Goal: Information Seeking & Learning: Learn about a topic

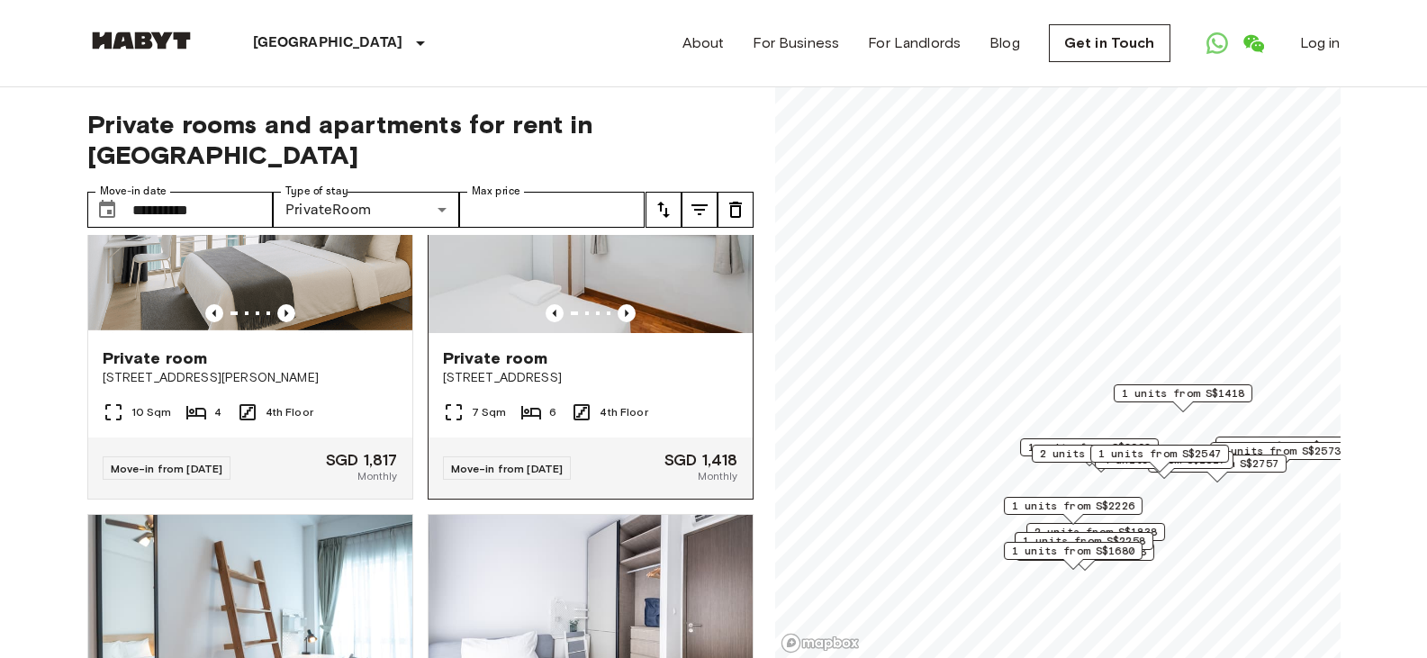
scroll to position [2431, 0]
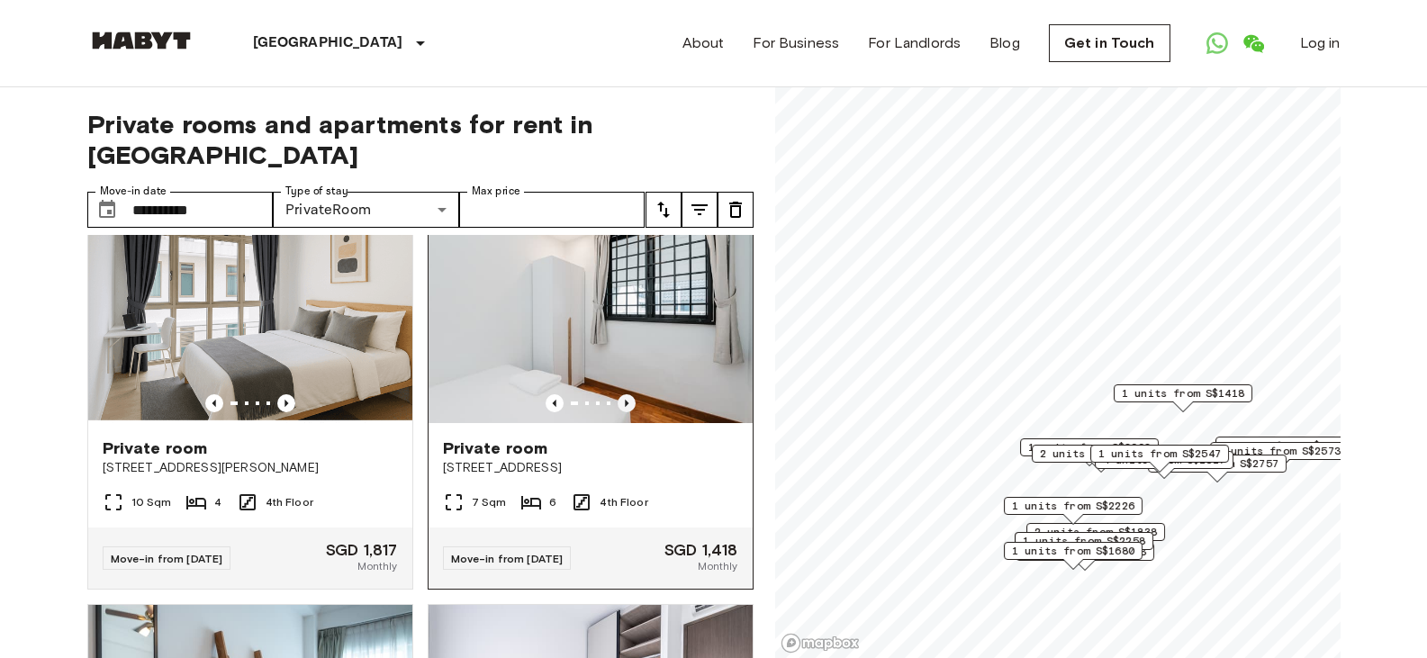
click at [619, 412] on icon "Previous image" at bounding box center [627, 403] width 18 height 18
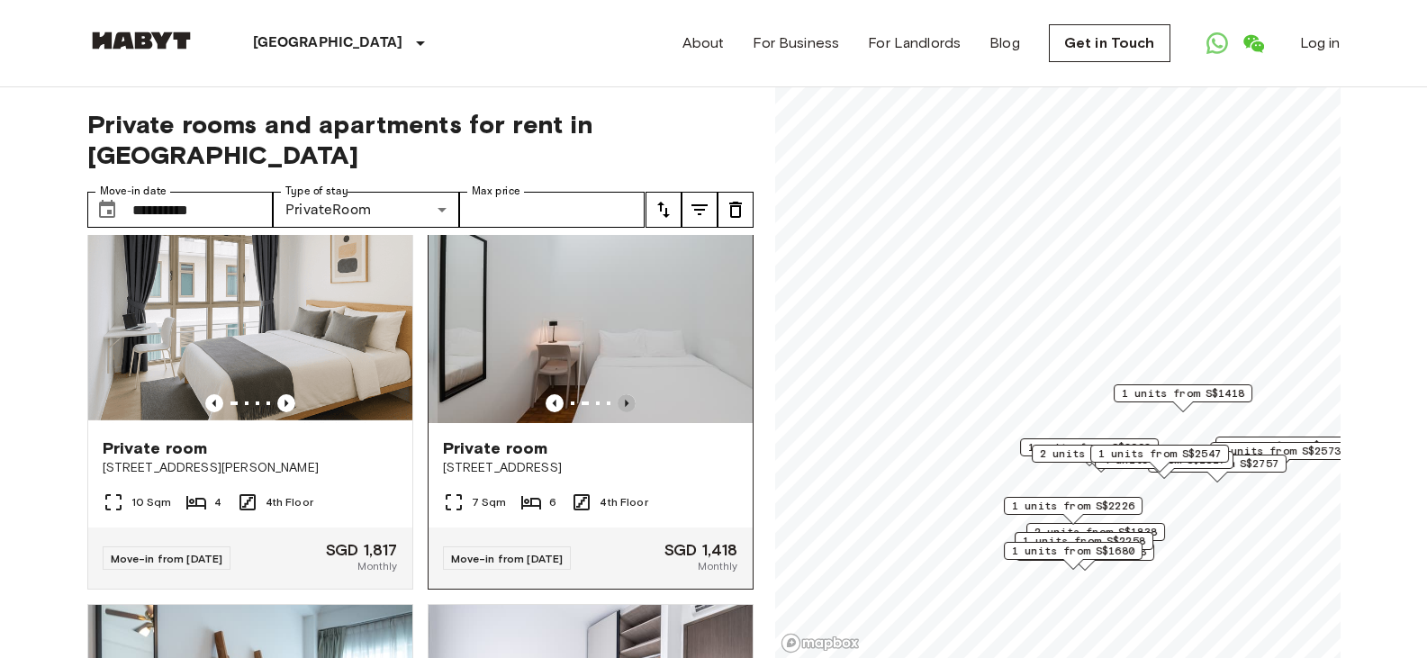
click at [618, 412] on icon "Previous image" at bounding box center [627, 403] width 18 height 18
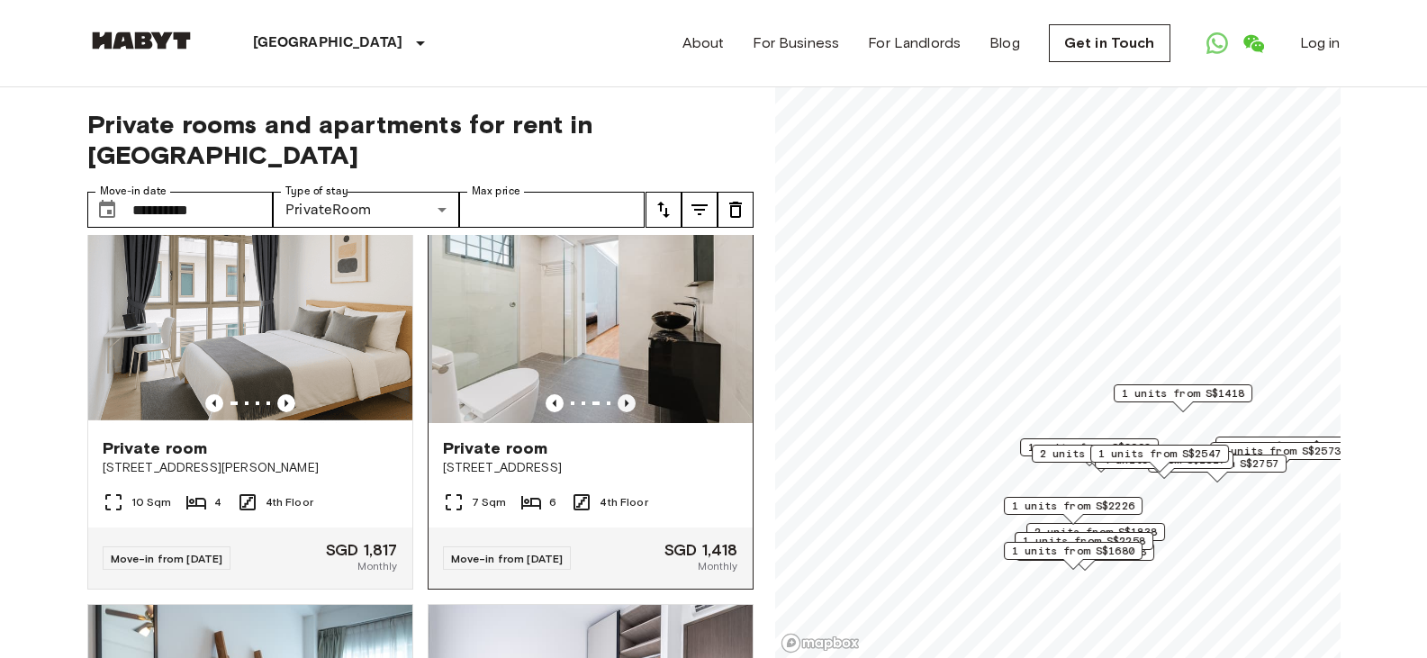
click at [618, 412] on icon "Previous image" at bounding box center [627, 403] width 18 height 18
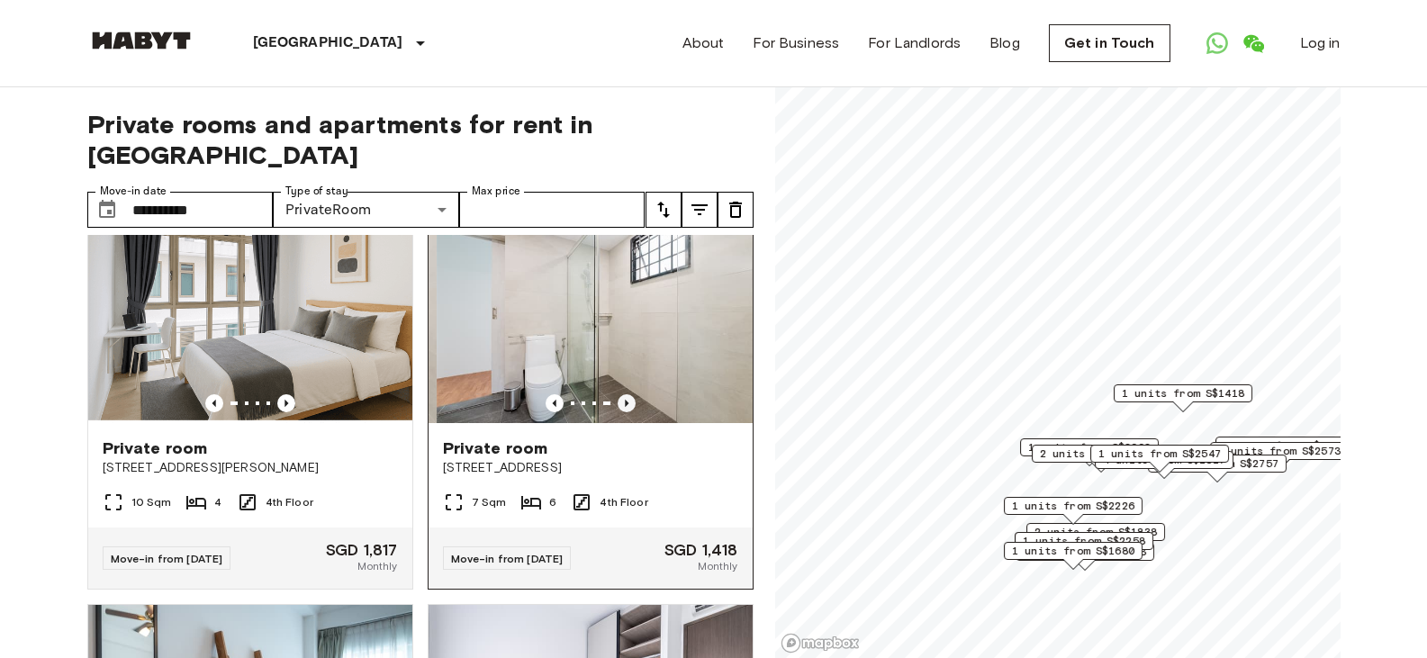
click at [618, 412] on icon "Previous image" at bounding box center [627, 403] width 18 height 18
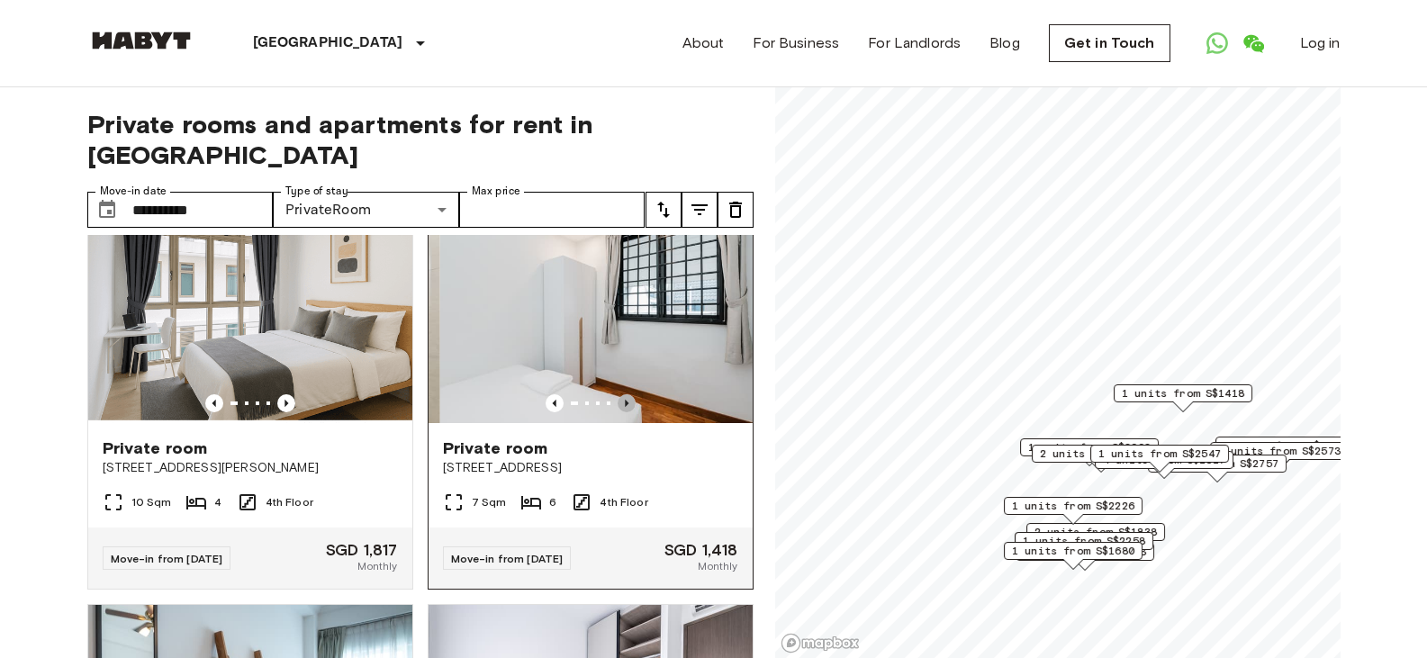
click at [618, 412] on icon "Previous image" at bounding box center [627, 403] width 18 height 18
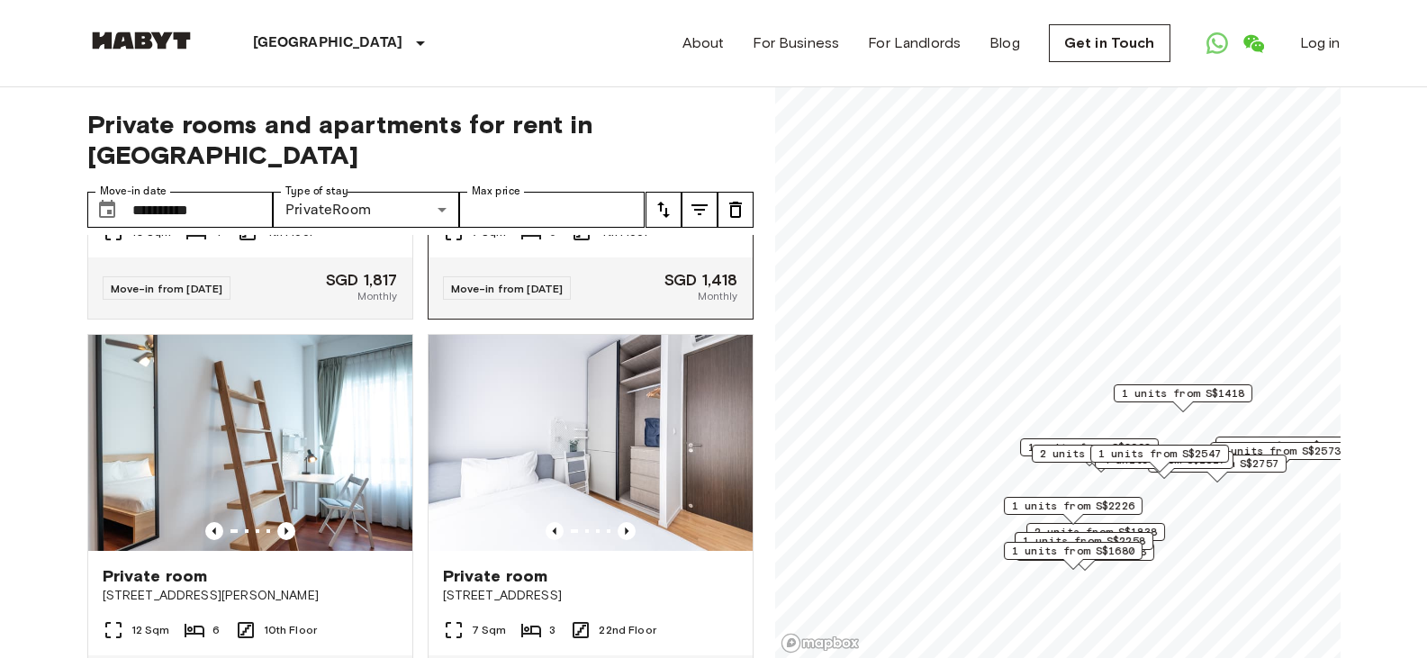
scroll to position [2881, 0]
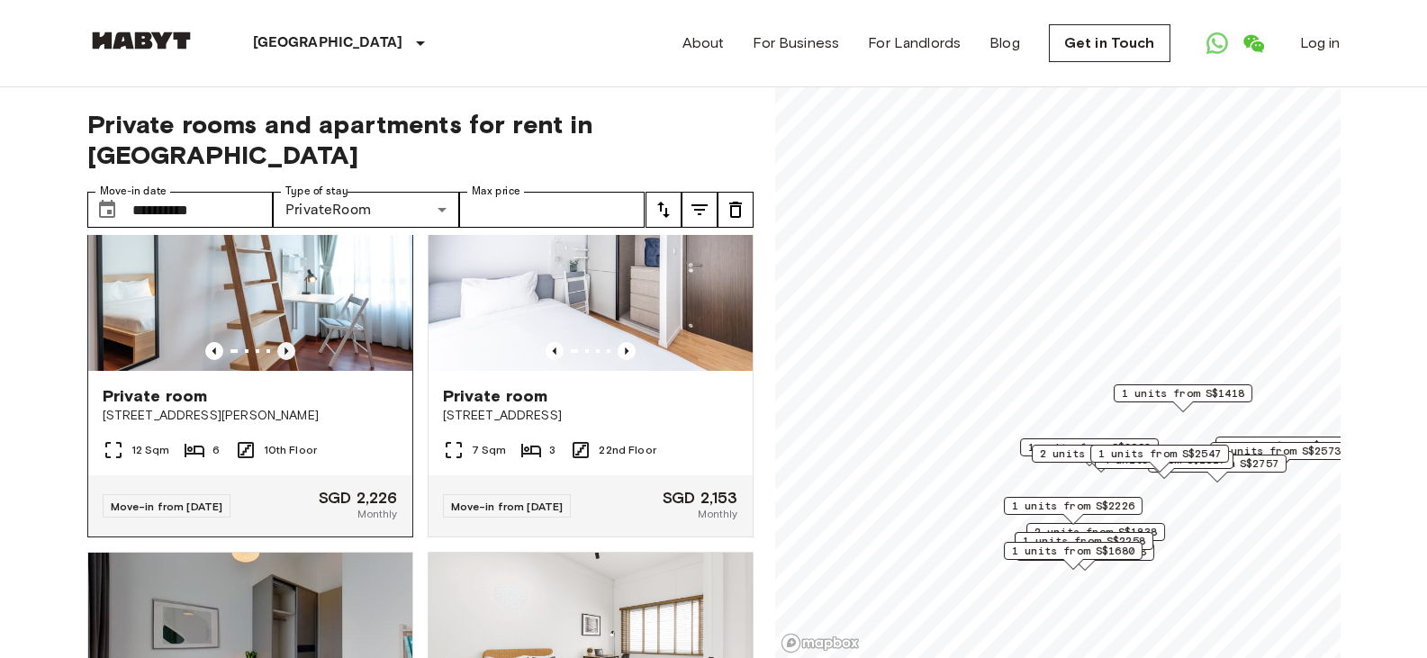
click at [279, 360] on icon "Previous image" at bounding box center [286, 351] width 18 height 18
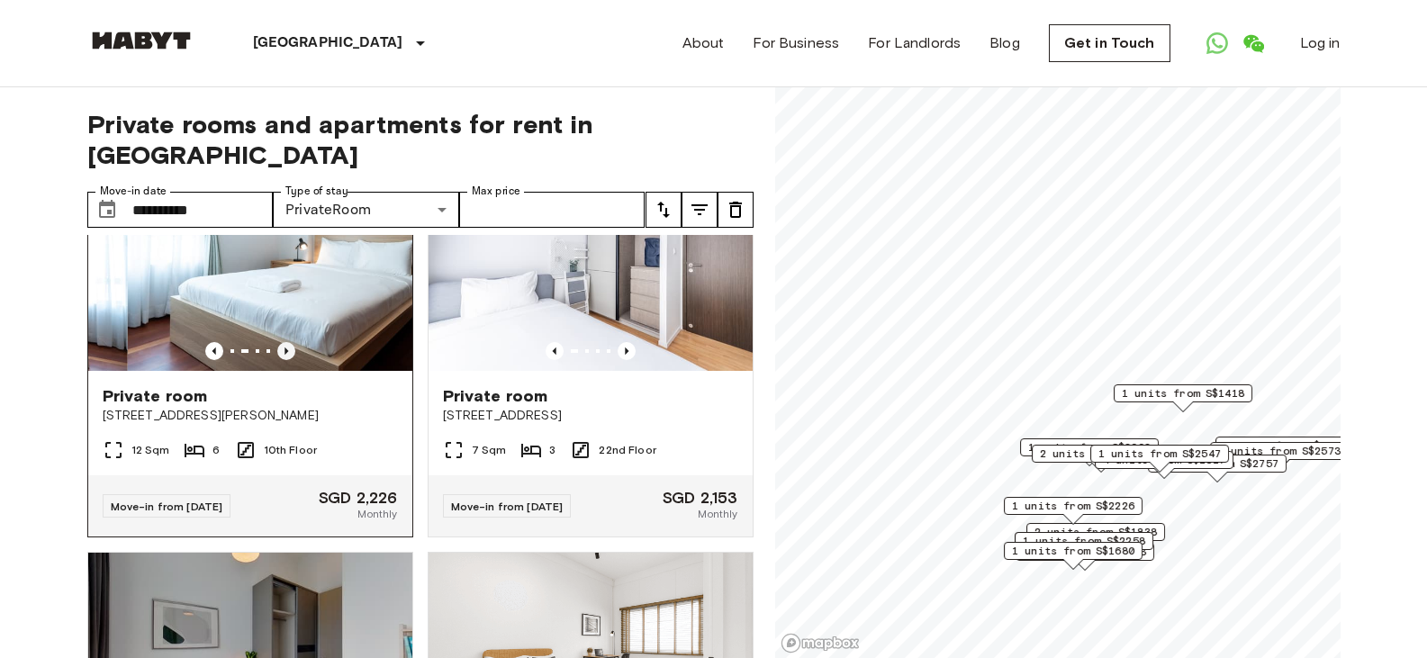
click at [280, 360] on icon "Previous image" at bounding box center [286, 351] width 18 height 18
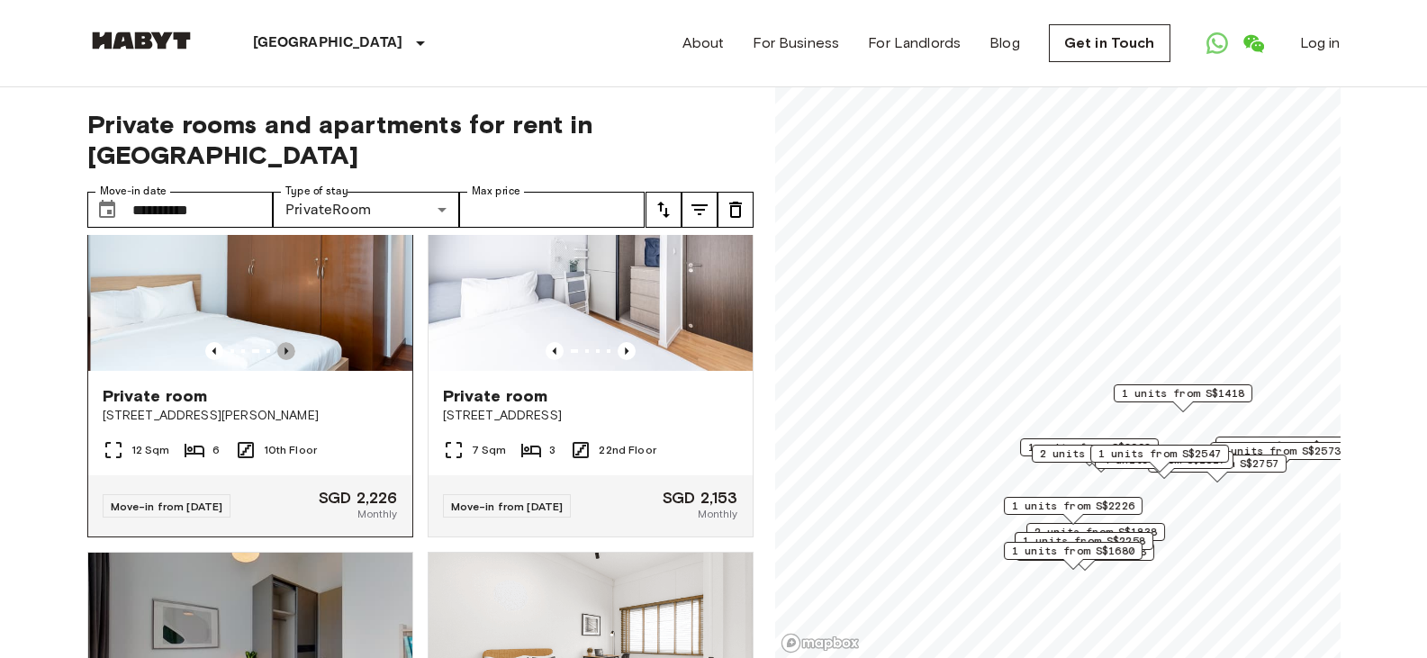
click at [280, 360] on icon "Previous image" at bounding box center [286, 351] width 18 height 18
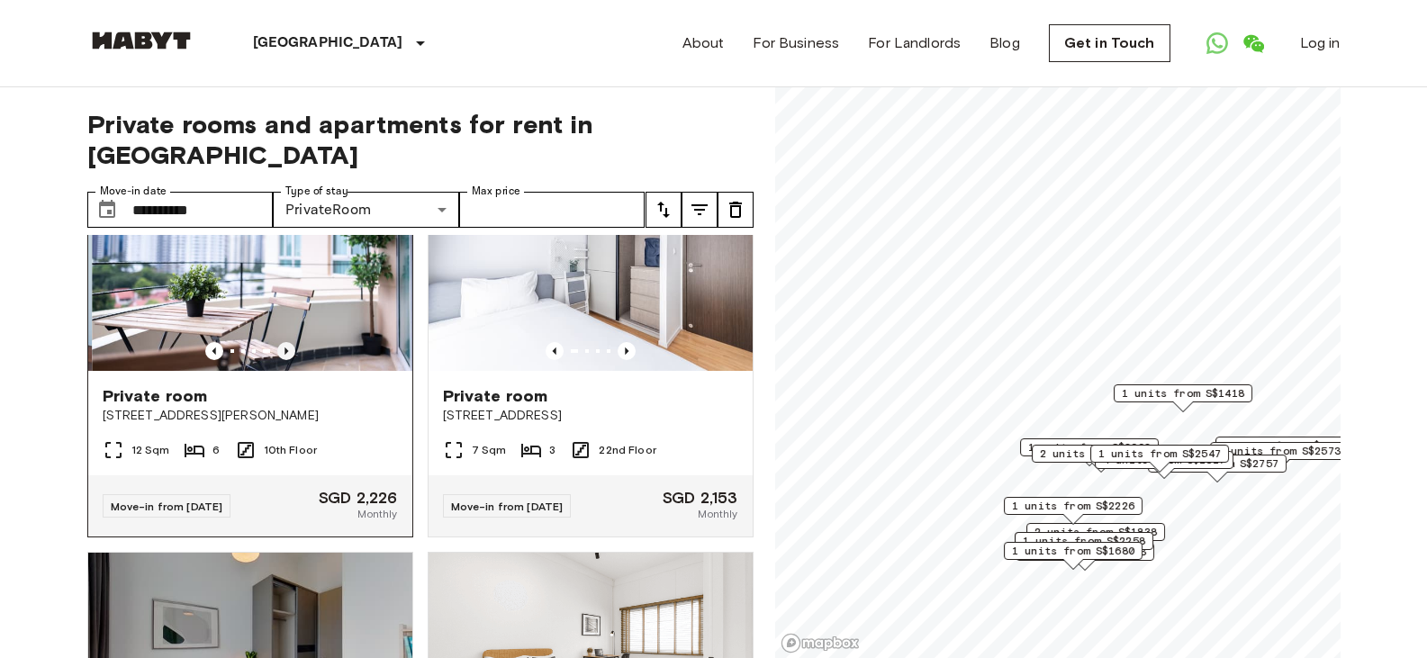
click at [280, 360] on icon "Previous image" at bounding box center [286, 351] width 18 height 18
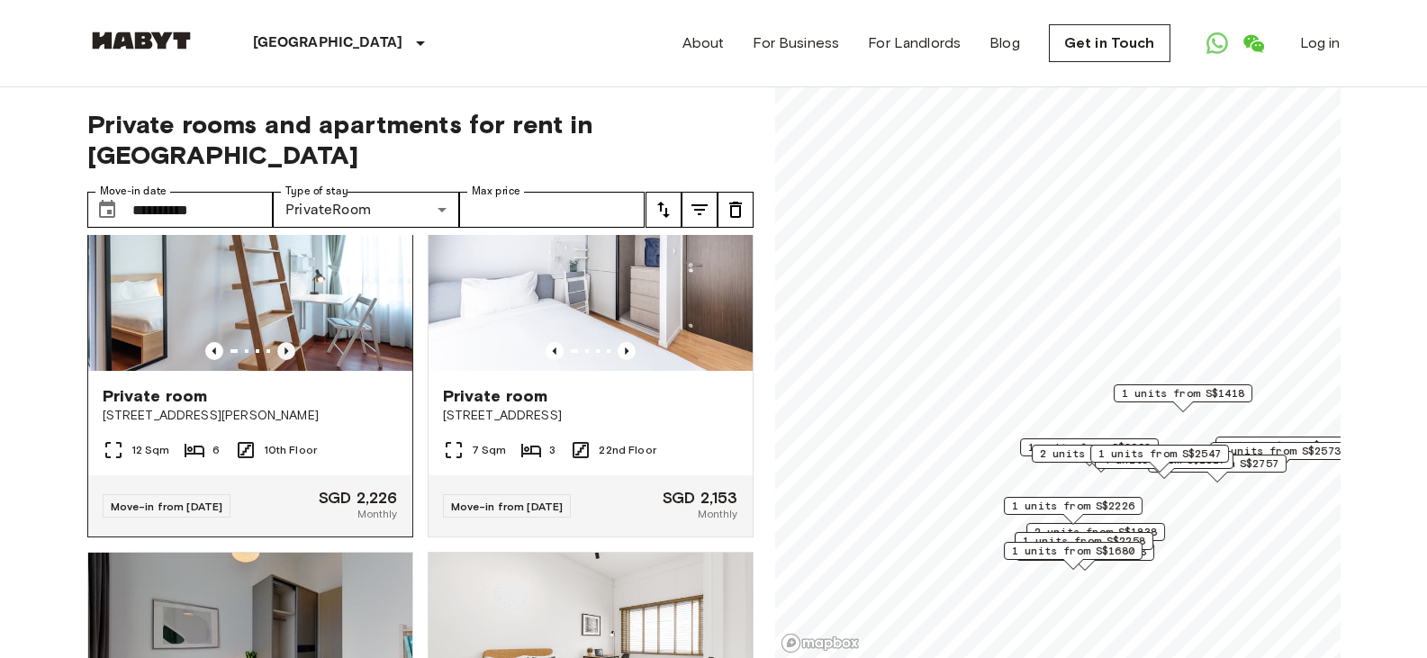
click at [280, 360] on icon "Previous image" at bounding box center [286, 351] width 18 height 18
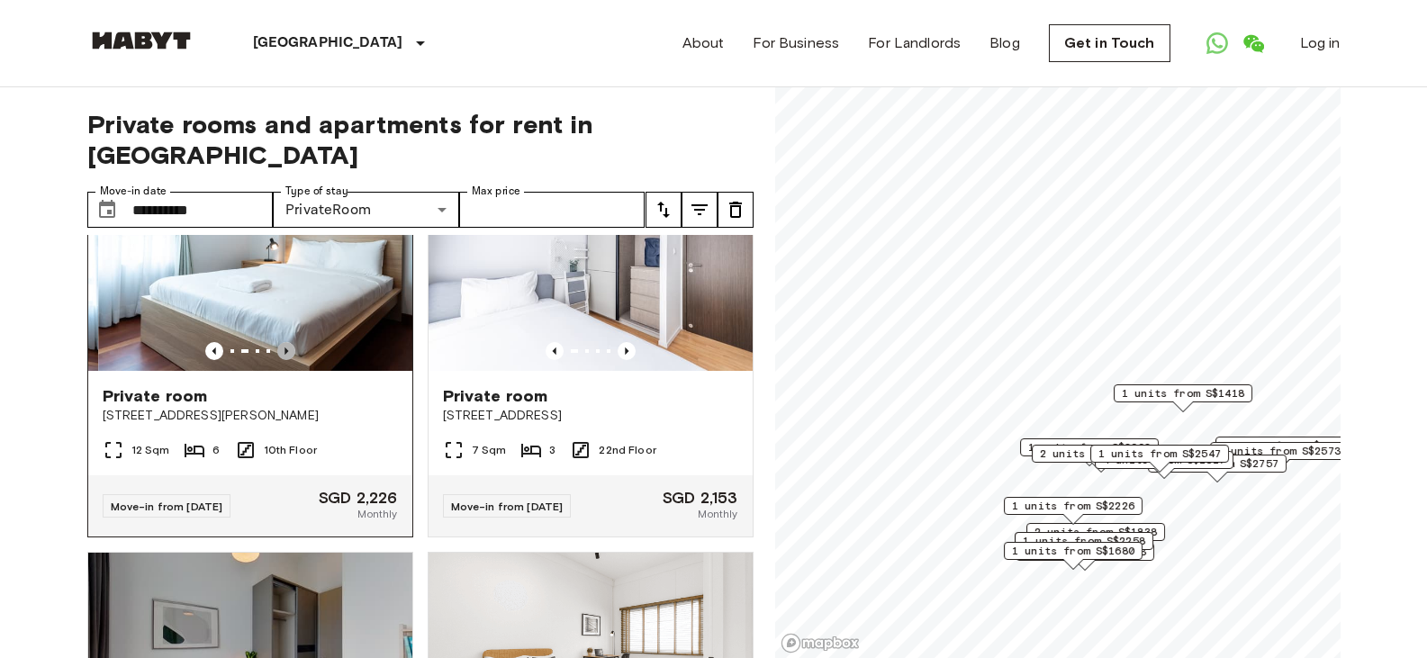
click at [280, 360] on icon "Previous image" at bounding box center [286, 351] width 18 height 18
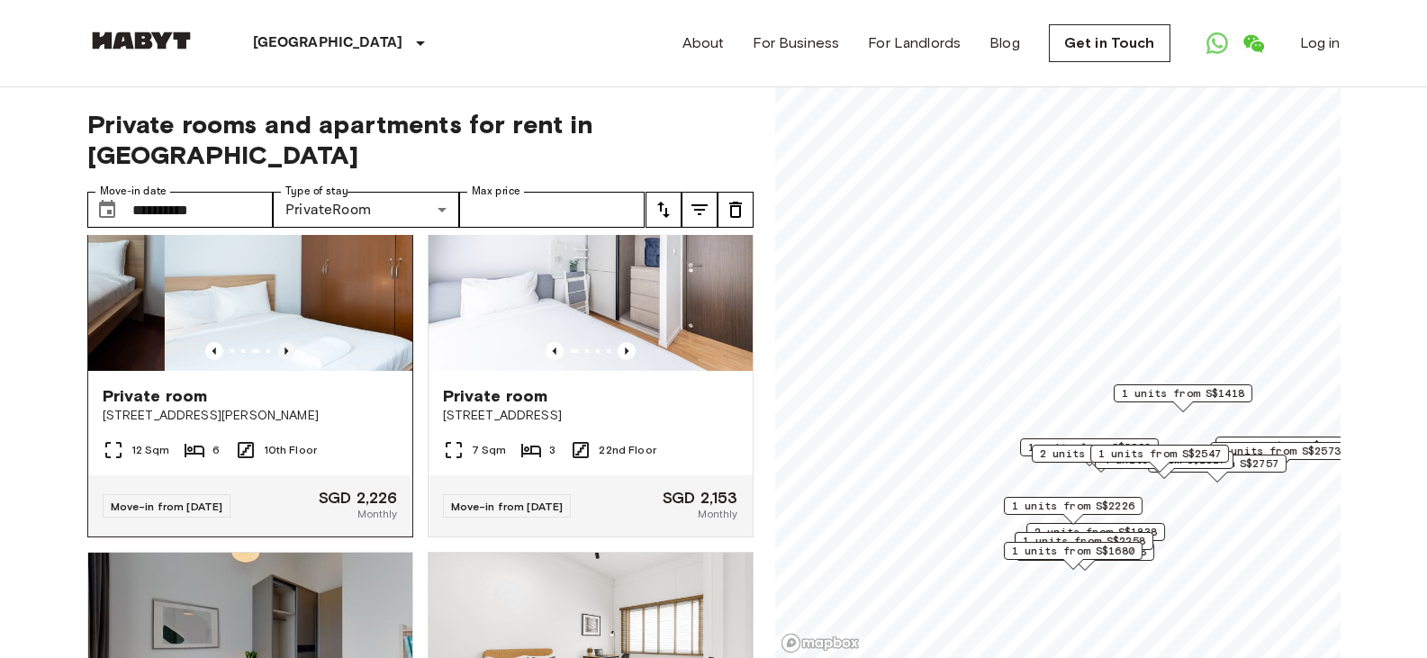
click at [280, 360] on icon "Previous image" at bounding box center [286, 351] width 18 height 18
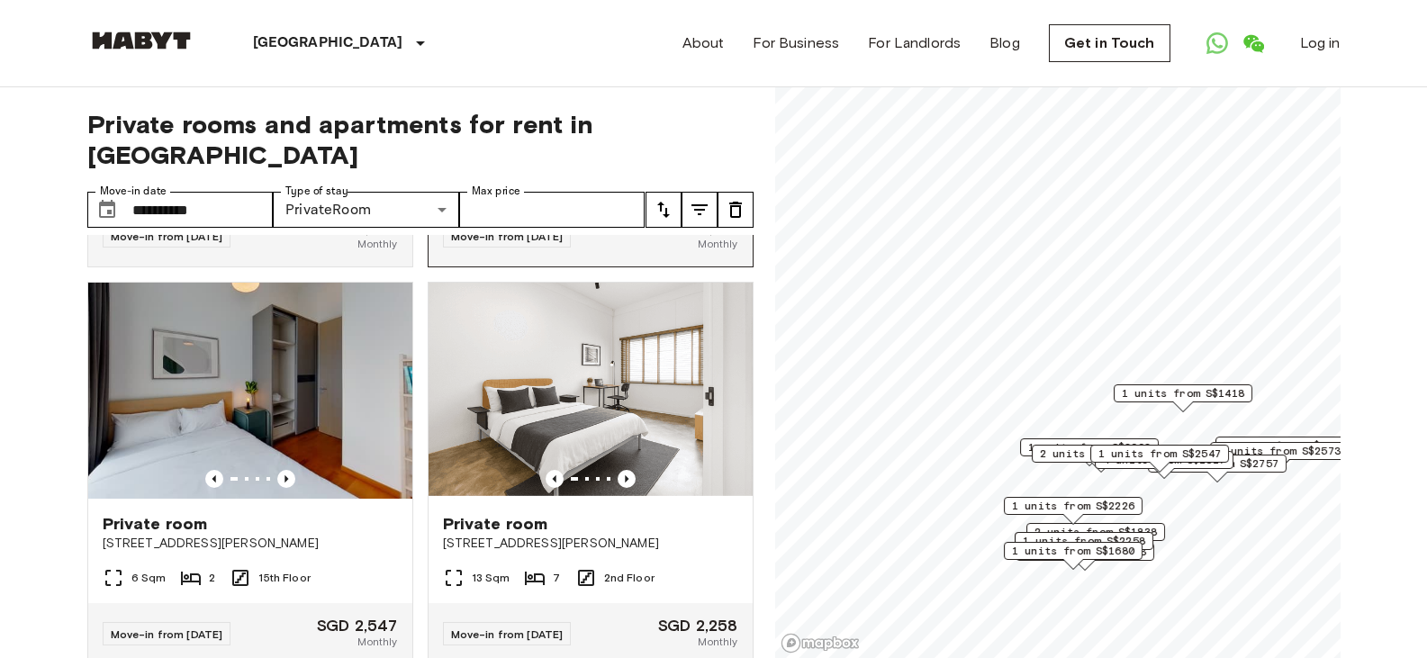
scroll to position [3241, 0]
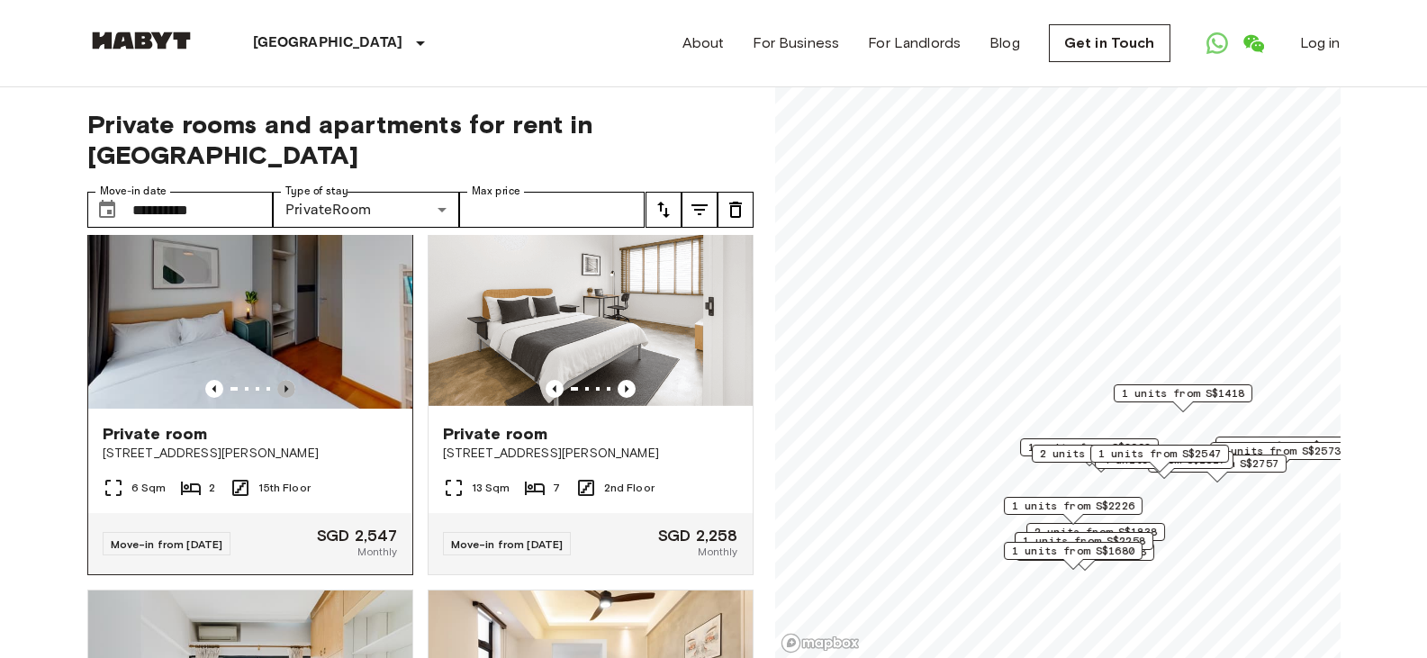
click at [278, 398] on icon "Previous image" at bounding box center [286, 389] width 18 height 18
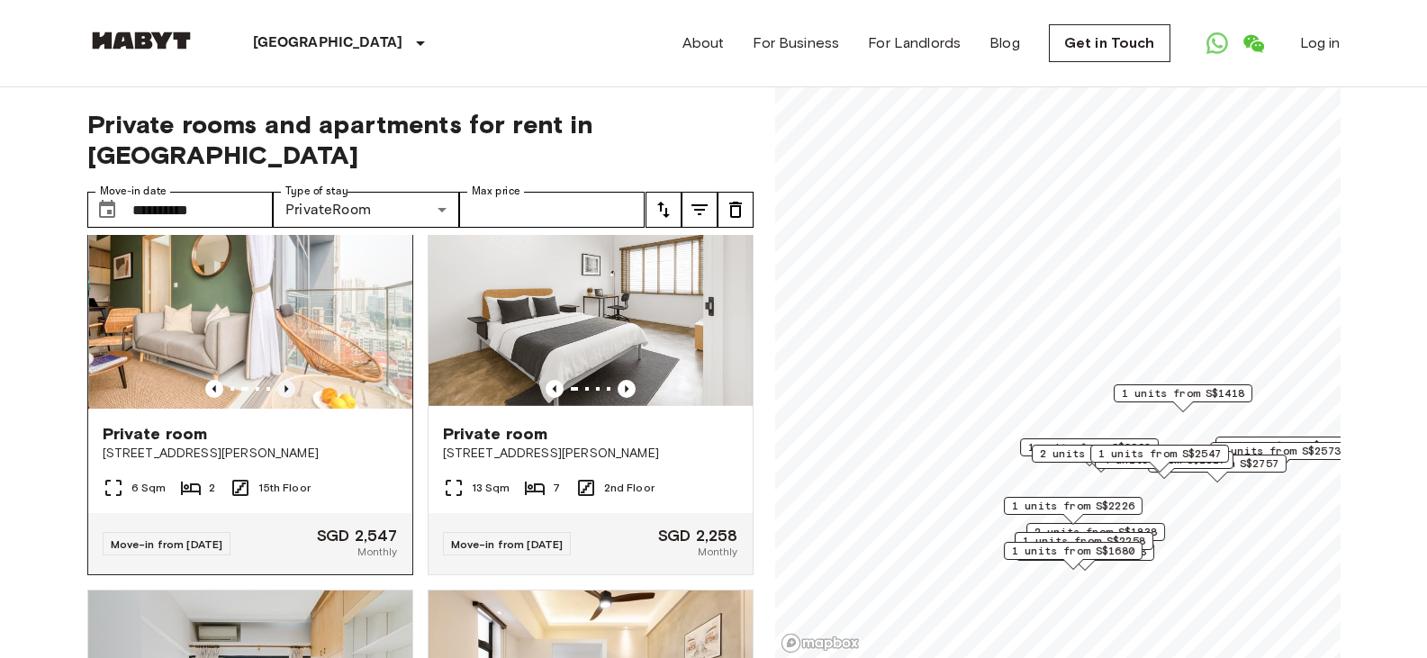
click at [278, 398] on icon "Previous image" at bounding box center [286, 389] width 18 height 18
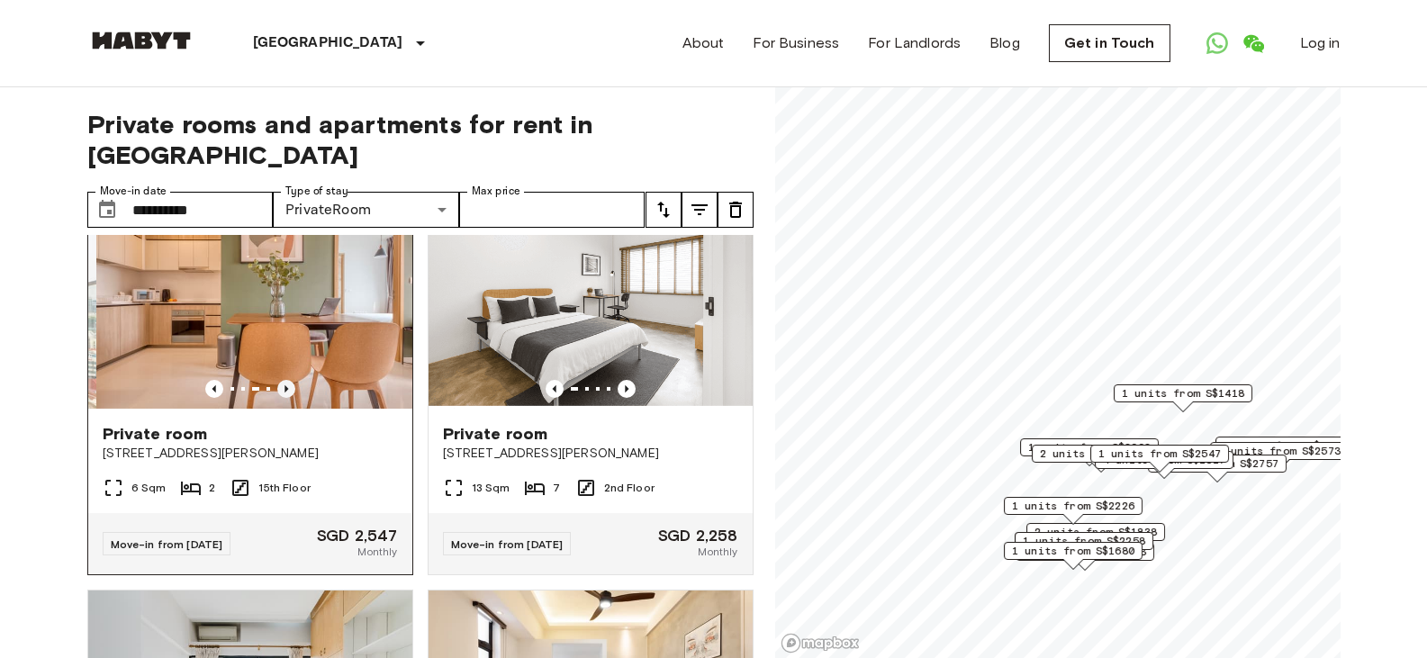
click at [278, 398] on icon "Previous image" at bounding box center [286, 389] width 18 height 18
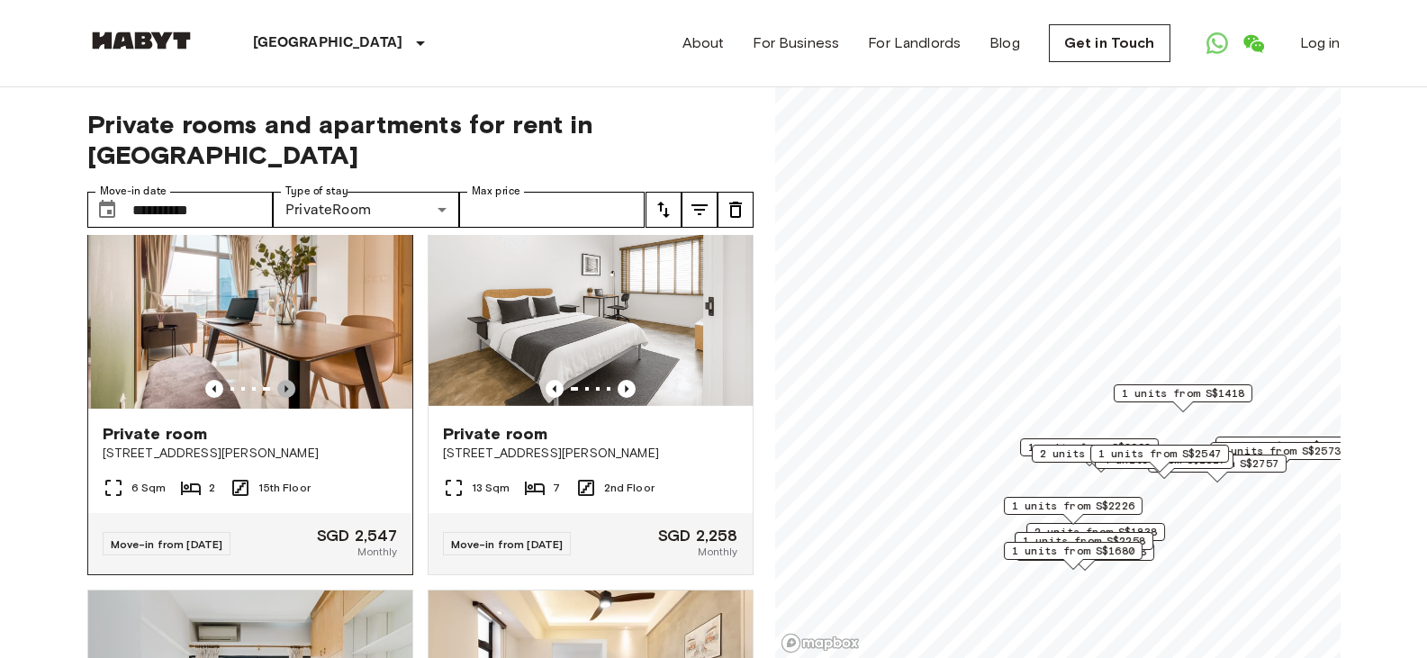
click at [278, 398] on icon "Previous image" at bounding box center [286, 389] width 18 height 18
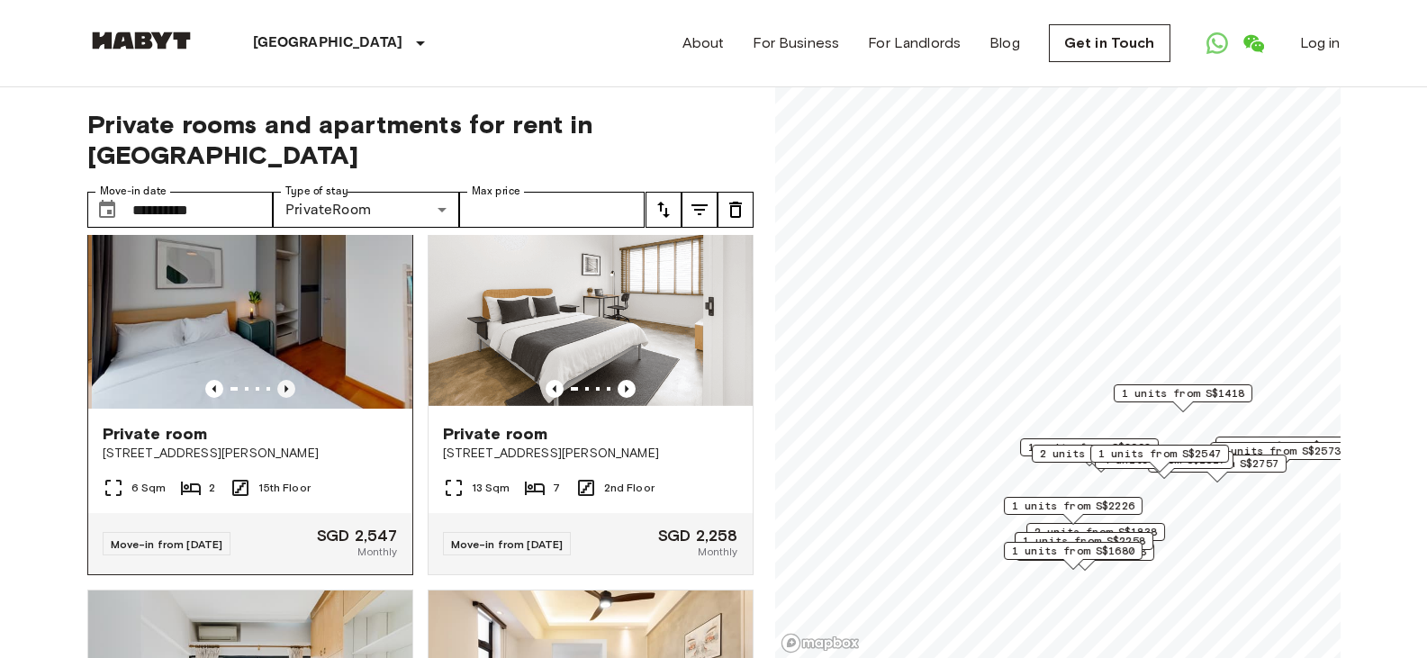
click at [278, 398] on icon "Previous image" at bounding box center [286, 389] width 18 height 18
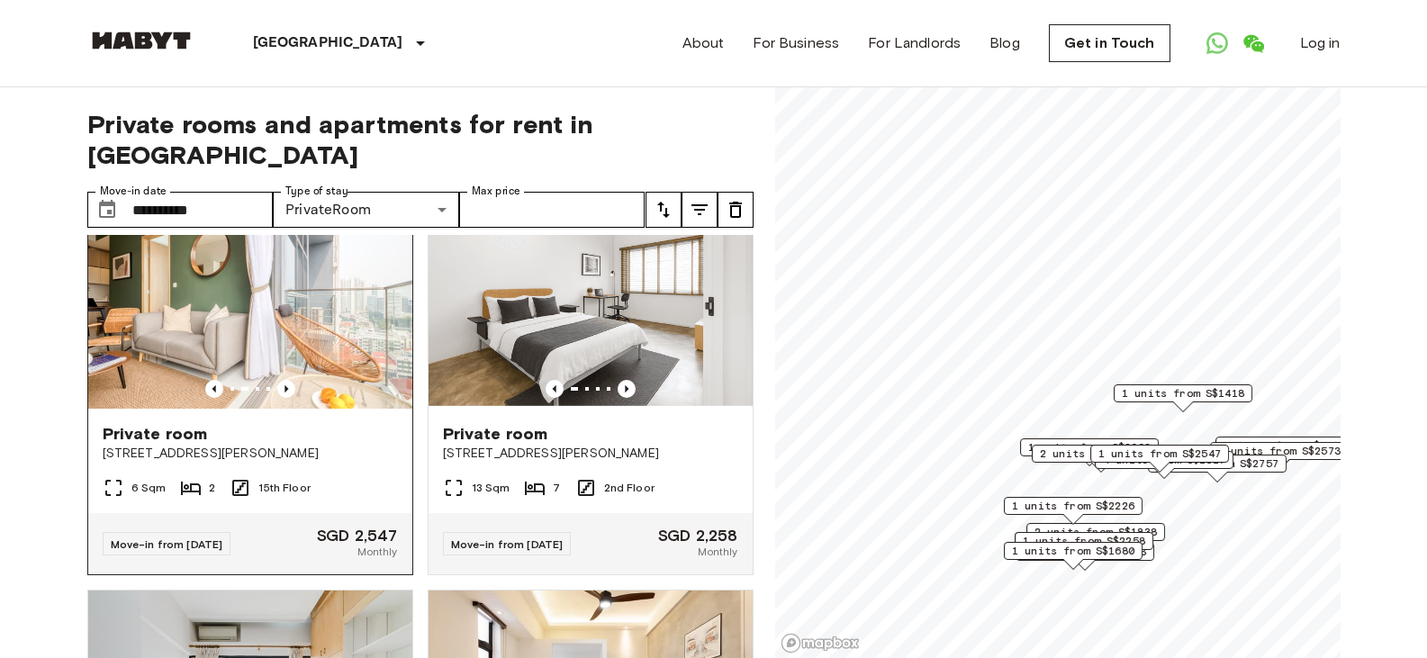
click at [226, 363] on img at bounding box center [250, 301] width 324 height 216
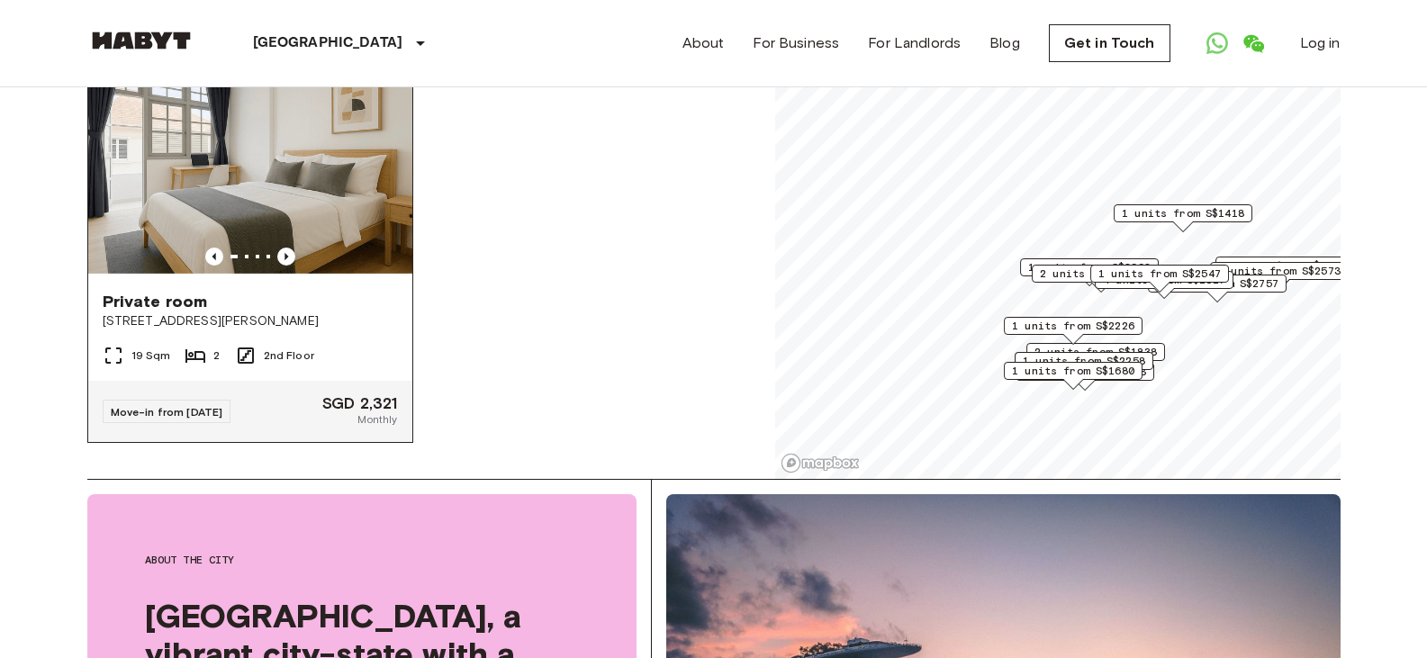
scroll to position [4071, 0]
click at [149, 312] on span "16 Hamilton Road" at bounding box center [250, 321] width 295 height 18
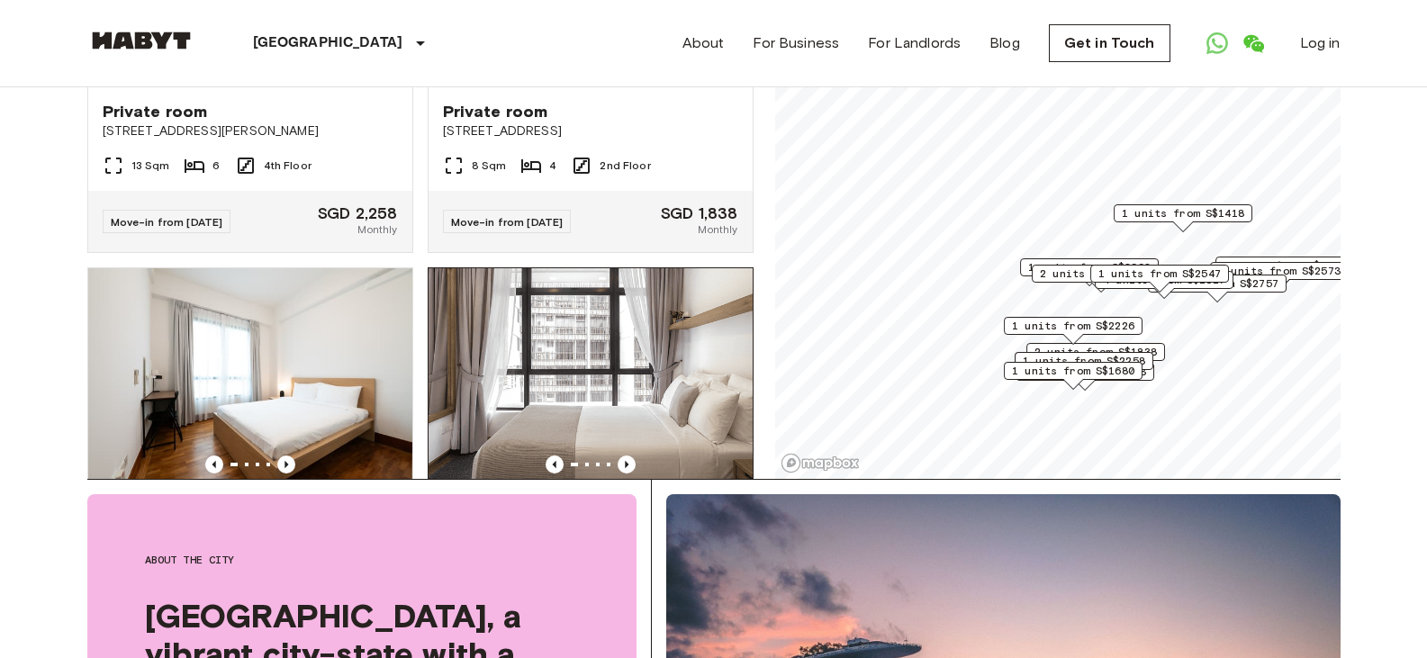
scroll to position [0, 0]
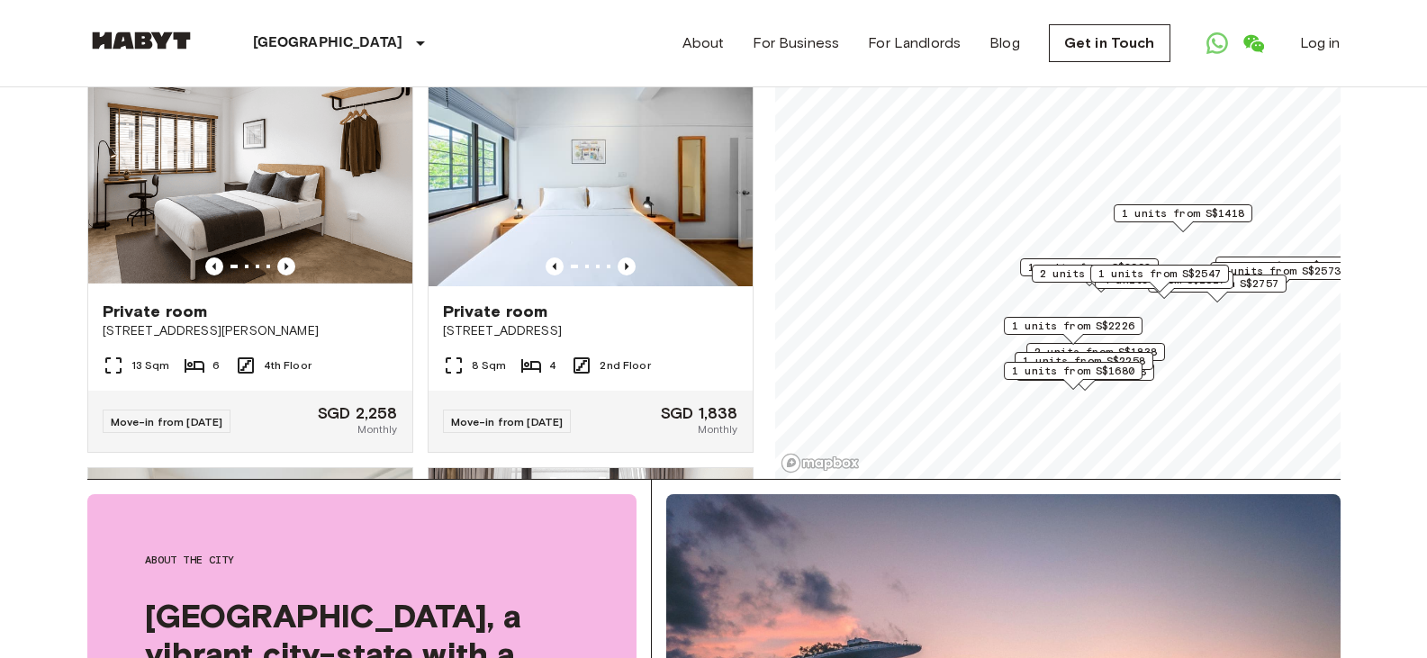
click at [283, 257] on icon "Previous image" at bounding box center [286, 266] width 18 height 18
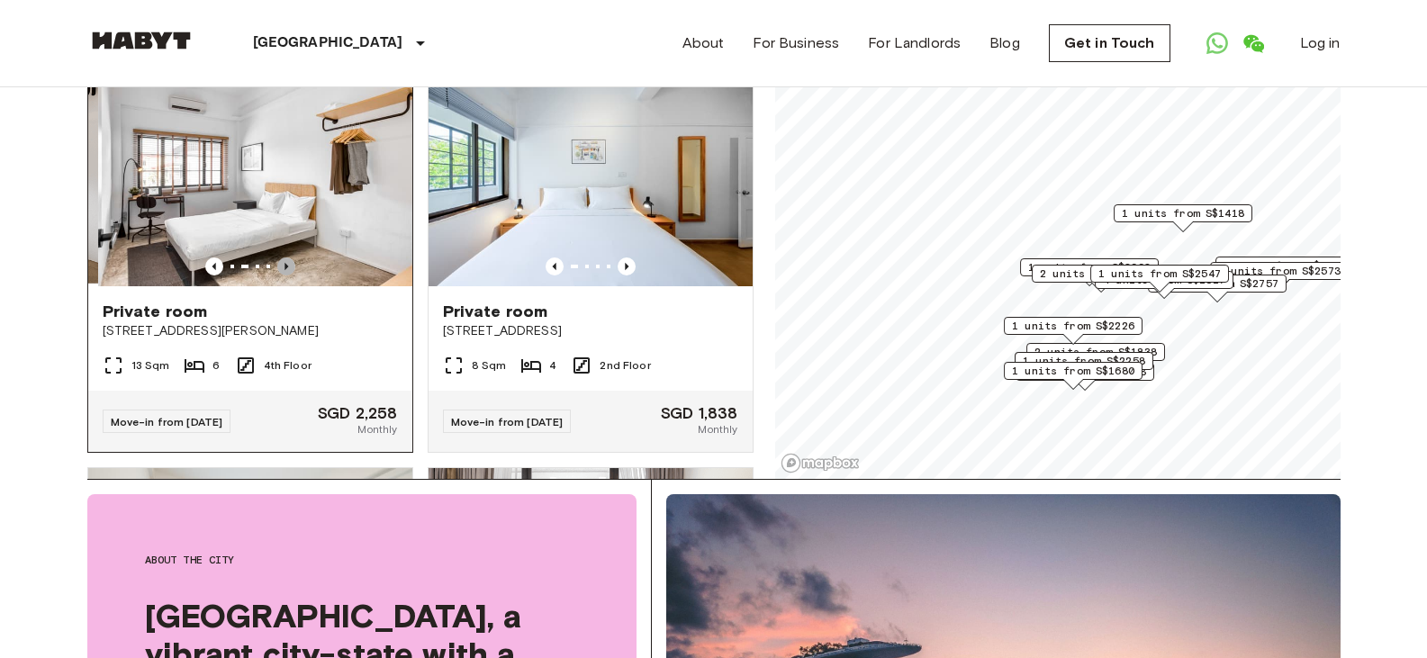
click at [283, 257] on icon "Previous image" at bounding box center [286, 266] width 18 height 18
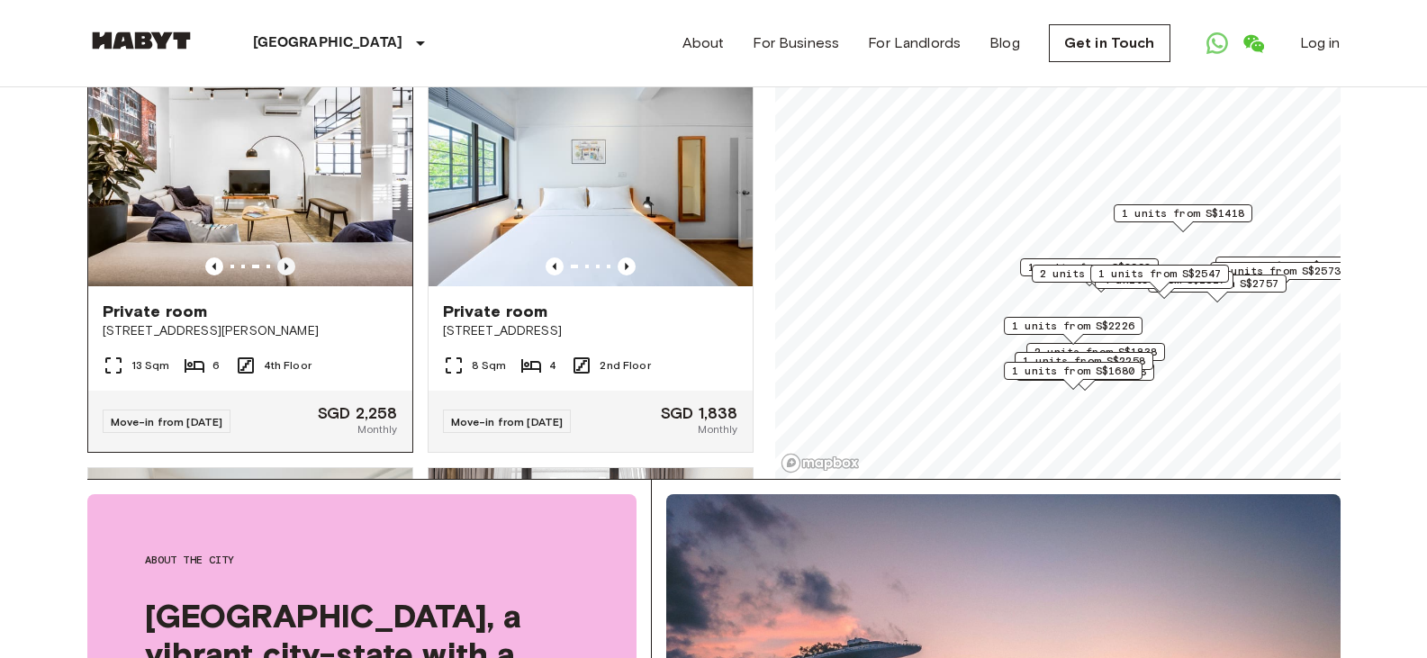
click at [283, 257] on icon "Previous image" at bounding box center [286, 266] width 18 height 18
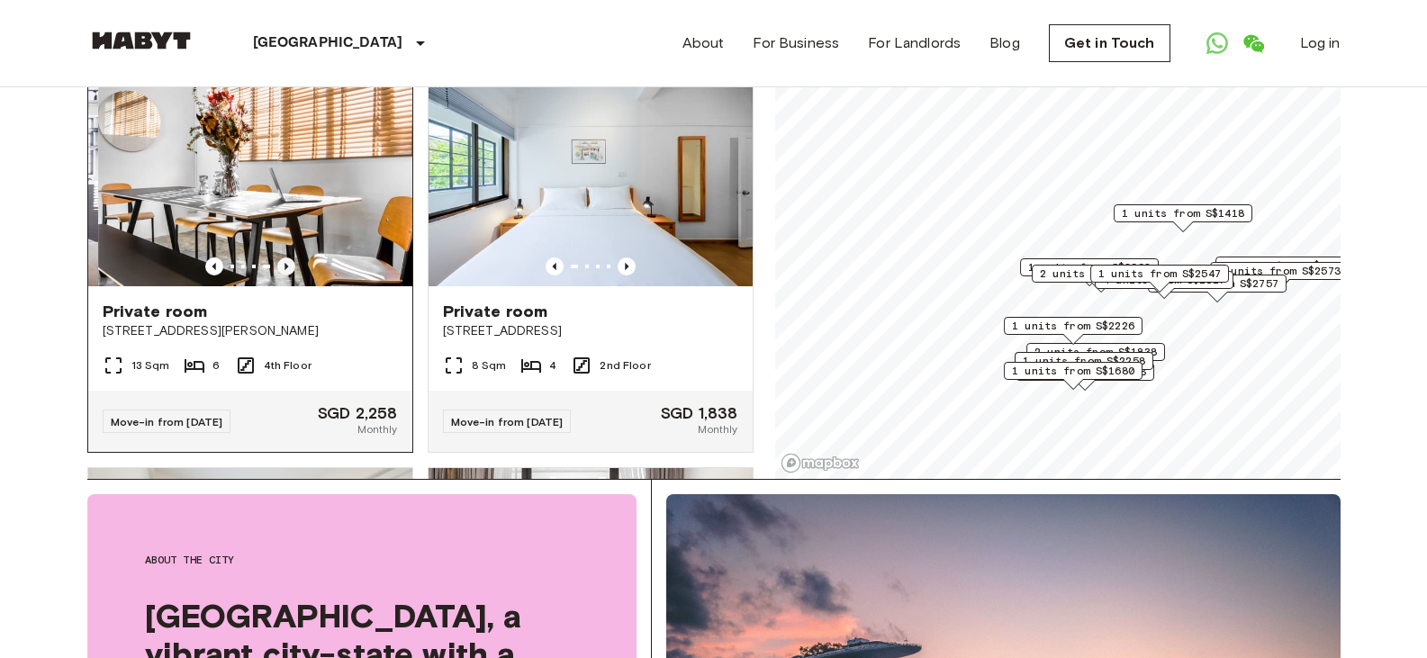
click at [283, 257] on icon "Previous image" at bounding box center [286, 266] width 18 height 18
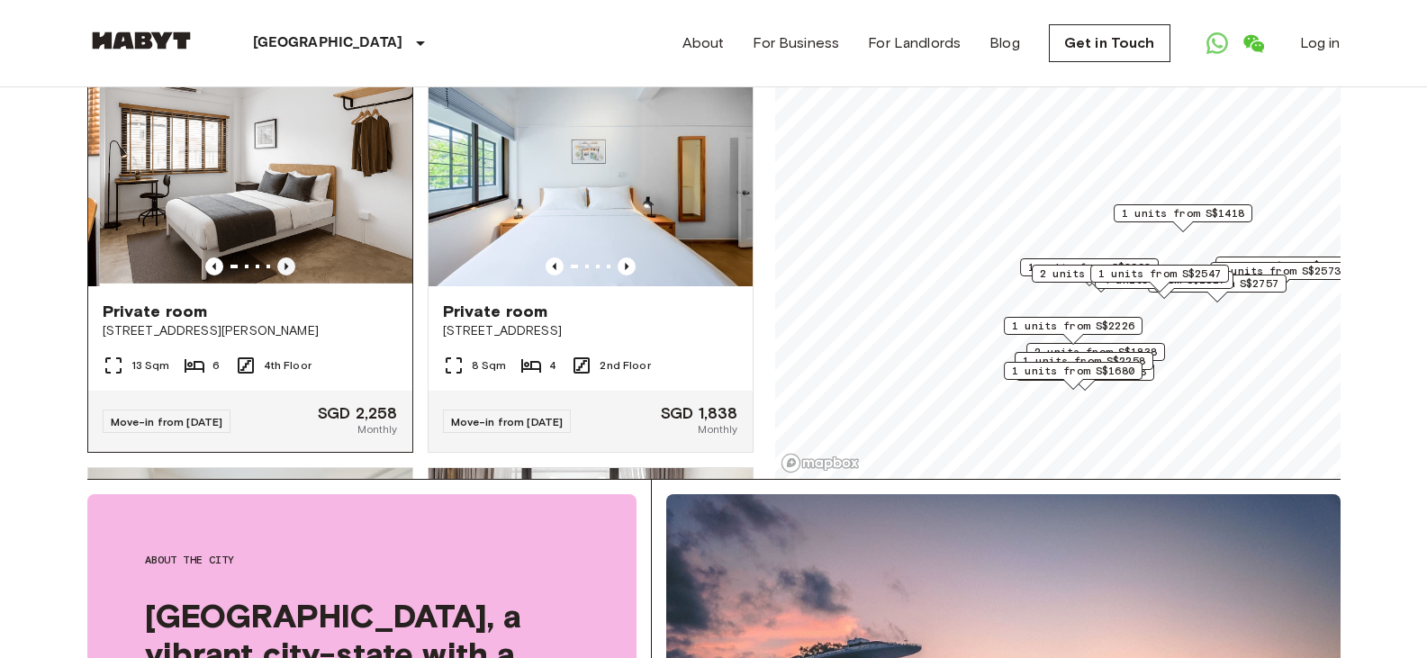
click at [283, 257] on icon "Previous image" at bounding box center [286, 266] width 18 height 18
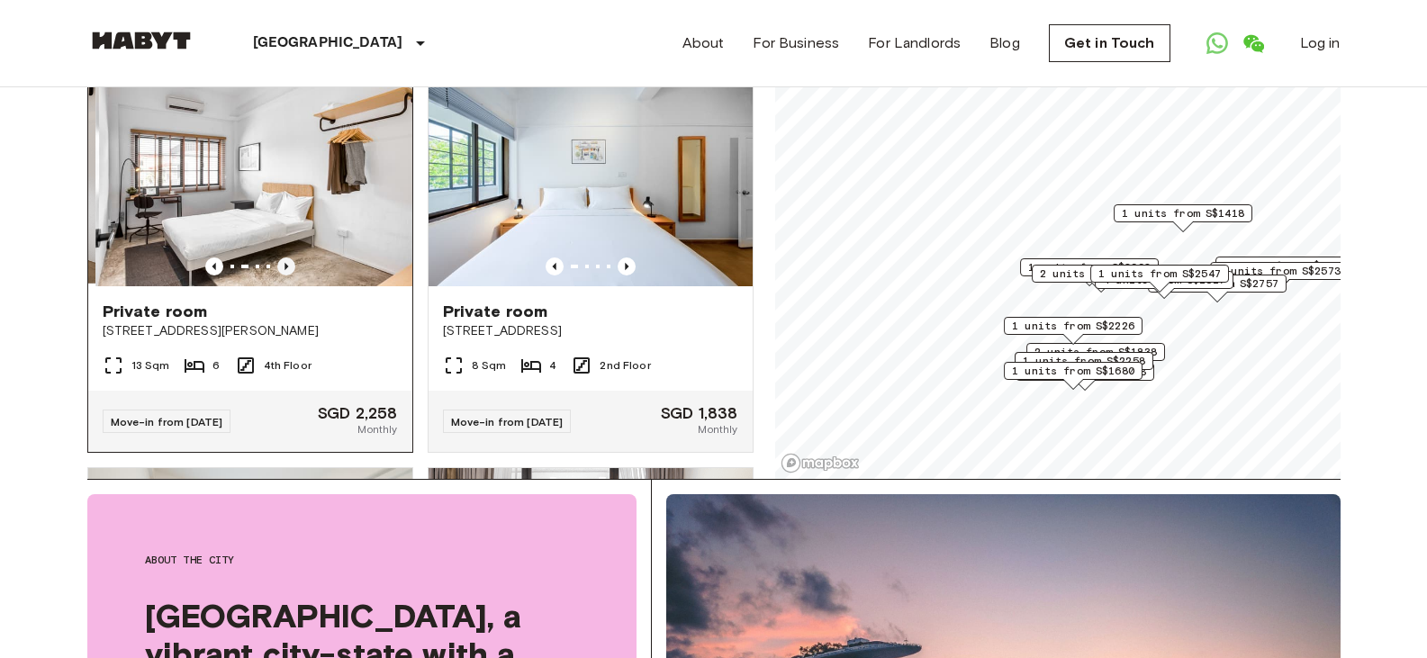
click at [283, 257] on icon "Previous image" at bounding box center [286, 266] width 18 height 18
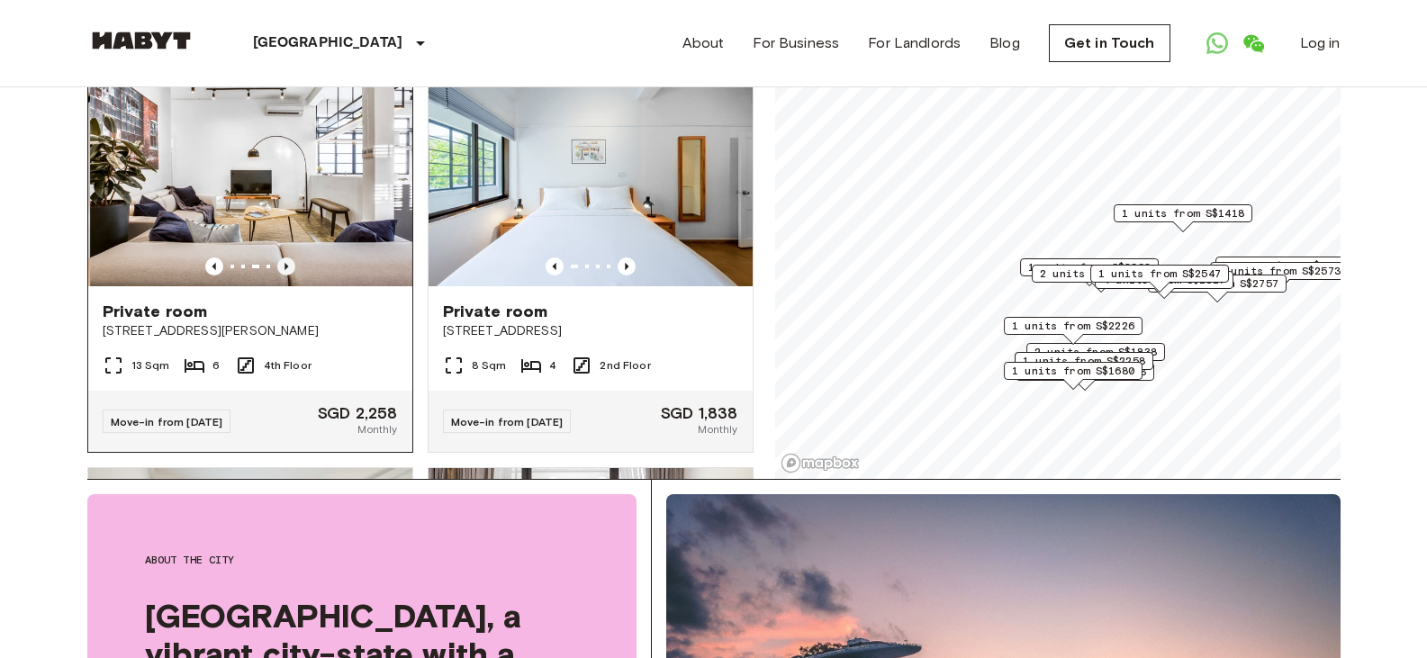
click at [283, 257] on icon "Previous image" at bounding box center [286, 266] width 18 height 18
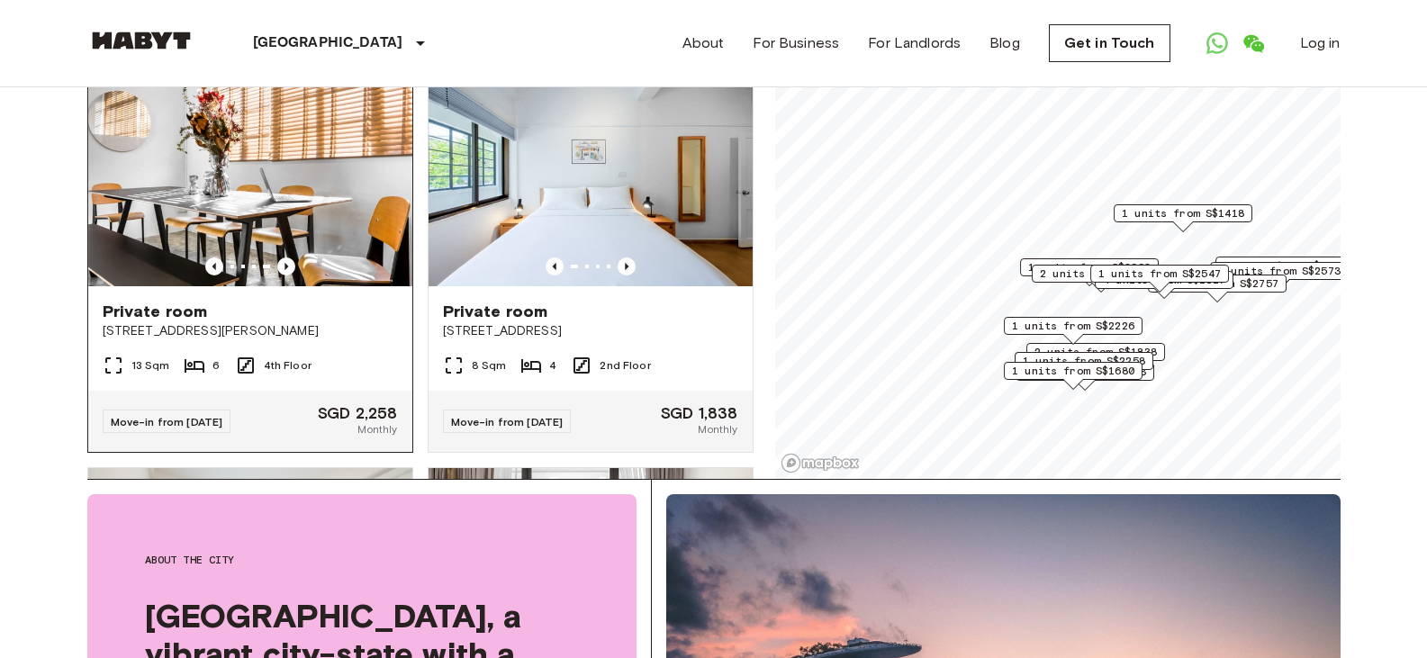
click at [317, 133] on img at bounding box center [250, 178] width 324 height 216
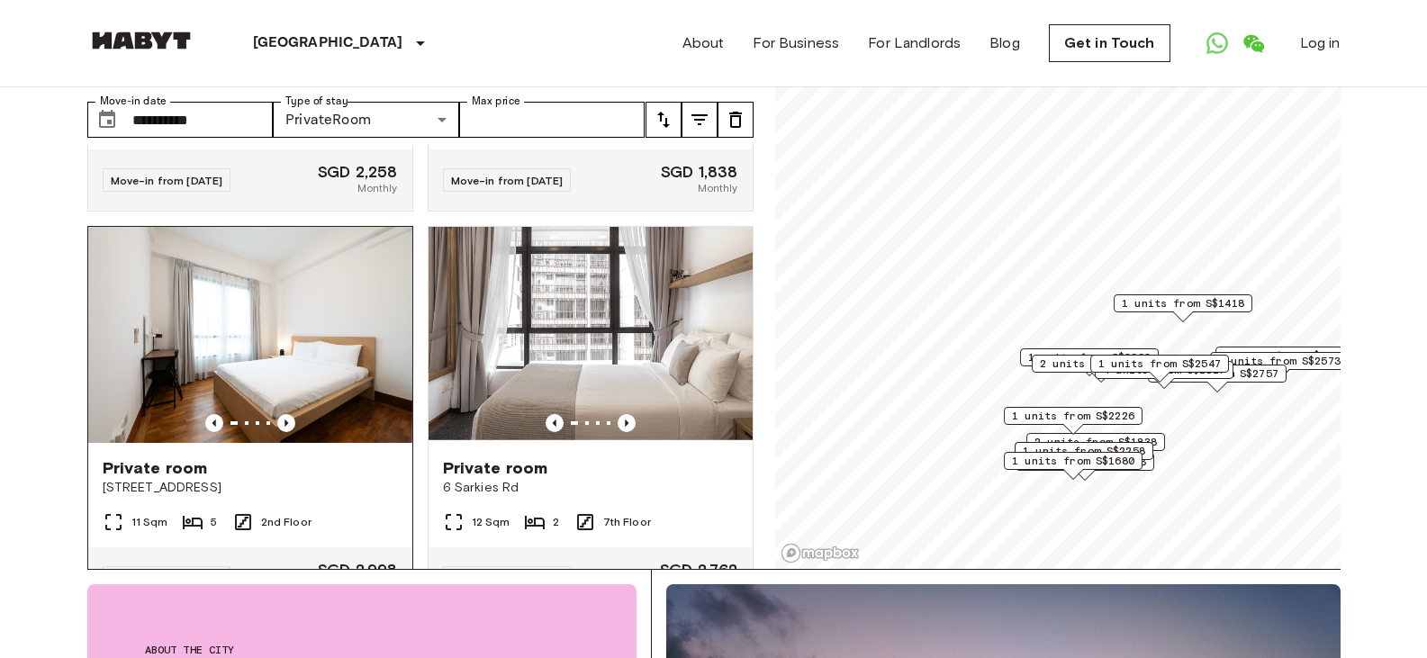
scroll to position [360, 0]
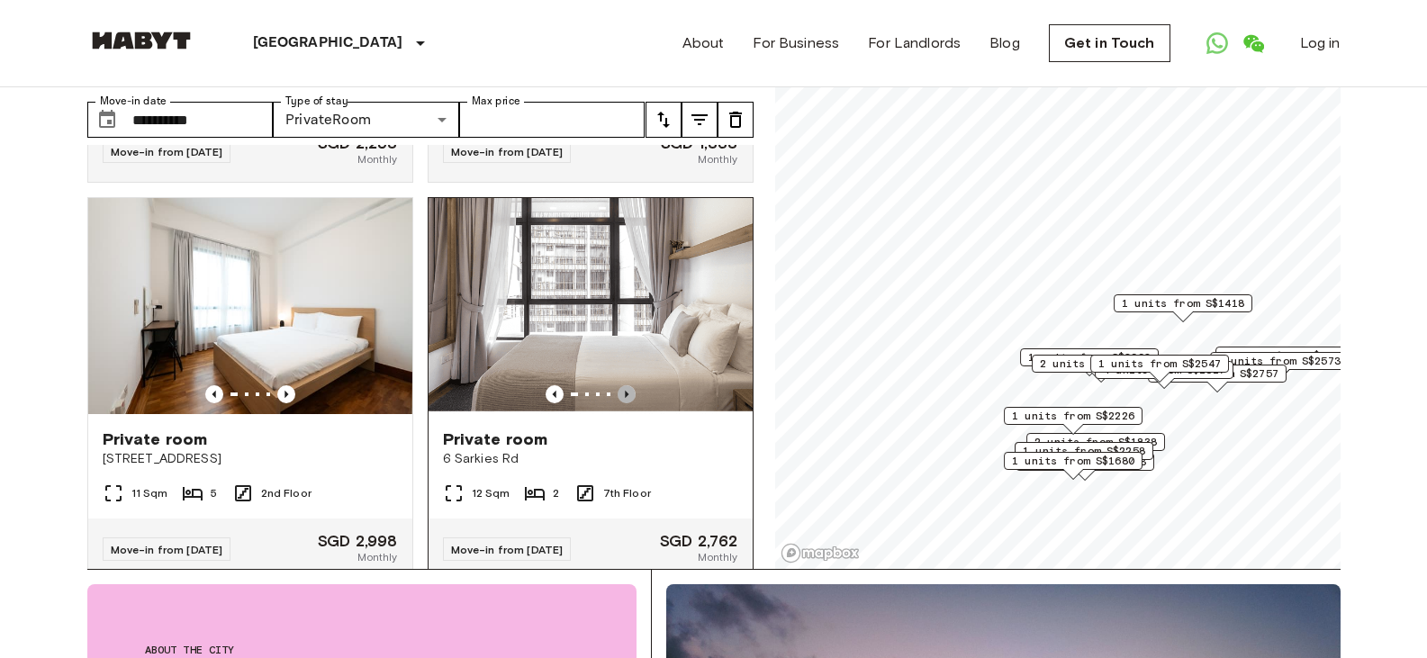
click at [625, 391] on icon "Previous image" at bounding box center [627, 394] width 4 height 7
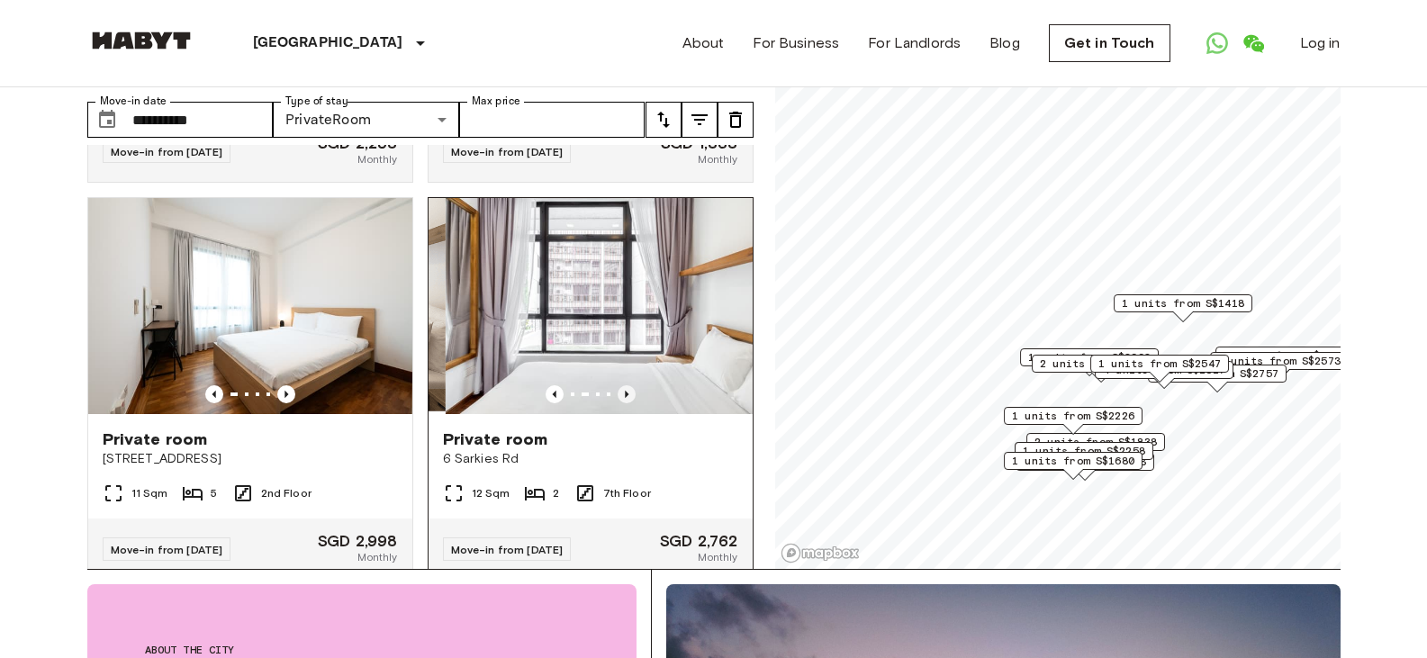
click at [625, 391] on icon "Previous image" at bounding box center [627, 394] width 4 height 7
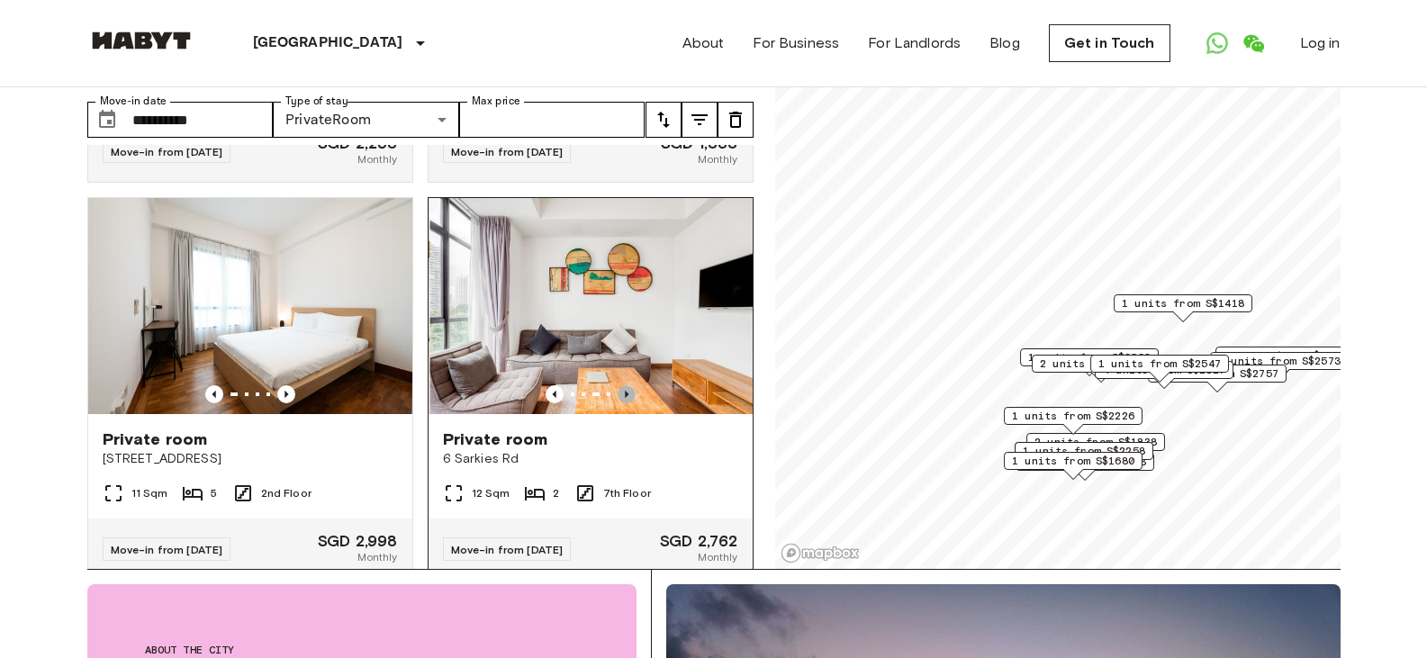
click at [625, 391] on icon "Previous image" at bounding box center [627, 394] width 4 height 7
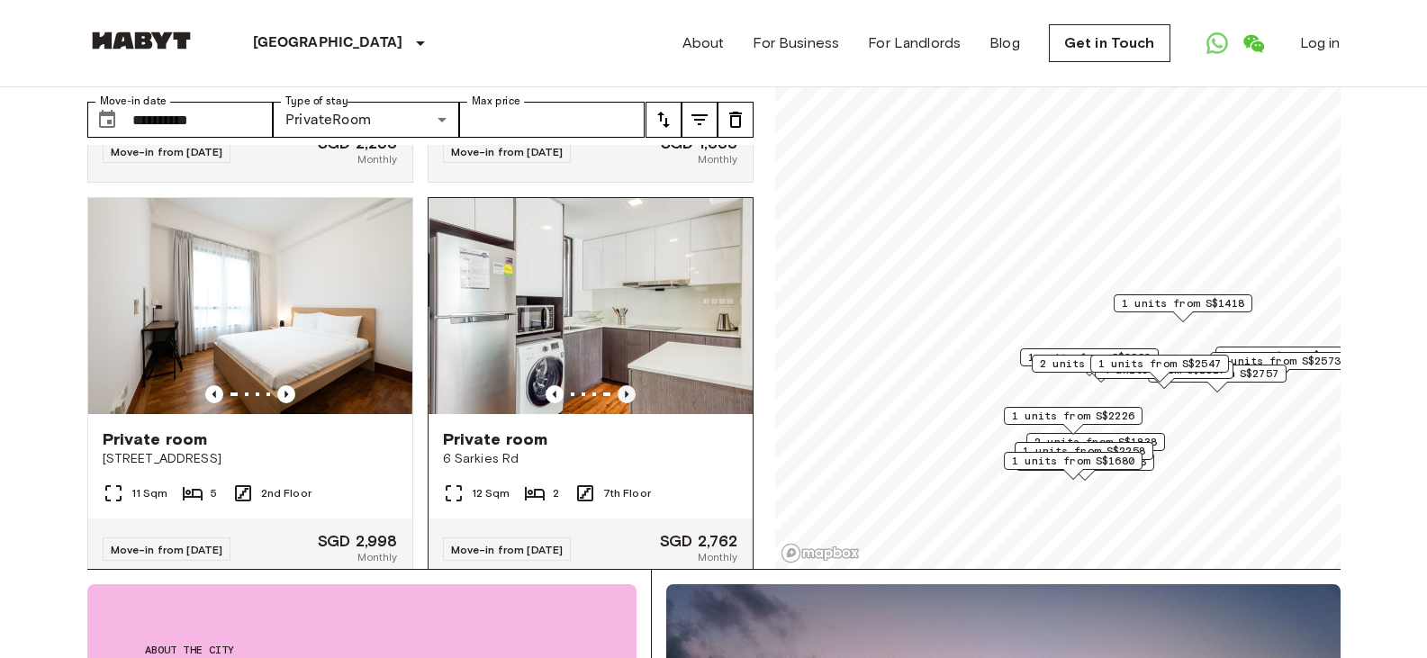
click at [625, 391] on icon "Previous image" at bounding box center [627, 394] width 4 height 7
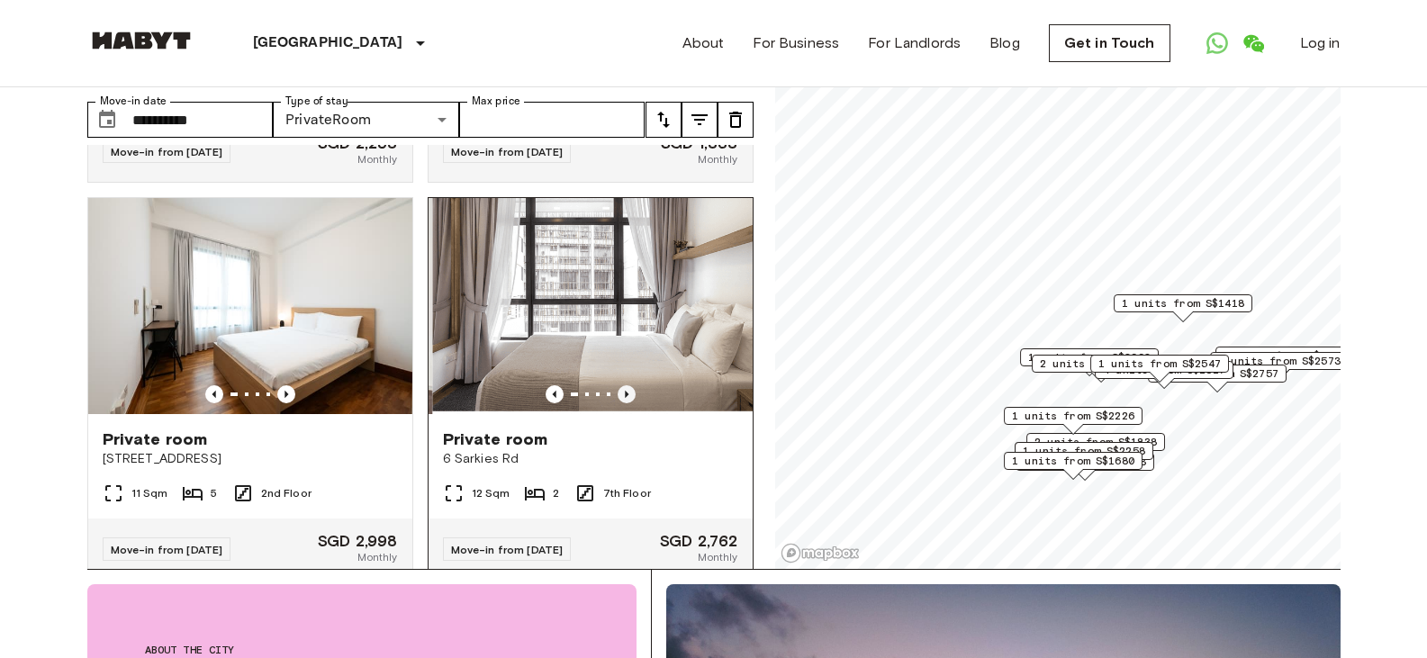
click at [618, 385] on icon "Previous image" at bounding box center [627, 394] width 18 height 18
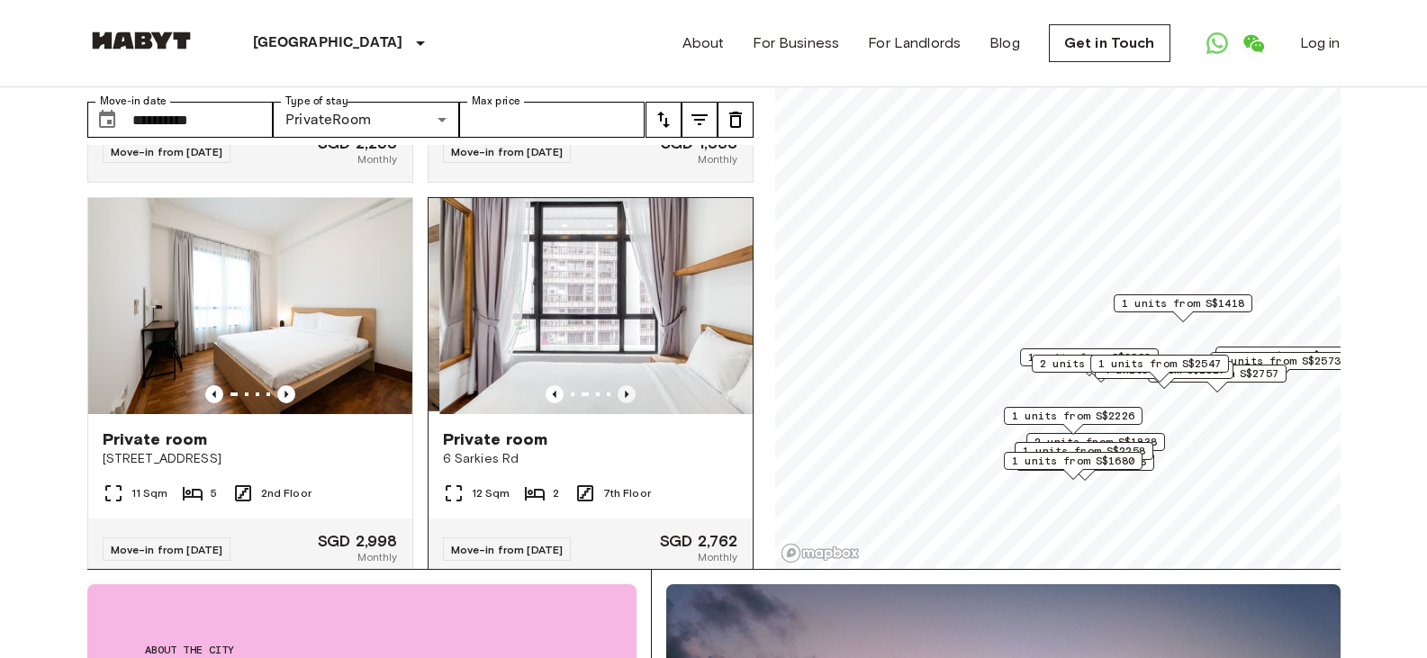
click at [618, 385] on icon "Previous image" at bounding box center [627, 394] width 18 height 18
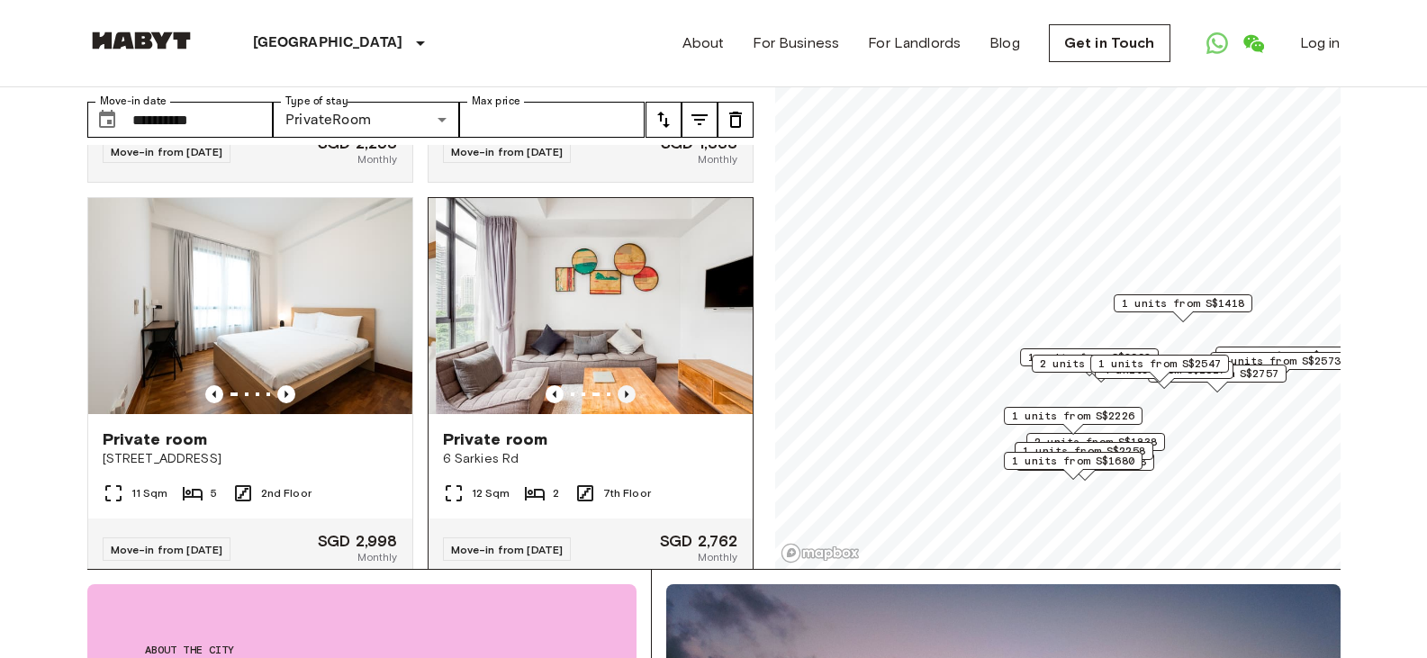
click at [618, 385] on icon "Previous image" at bounding box center [627, 394] width 18 height 18
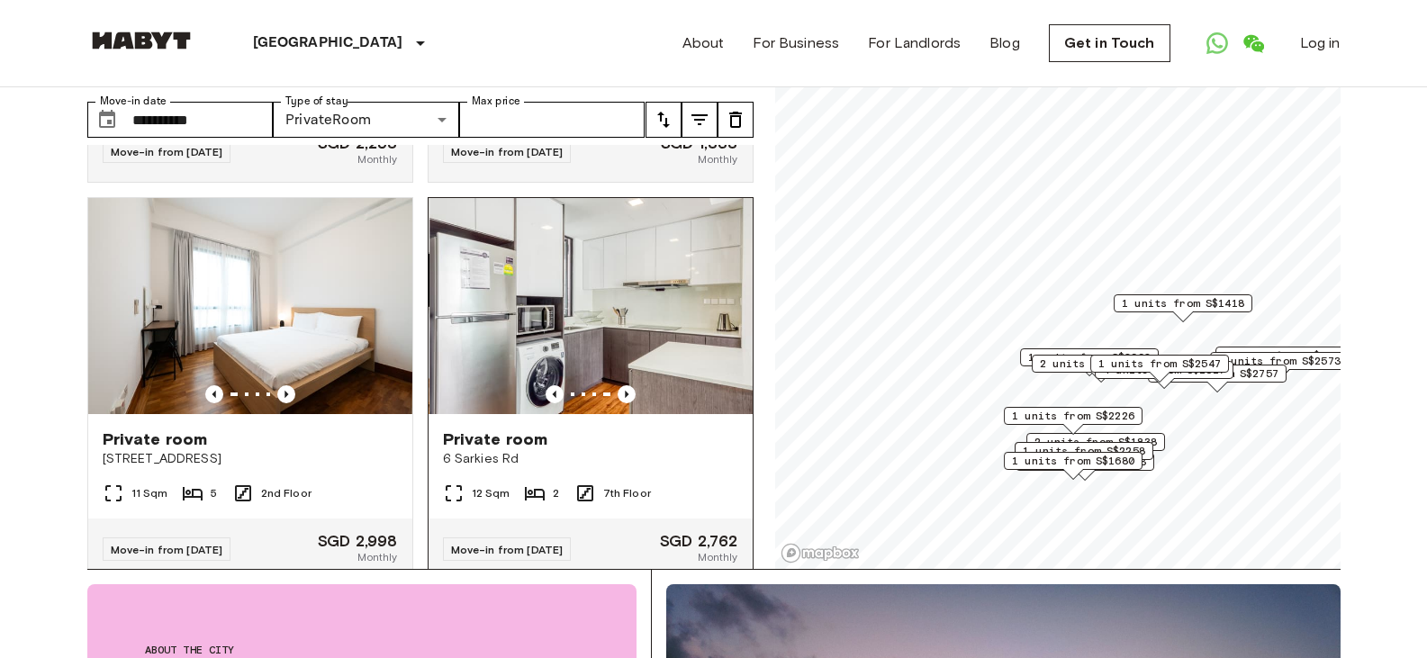
click at [580, 272] on img at bounding box center [591, 306] width 324 height 216
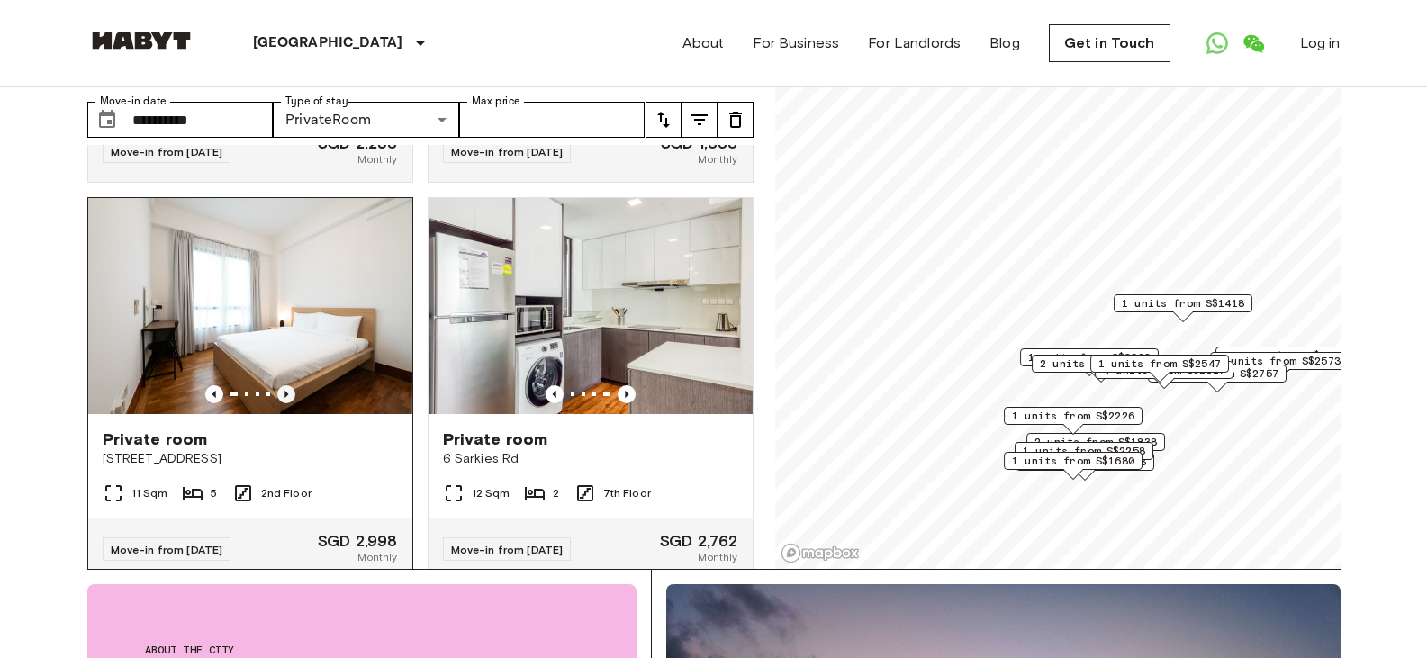
click at [289, 385] on icon "Previous image" at bounding box center [286, 394] width 18 height 18
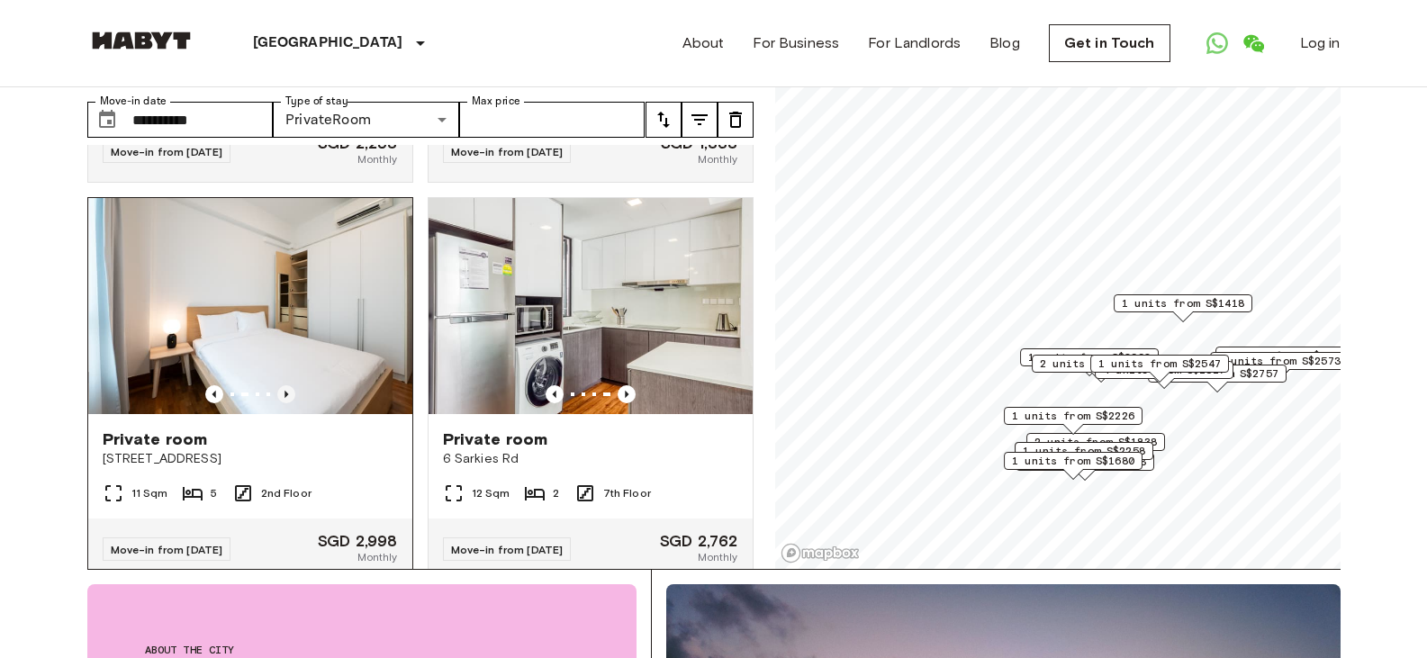
click at [289, 385] on icon "Previous image" at bounding box center [286, 394] width 18 height 18
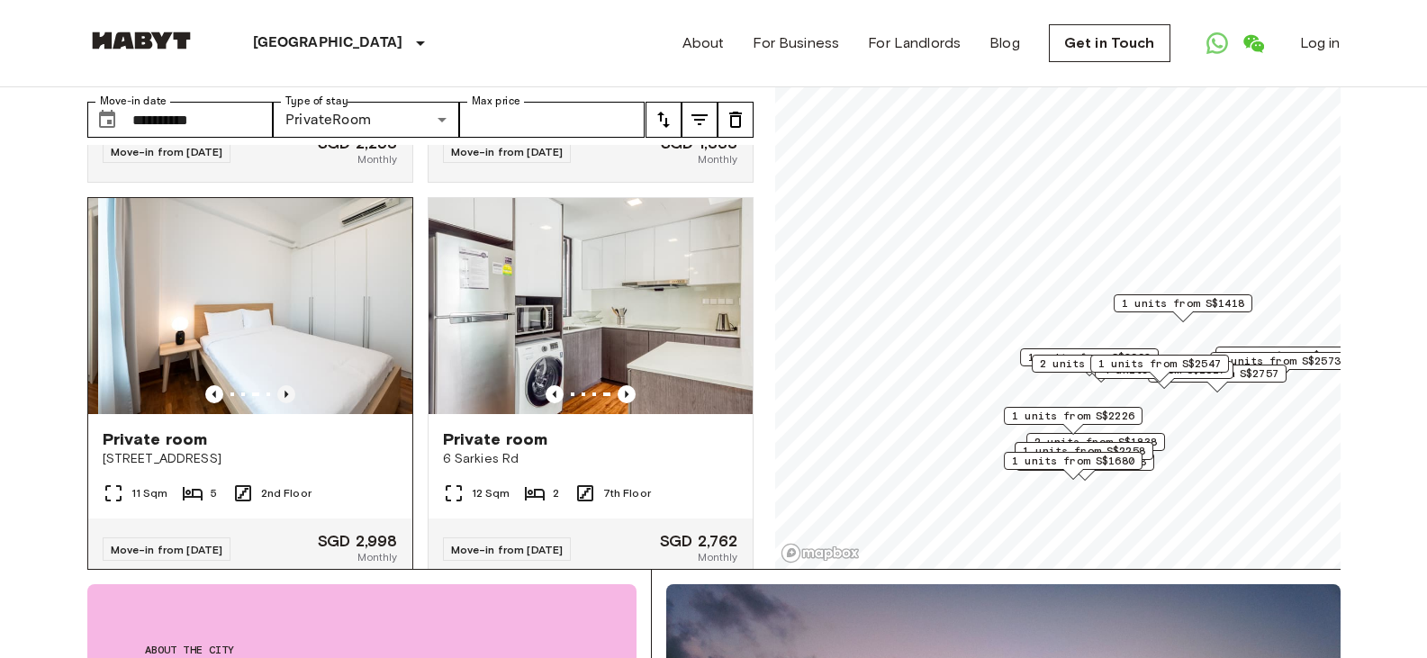
click at [289, 385] on icon "Previous image" at bounding box center [286, 394] width 18 height 18
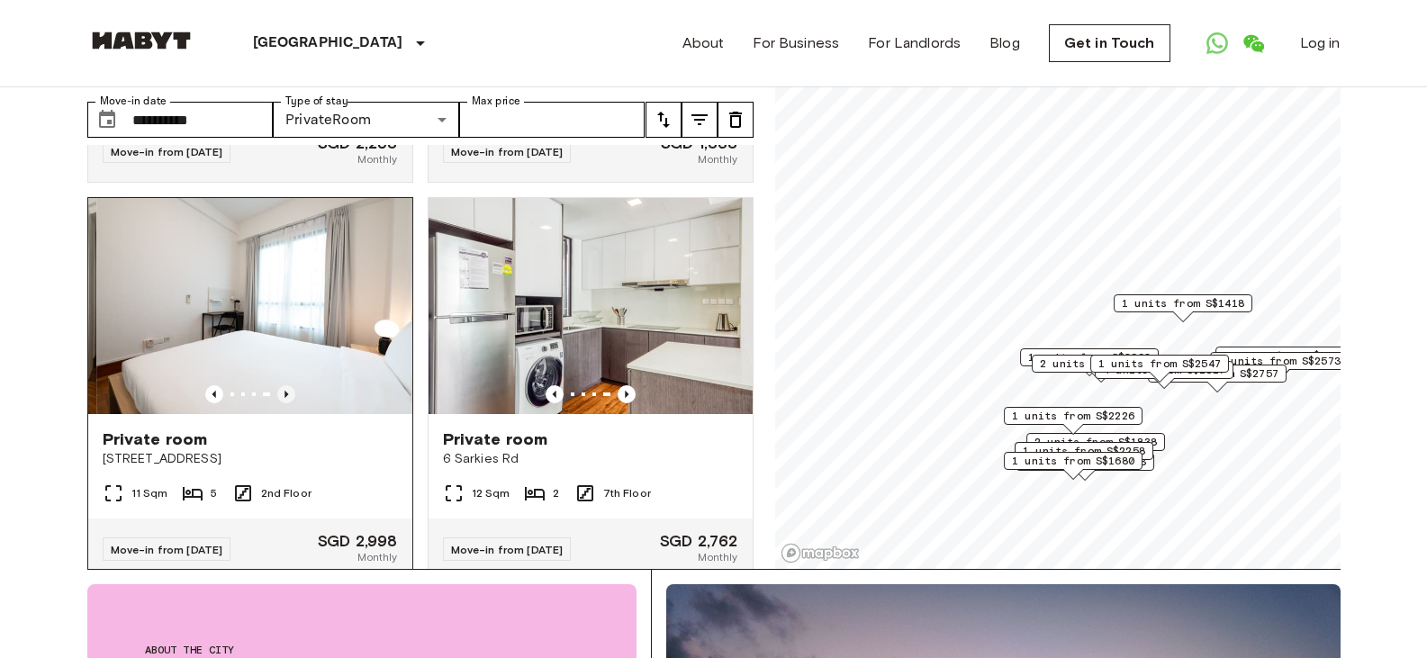
click at [289, 385] on icon "Previous image" at bounding box center [286, 394] width 18 height 18
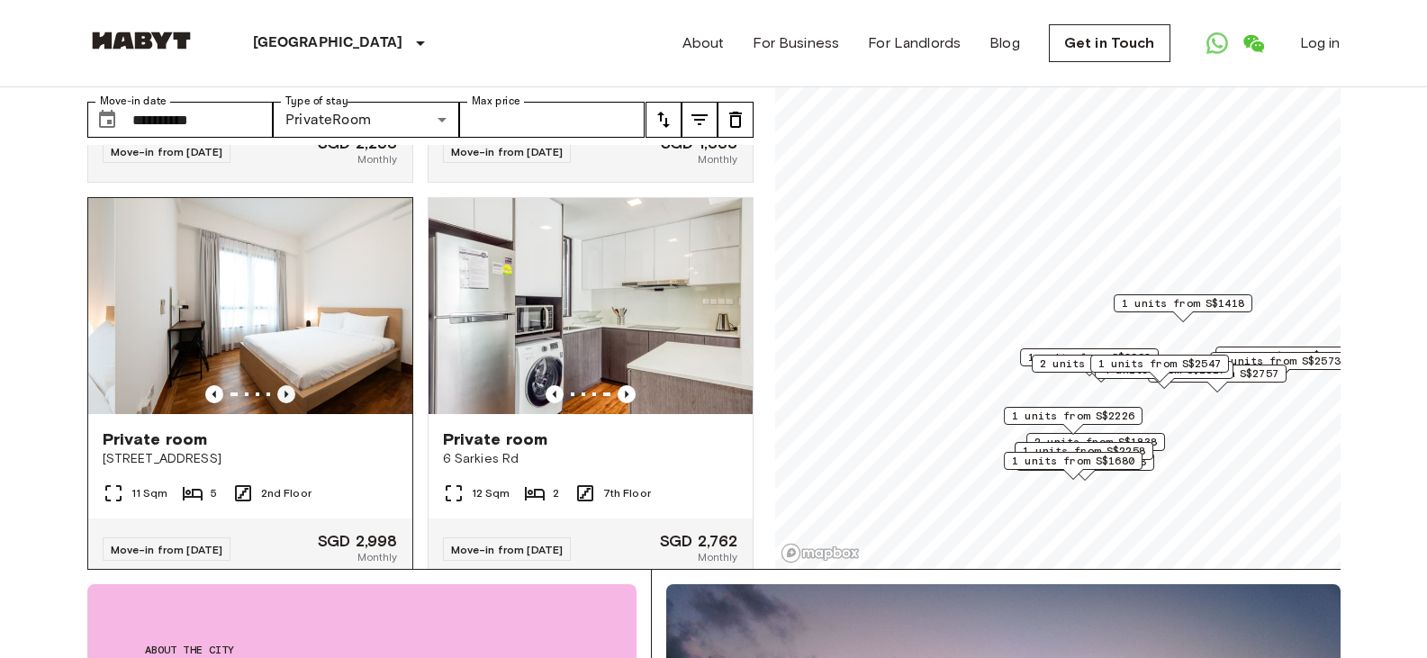
click at [289, 385] on icon "Previous image" at bounding box center [286, 394] width 18 height 18
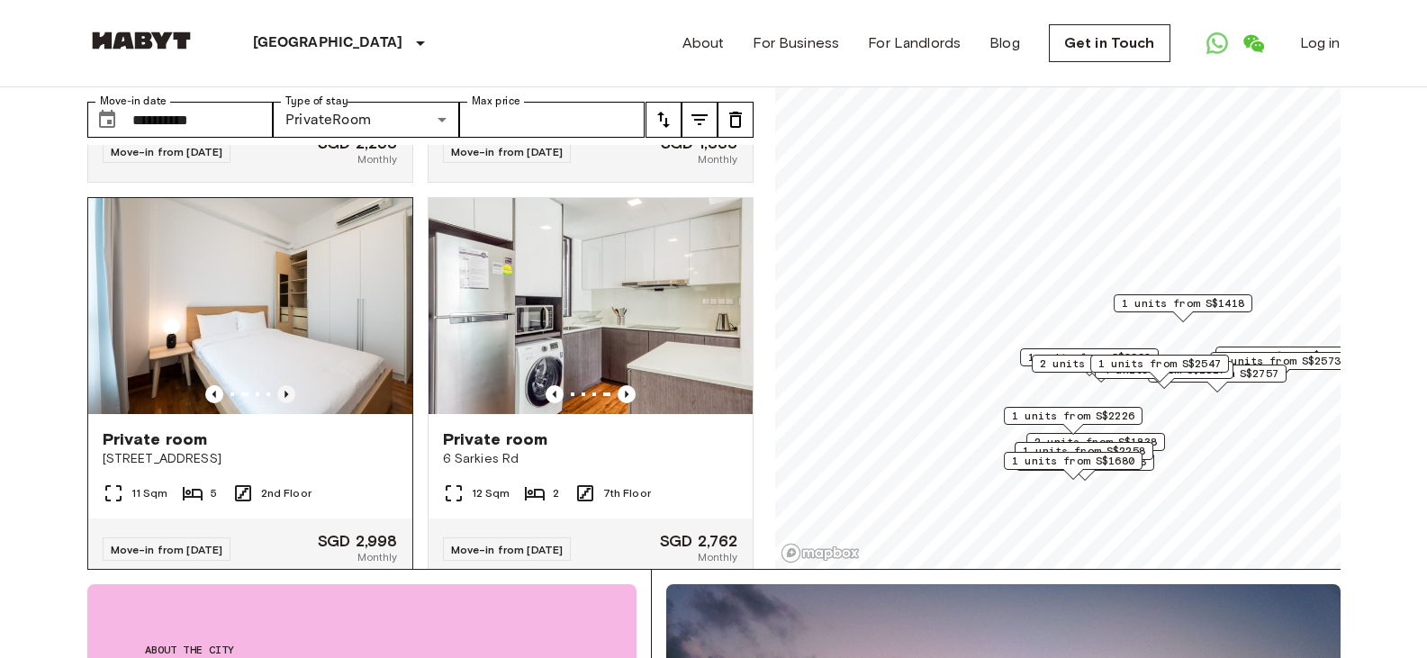
click at [289, 385] on icon "Previous image" at bounding box center [286, 394] width 18 height 18
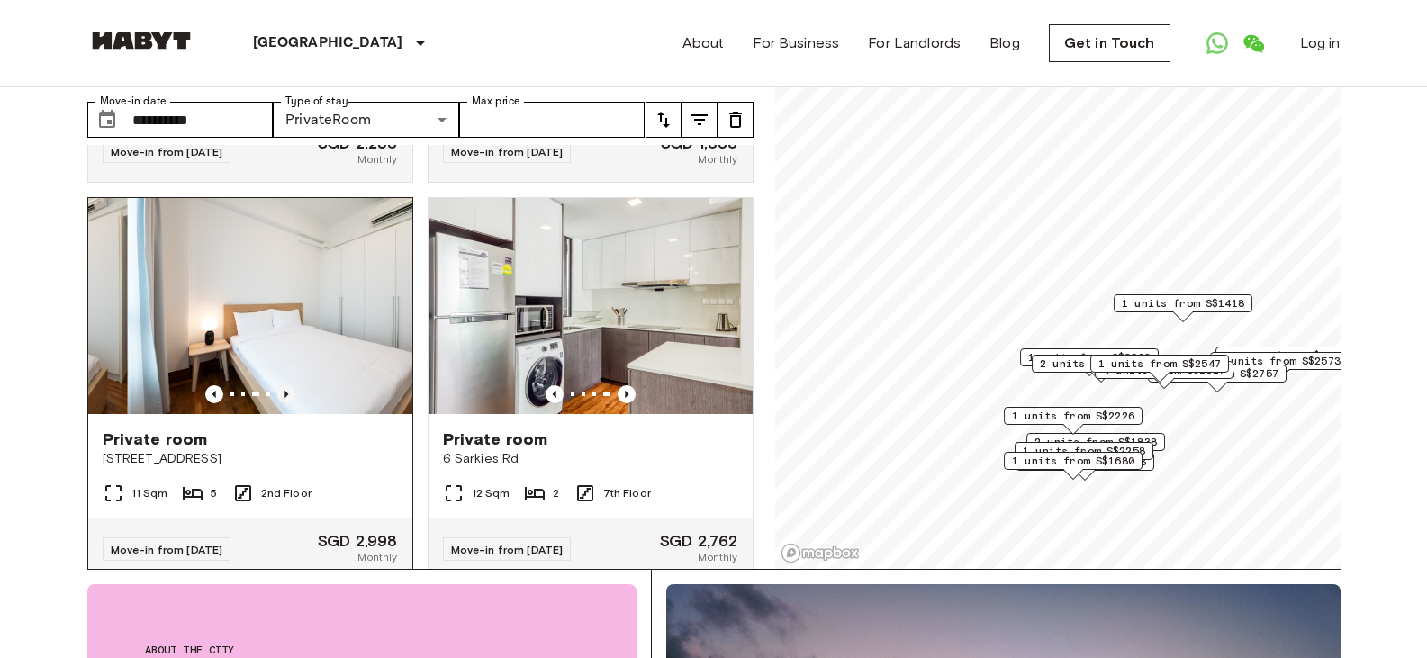
click at [291, 385] on icon "Previous image" at bounding box center [286, 394] width 18 height 18
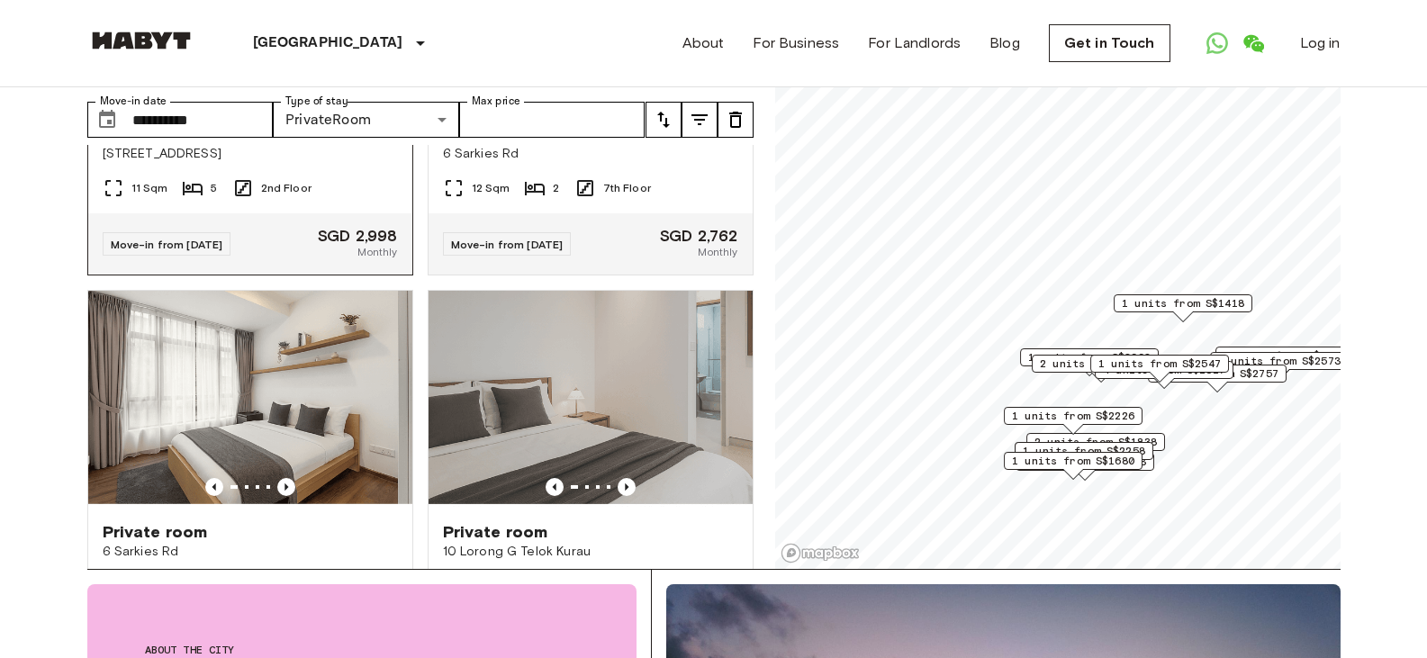
scroll to position [810, 0]
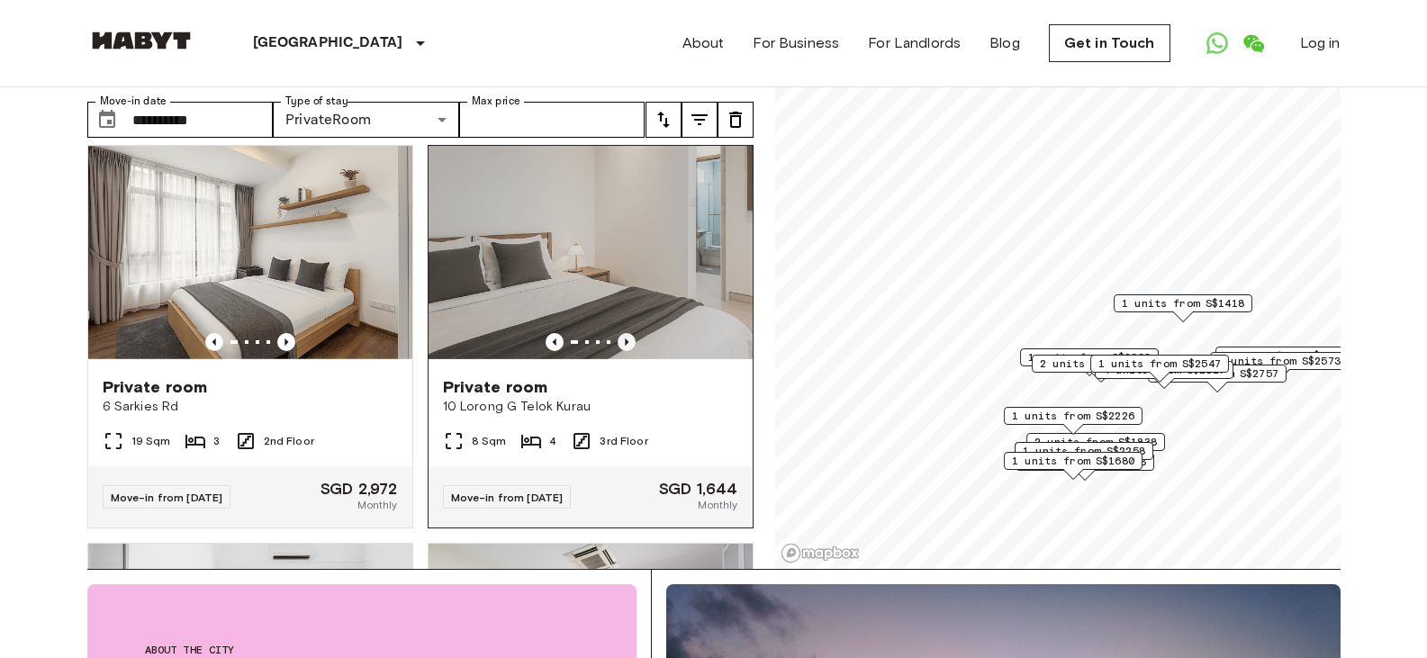
click at [618, 333] on icon "Previous image" at bounding box center [627, 342] width 18 height 18
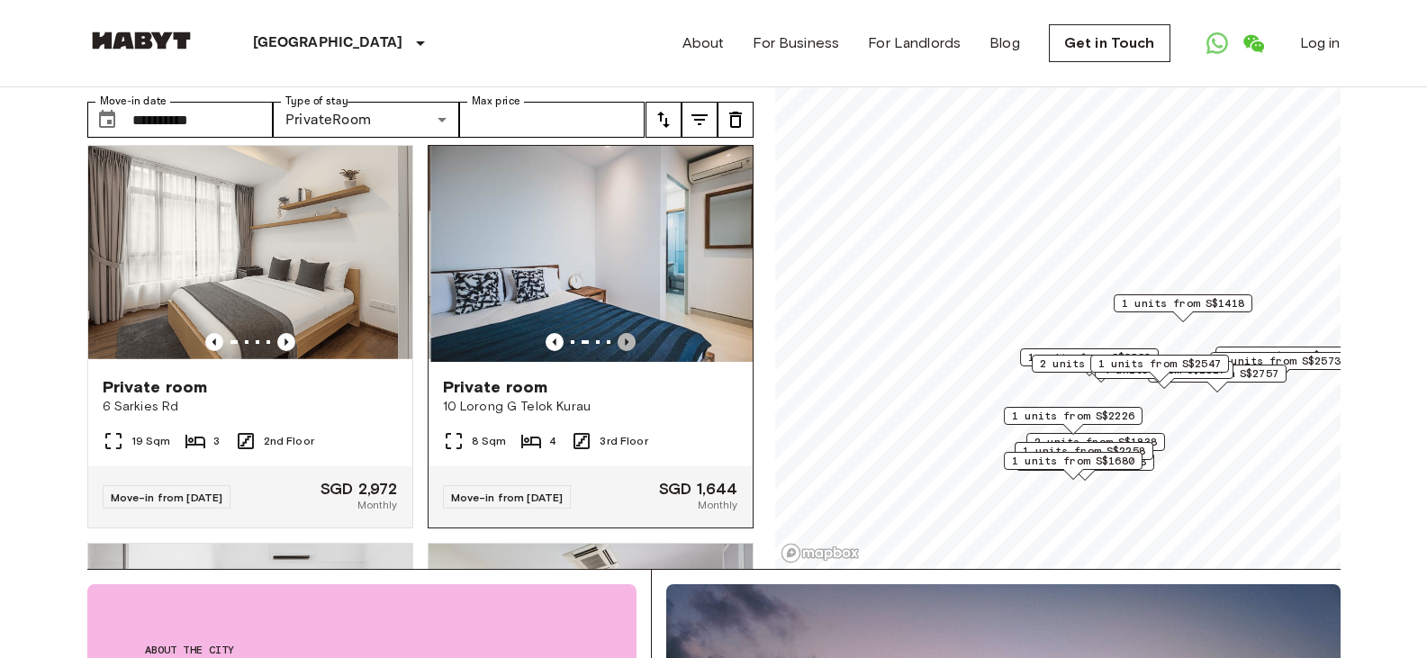
click at [618, 333] on icon "Previous image" at bounding box center [627, 342] width 18 height 18
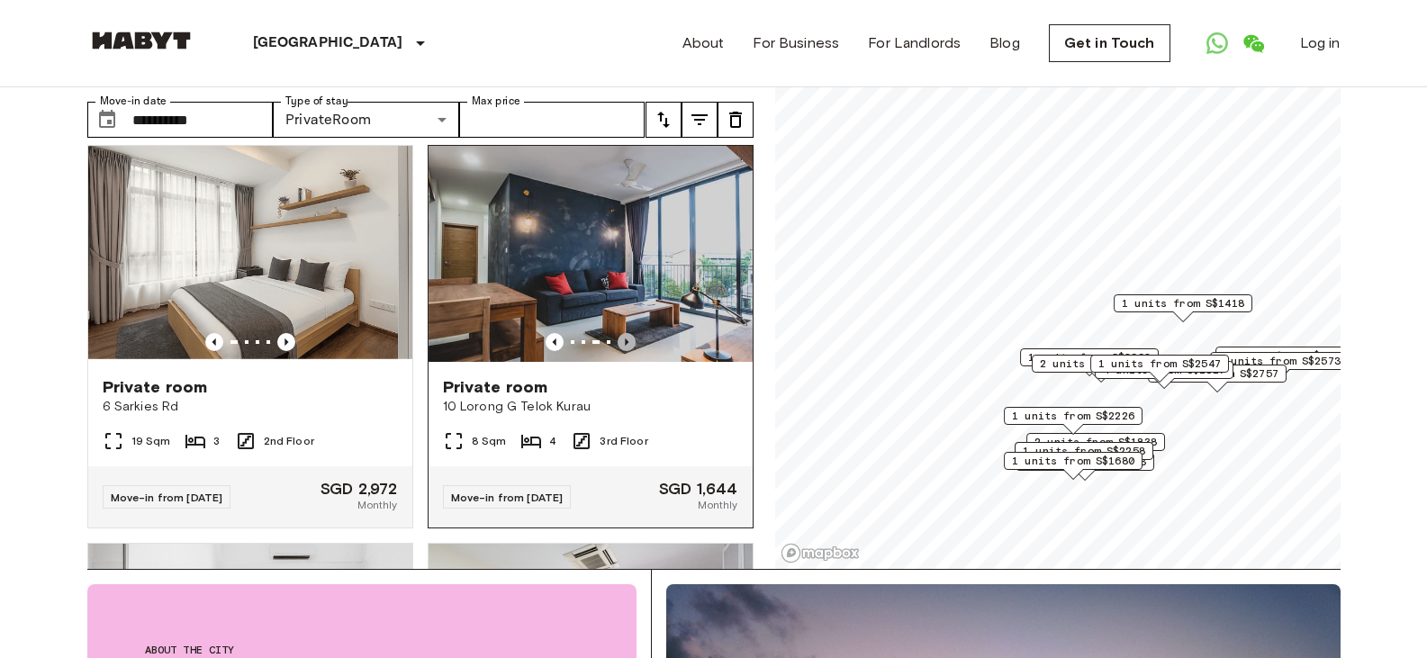
click at [618, 333] on icon "Previous image" at bounding box center [627, 342] width 18 height 18
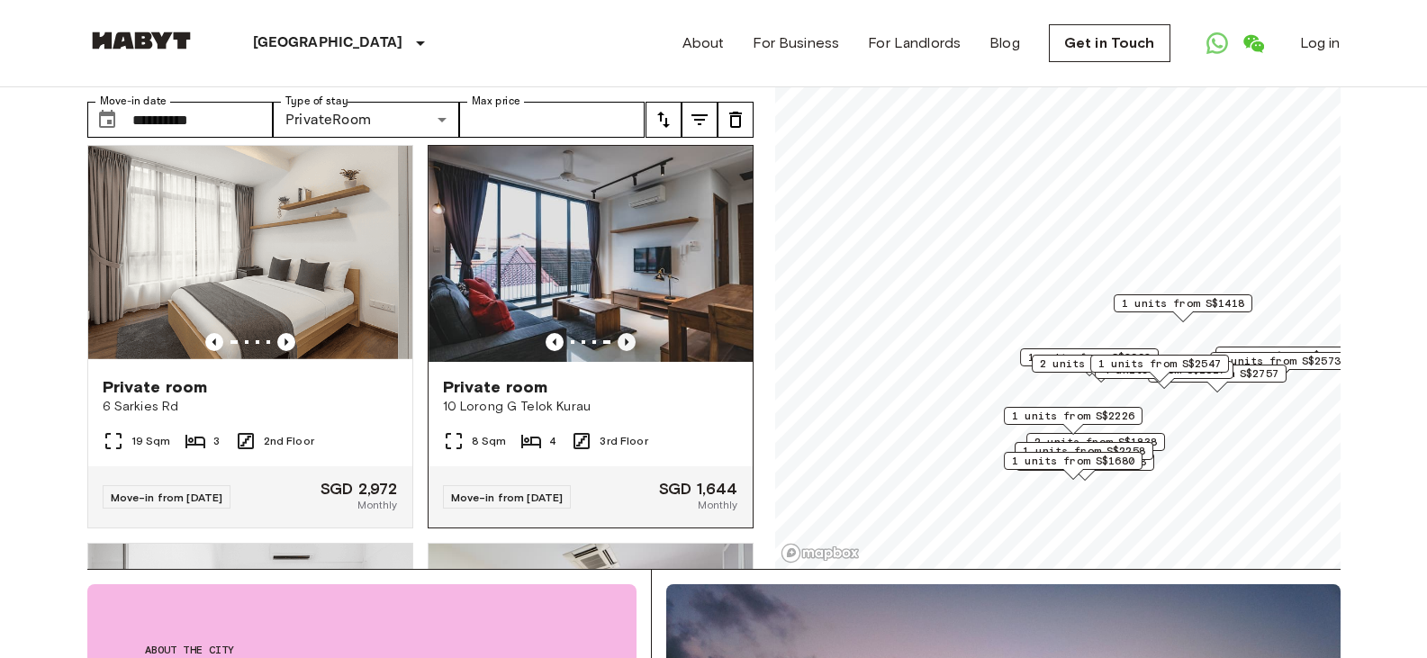
click at [618, 333] on icon "Previous image" at bounding box center [627, 342] width 18 height 18
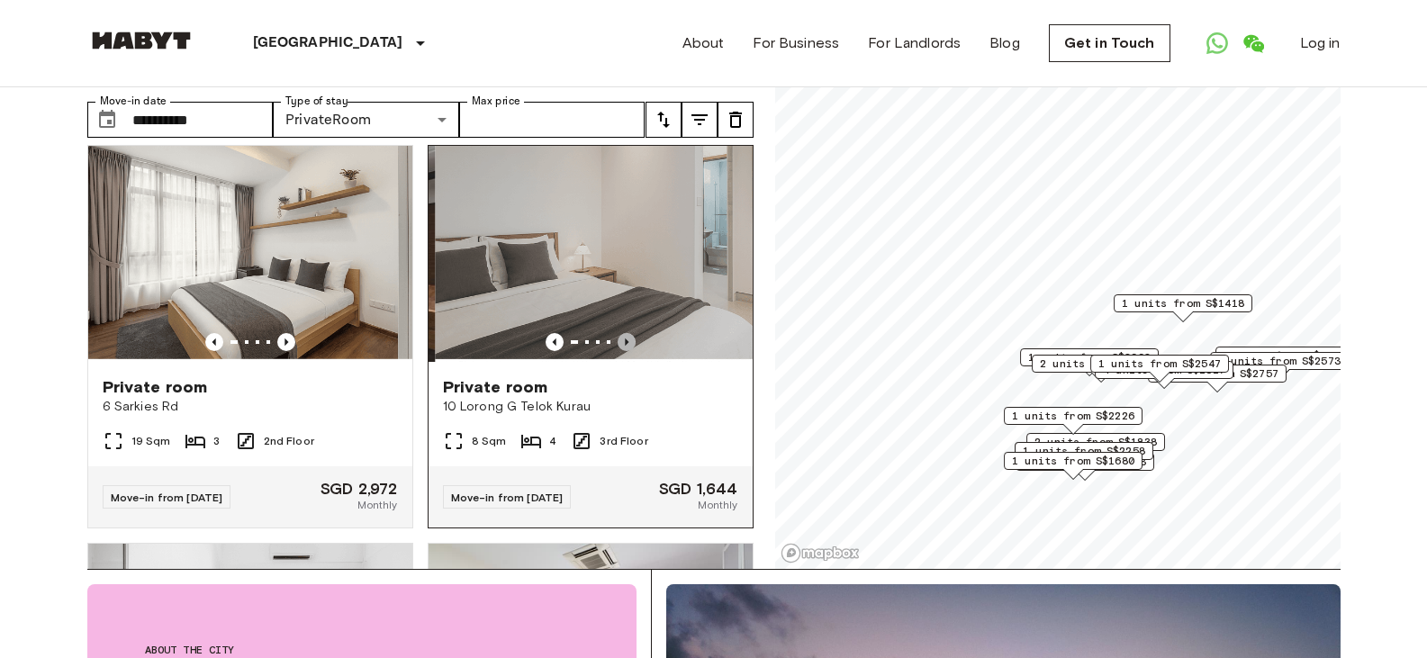
click at [618, 333] on icon "Previous image" at bounding box center [627, 342] width 18 height 18
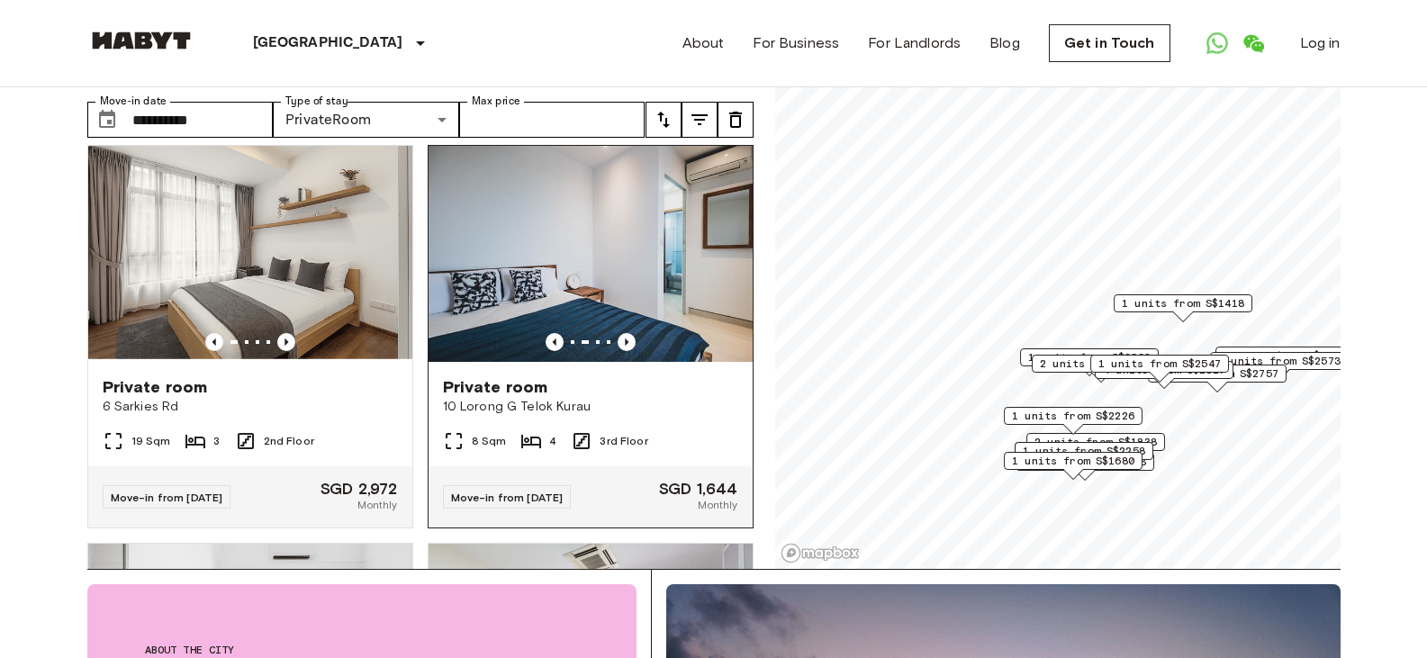
click at [559, 253] on img at bounding box center [591, 254] width 324 height 216
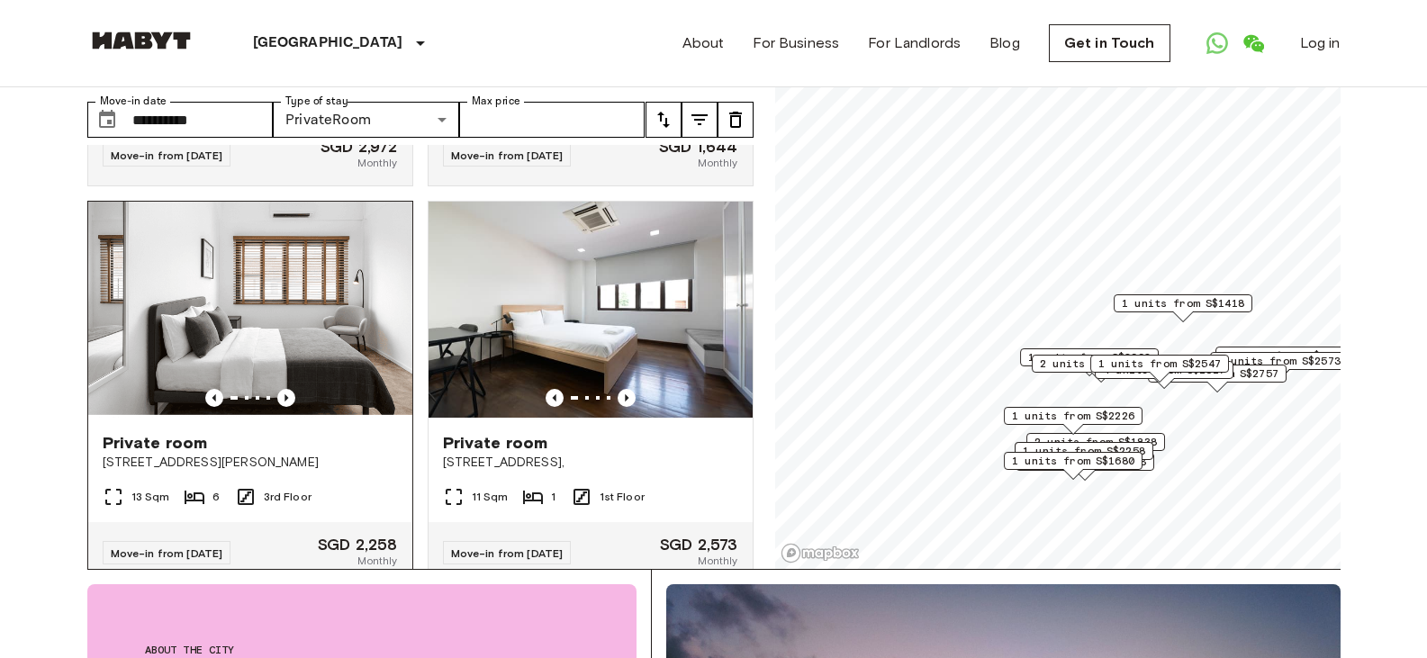
scroll to position [1260, 0]
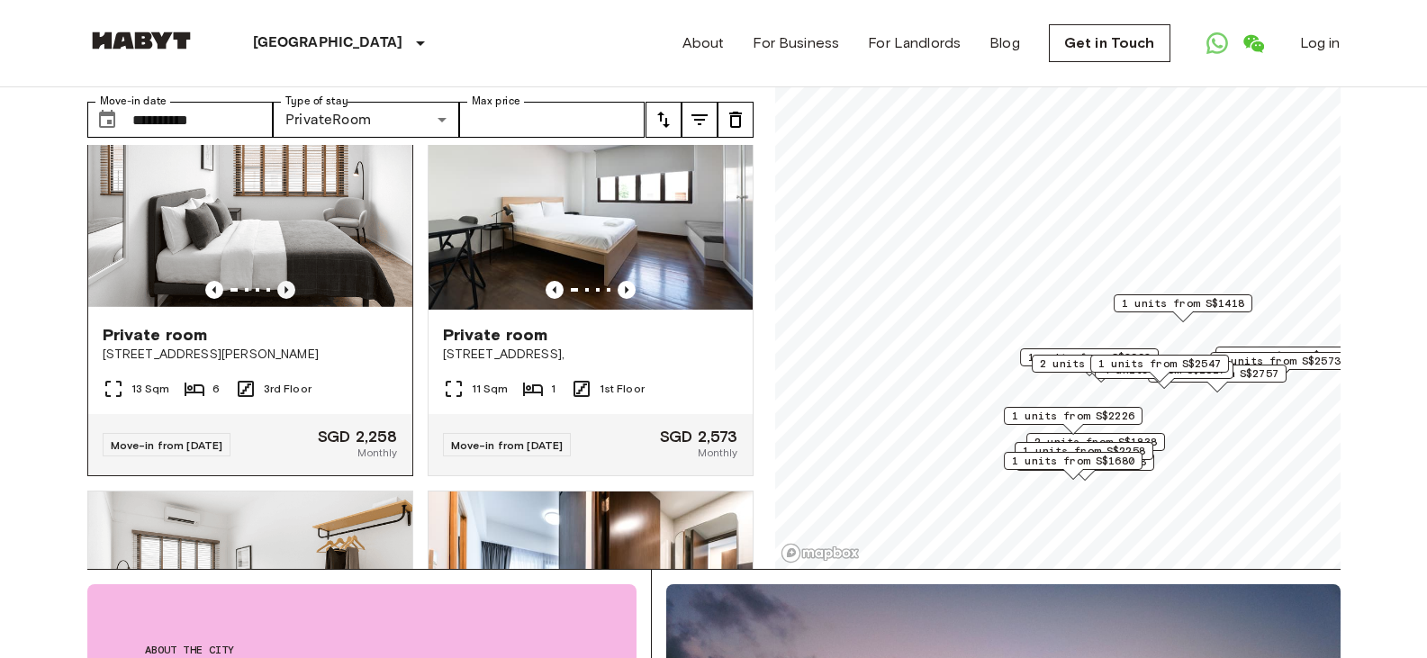
click at [277, 281] on icon "Previous image" at bounding box center [286, 290] width 18 height 18
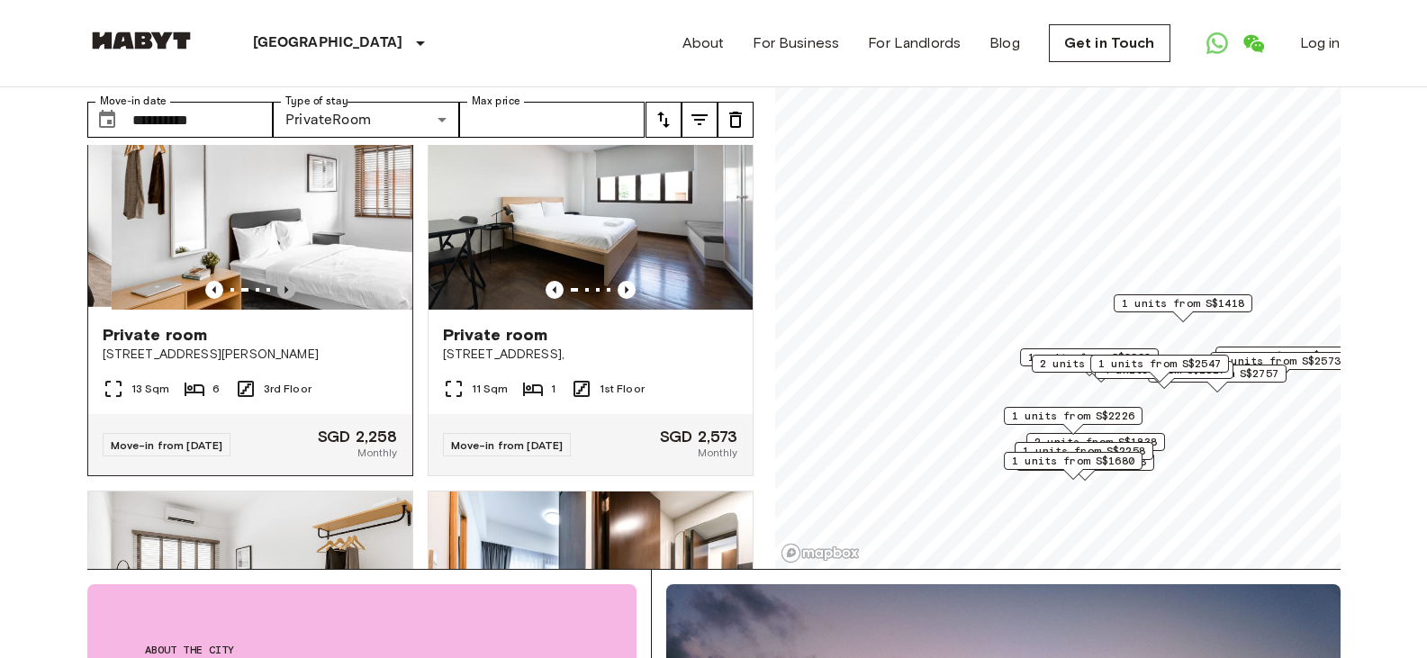
click at [279, 281] on icon "Previous image" at bounding box center [286, 290] width 18 height 18
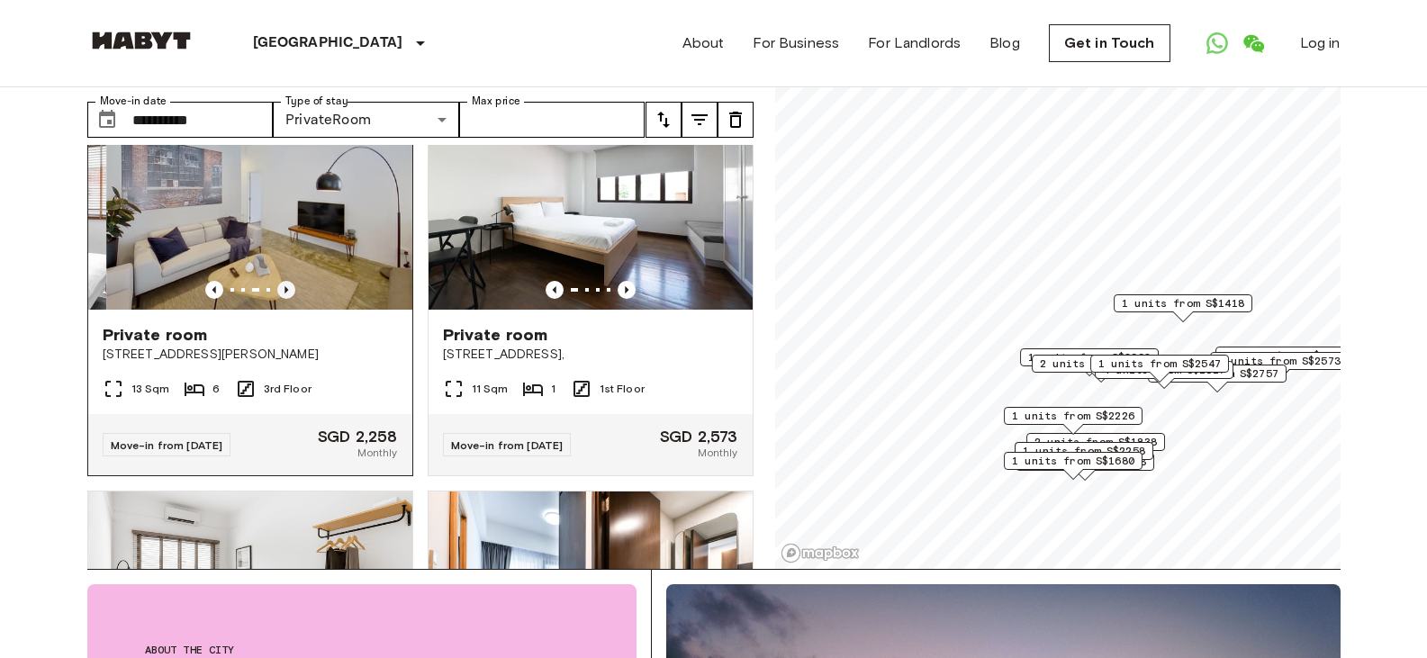
click at [279, 281] on icon "Previous image" at bounding box center [286, 290] width 18 height 18
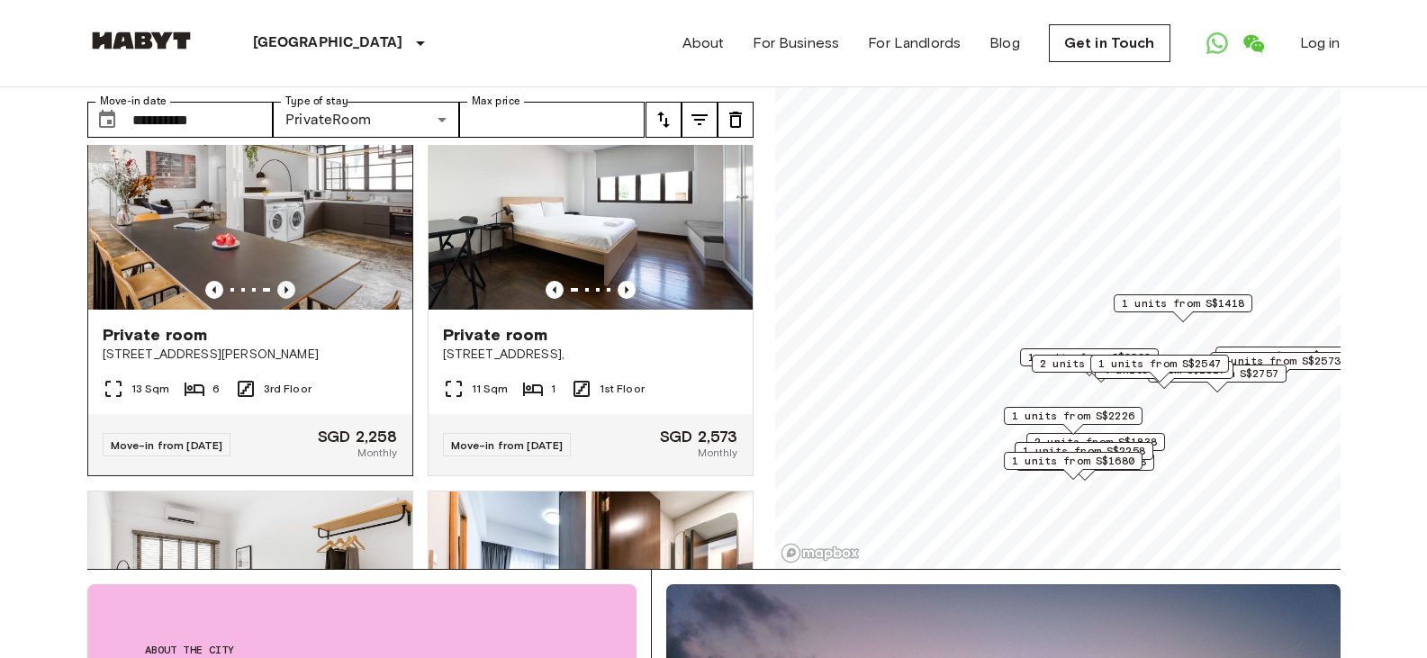
click at [279, 281] on icon "Previous image" at bounding box center [286, 290] width 18 height 18
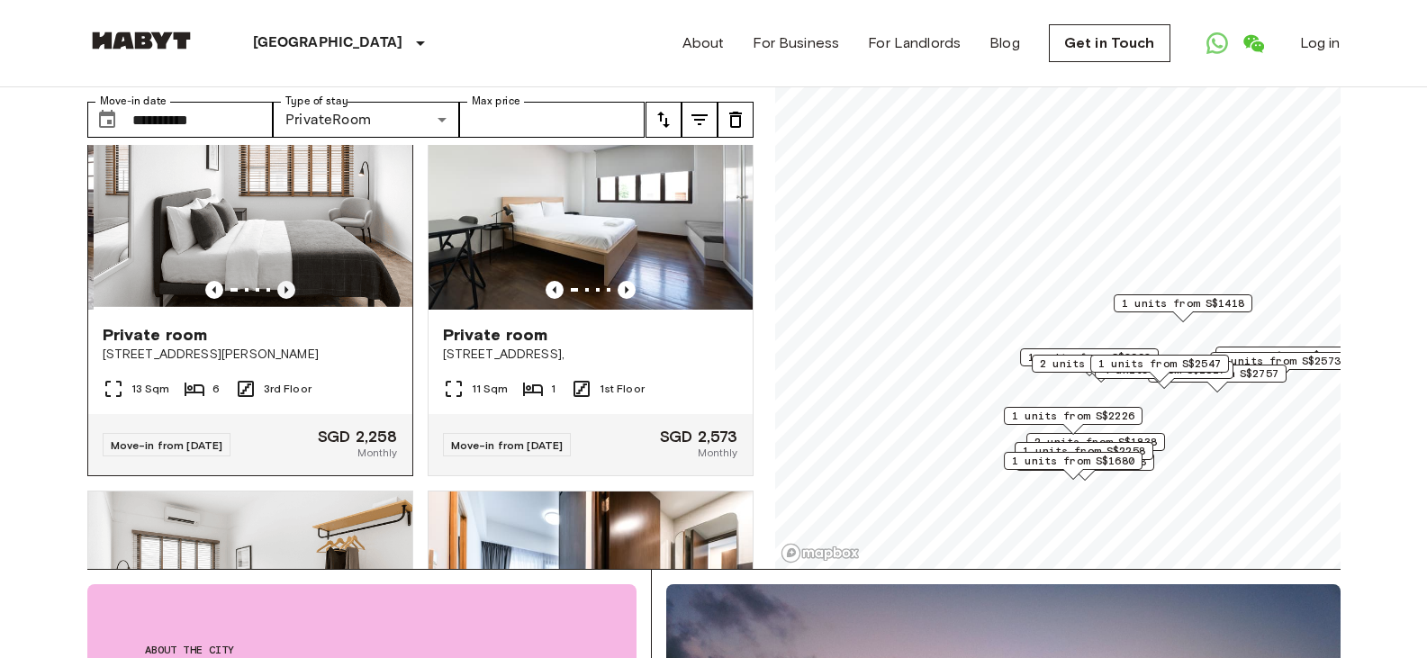
click at [279, 281] on icon "Previous image" at bounding box center [286, 290] width 18 height 18
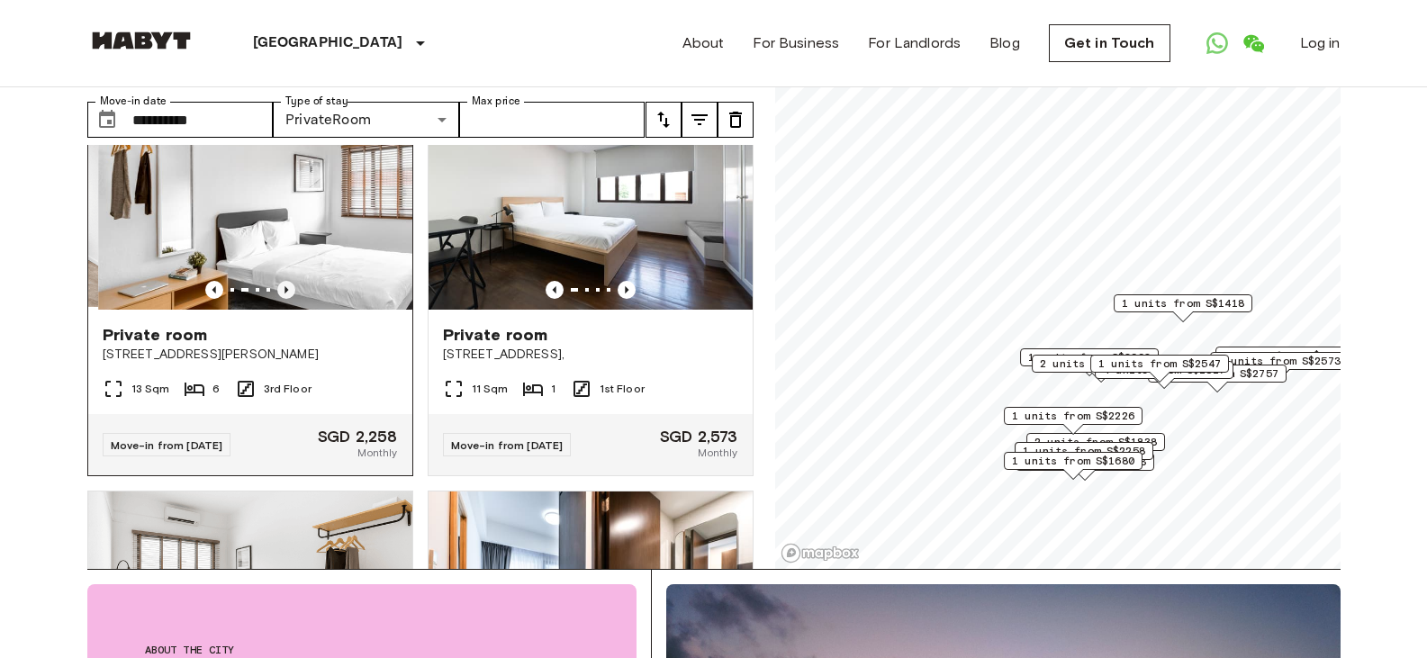
click at [279, 281] on icon "Previous image" at bounding box center [286, 290] width 18 height 18
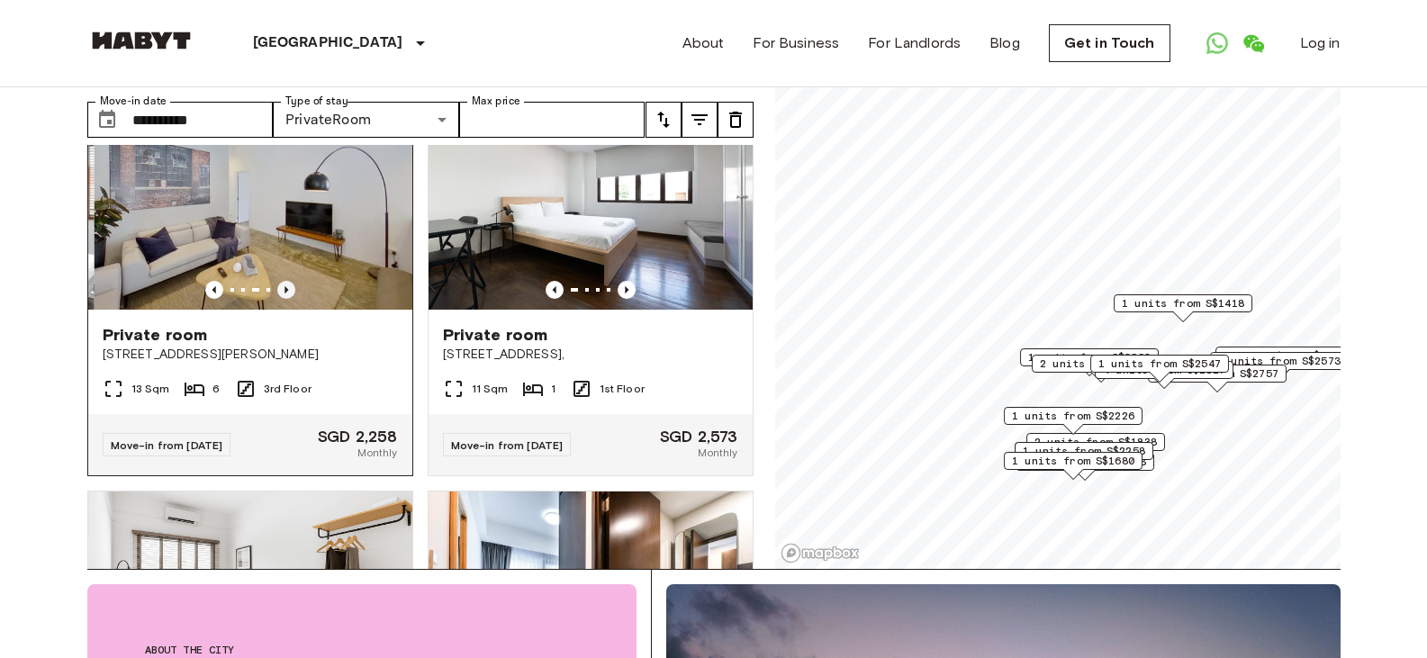
click at [279, 281] on icon "Previous image" at bounding box center [286, 290] width 18 height 18
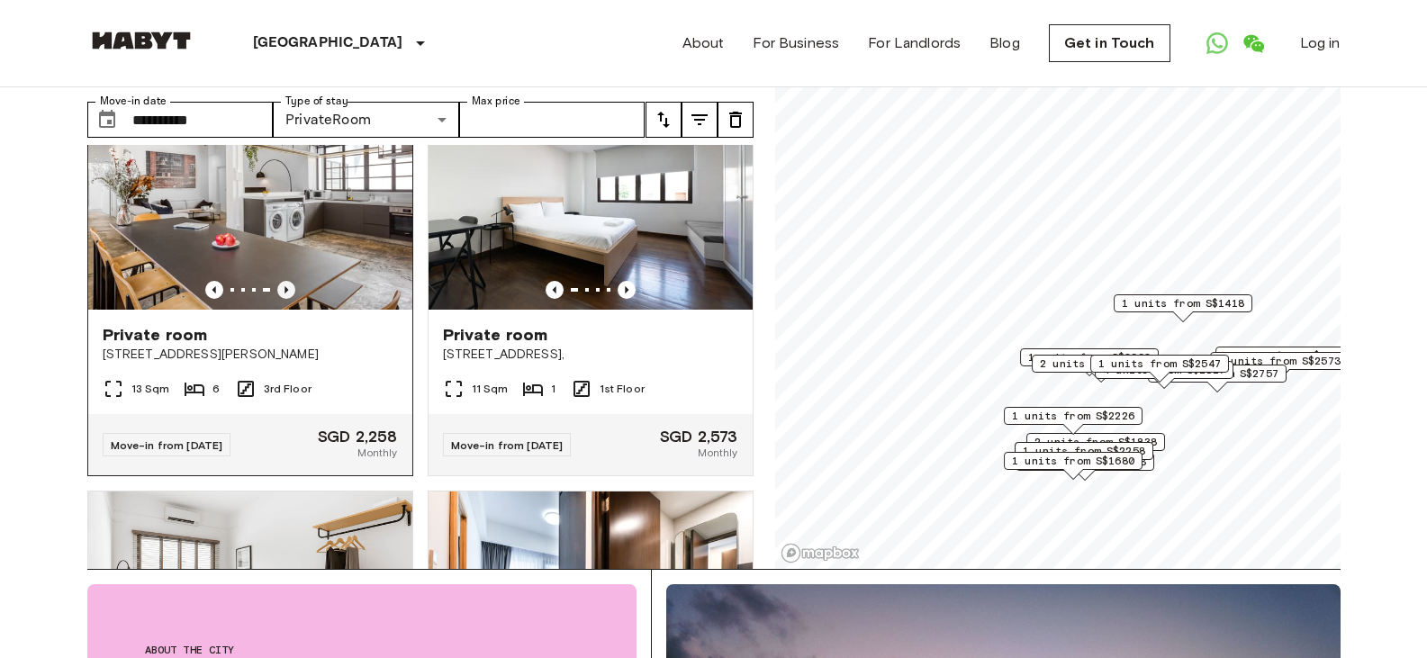
click at [276, 272] on img at bounding box center [250, 202] width 324 height 216
click at [277, 281] on icon "Previous image" at bounding box center [286, 290] width 18 height 18
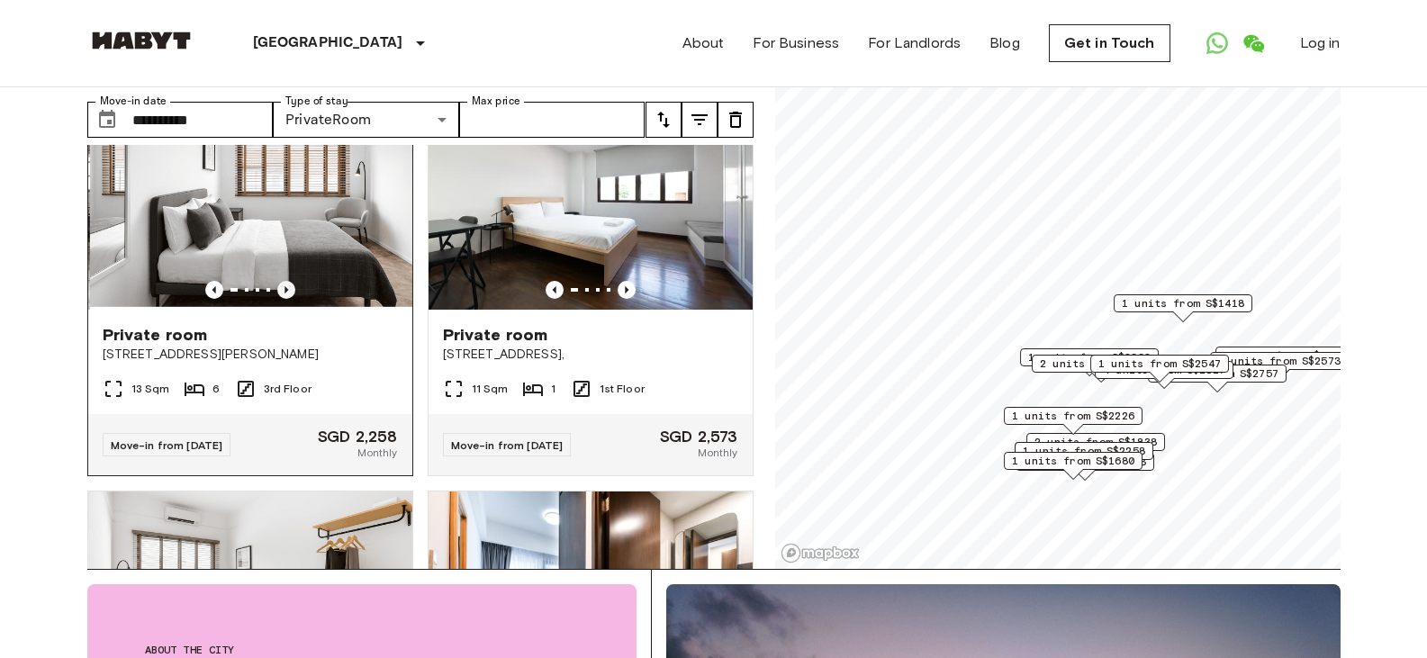
click at [278, 281] on icon "Previous image" at bounding box center [286, 290] width 18 height 18
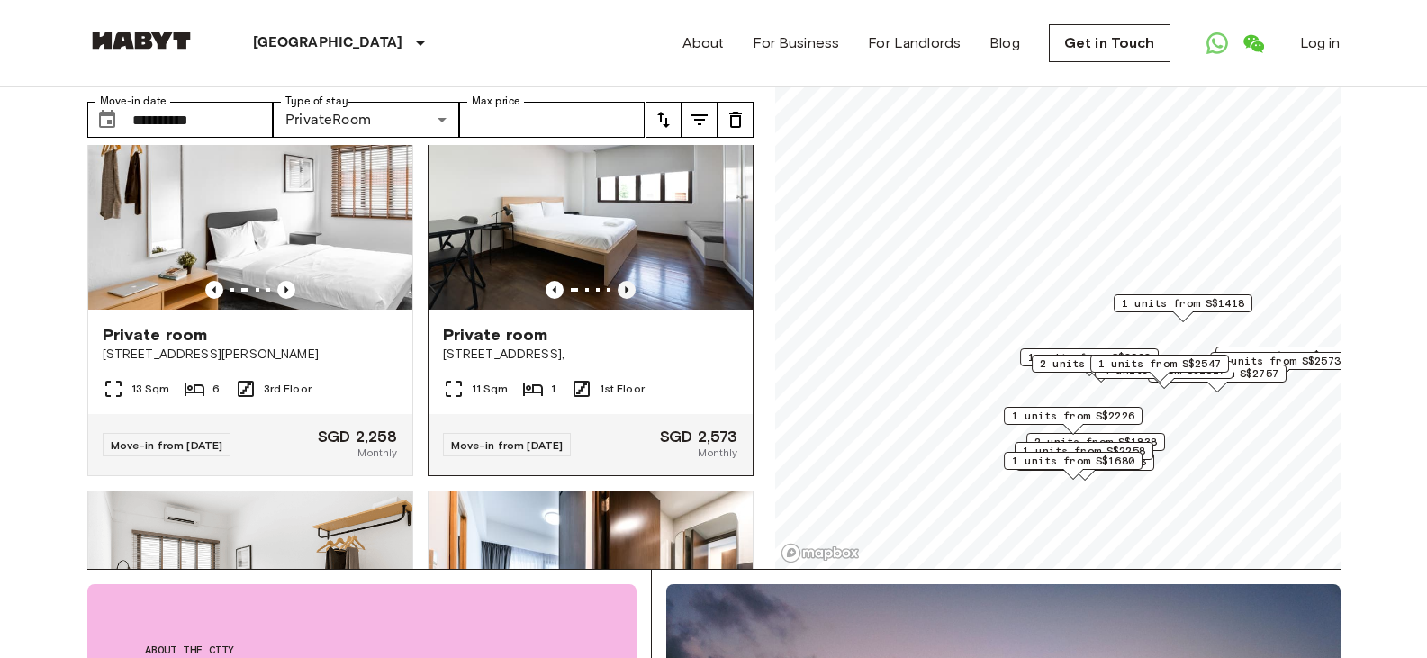
click at [618, 281] on icon "Previous image" at bounding box center [627, 290] width 18 height 18
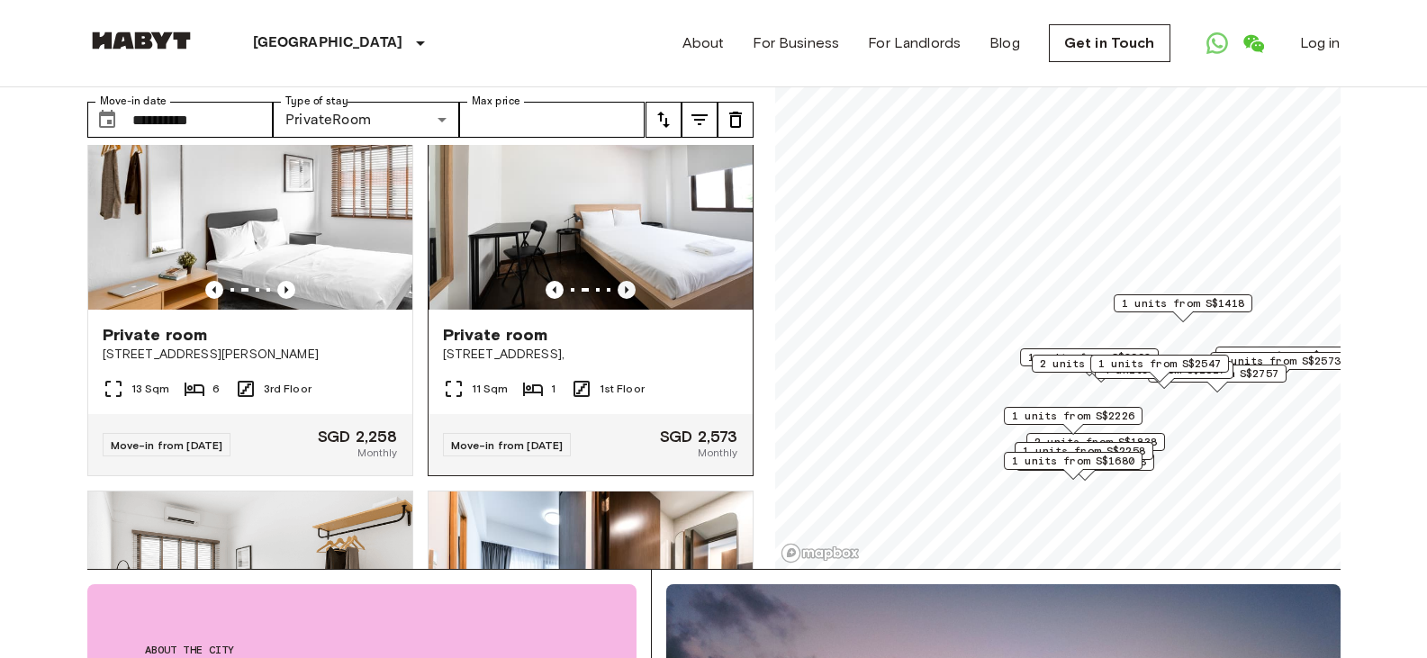
click at [618, 281] on icon "Previous image" at bounding box center [627, 290] width 18 height 18
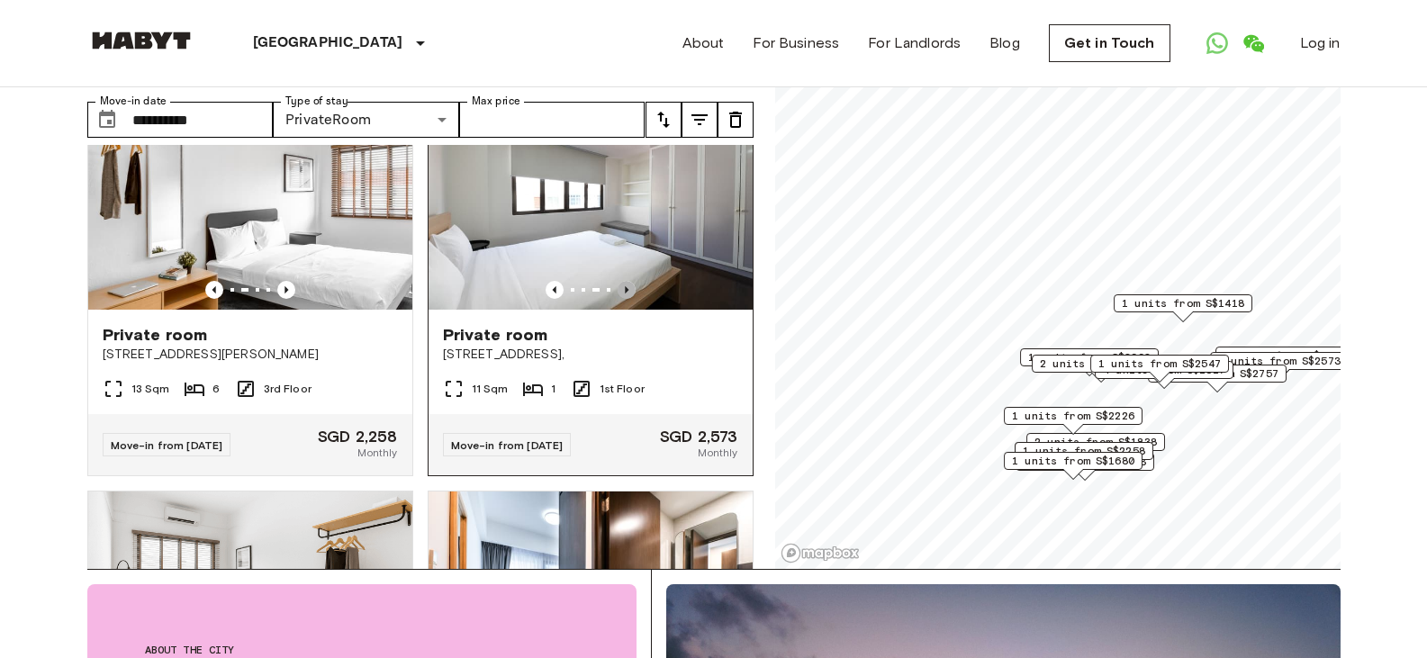
click at [618, 281] on icon "Previous image" at bounding box center [627, 290] width 18 height 18
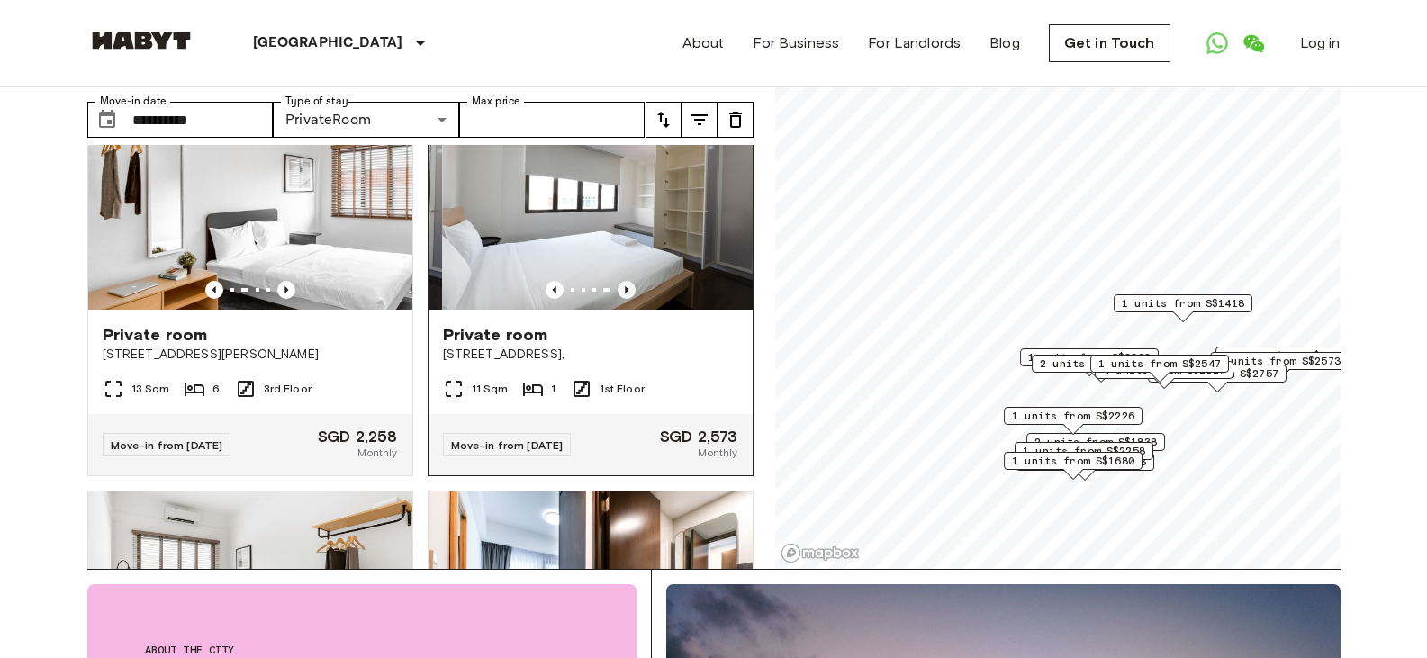
click at [618, 281] on icon "Previous image" at bounding box center [627, 290] width 18 height 18
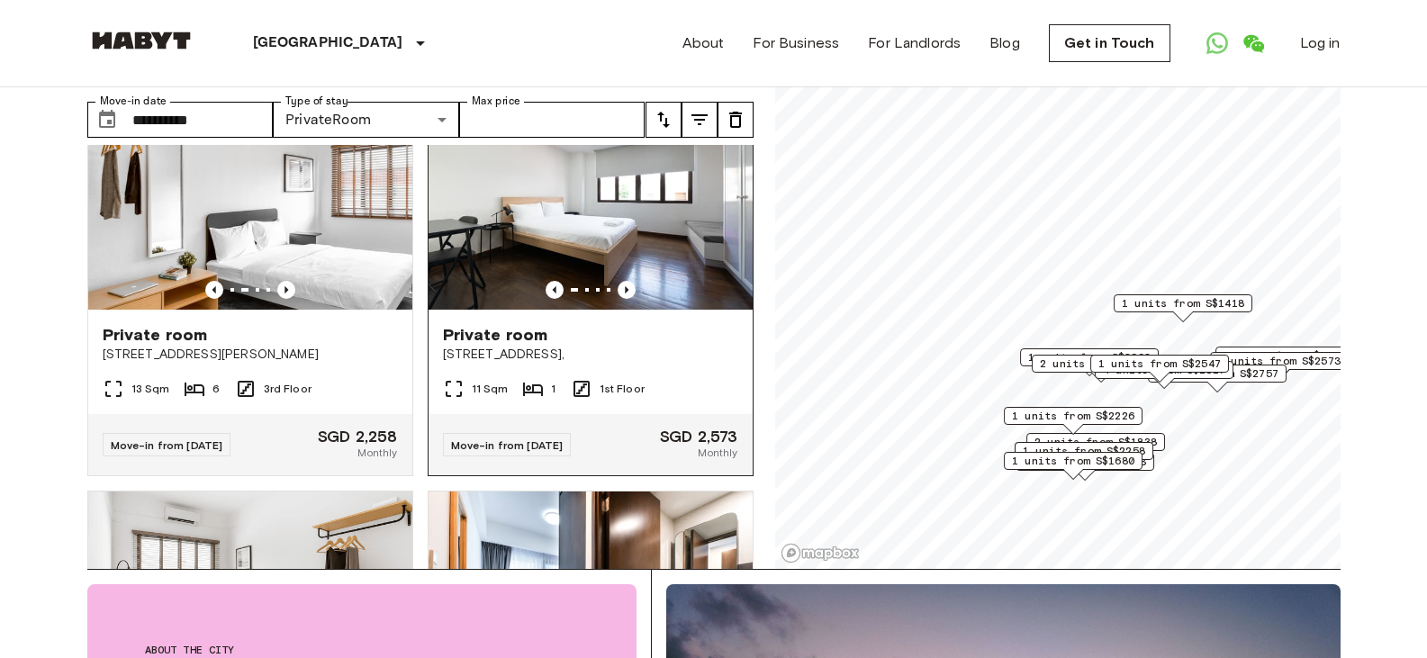
click at [509, 239] on img at bounding box center [591, 202] width 324 height 216
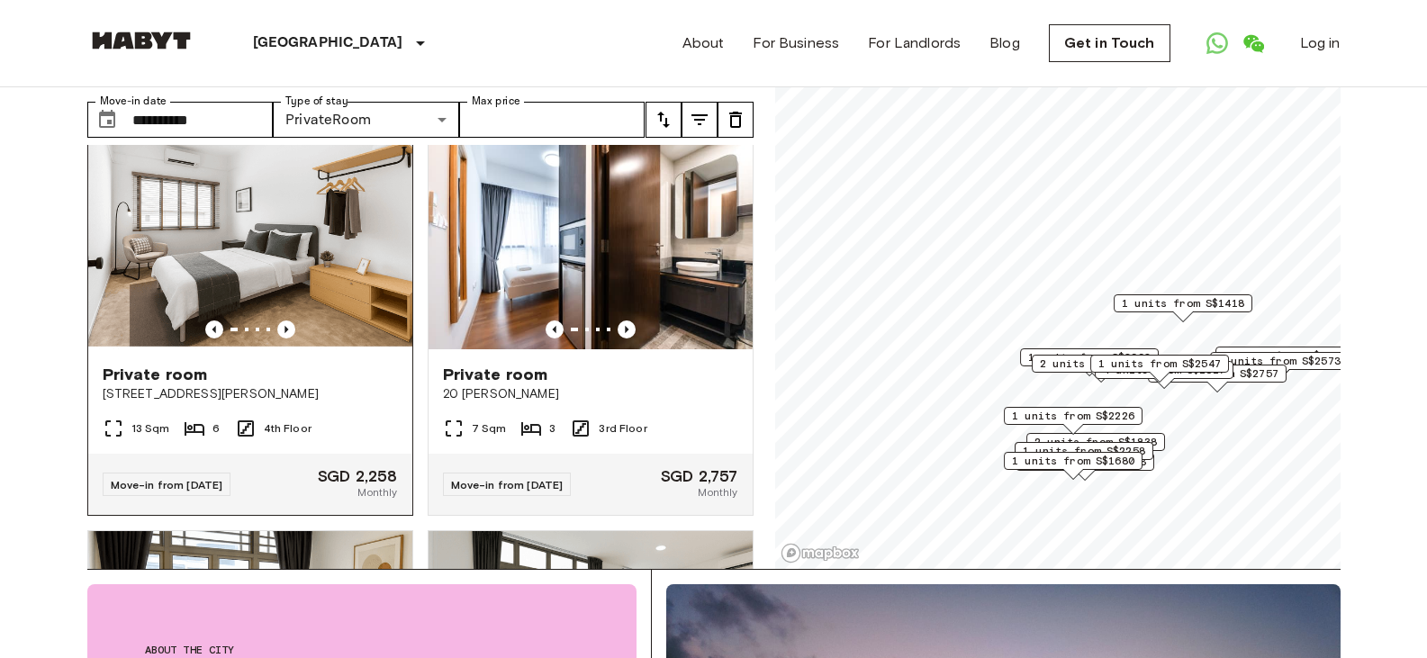
scroll to position [1620, 0]
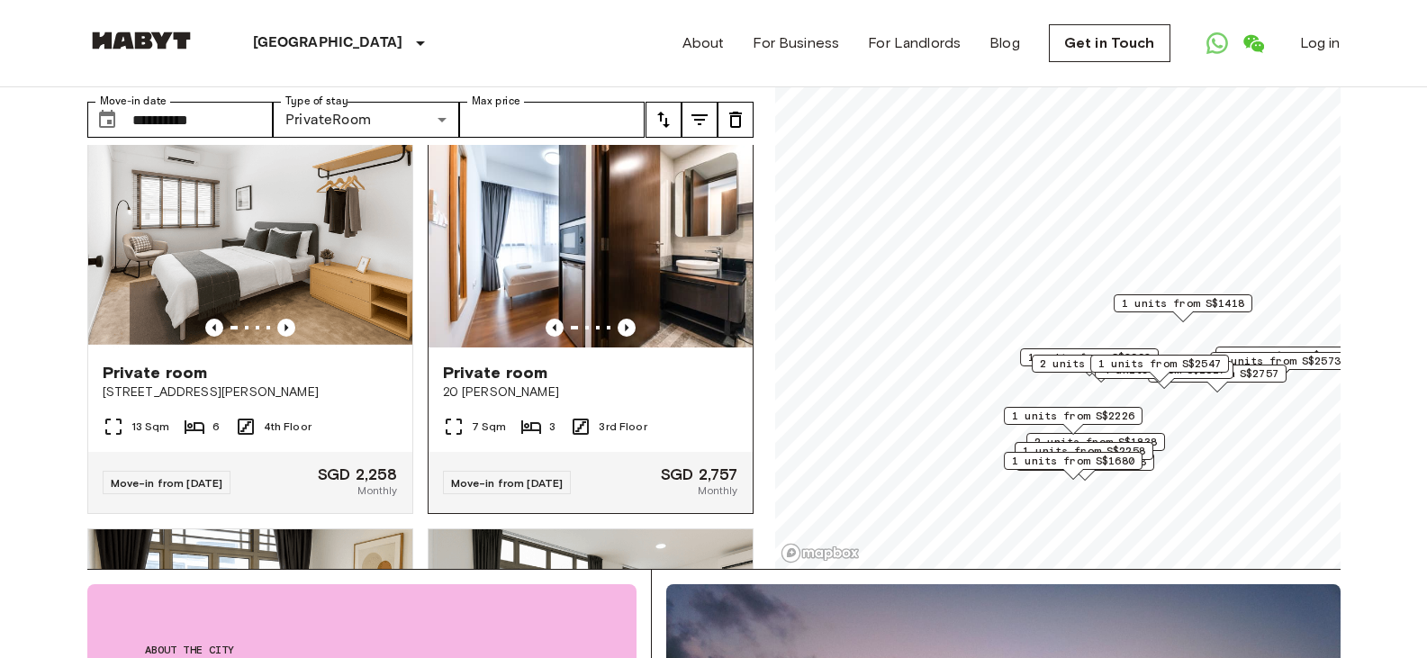
click at [562, 218] on img at bounding box center [591, 239] width 324 height 216
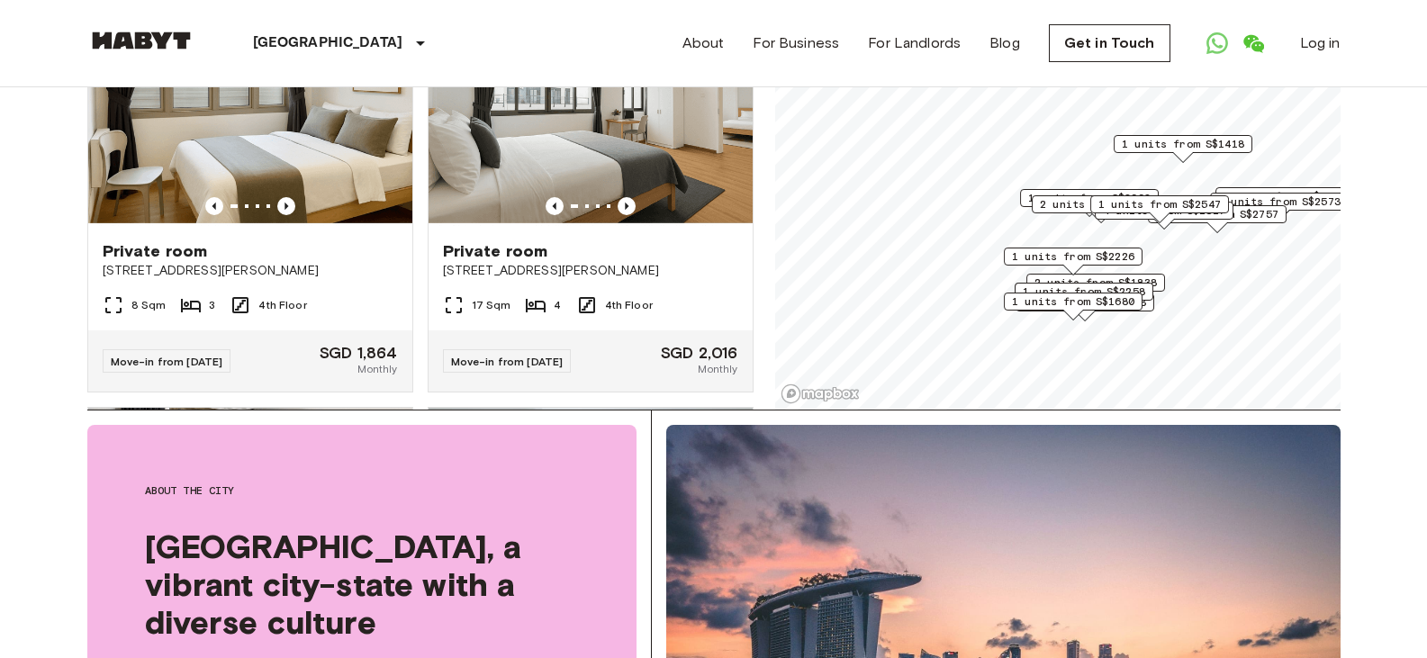
scroll to position [90, 0]
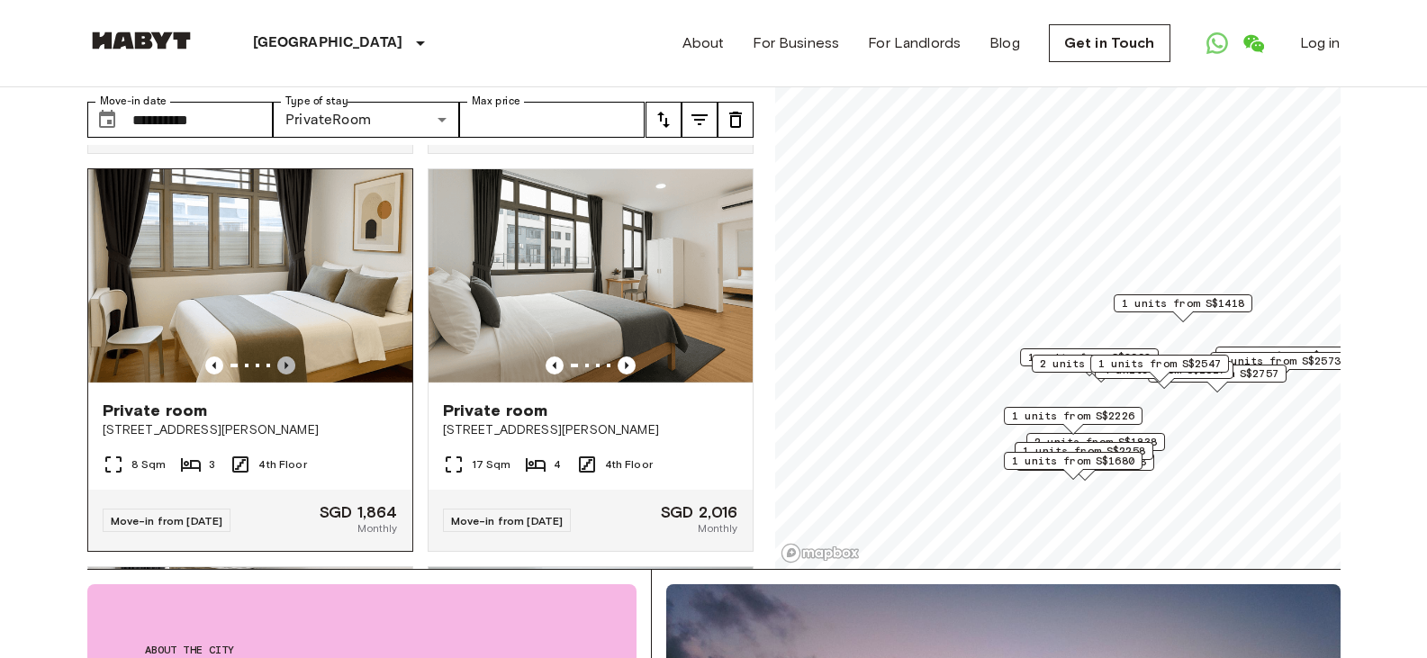
click at [277, 369] on icon "Previous image" at bounding box center [286, 365] width 18 height 18
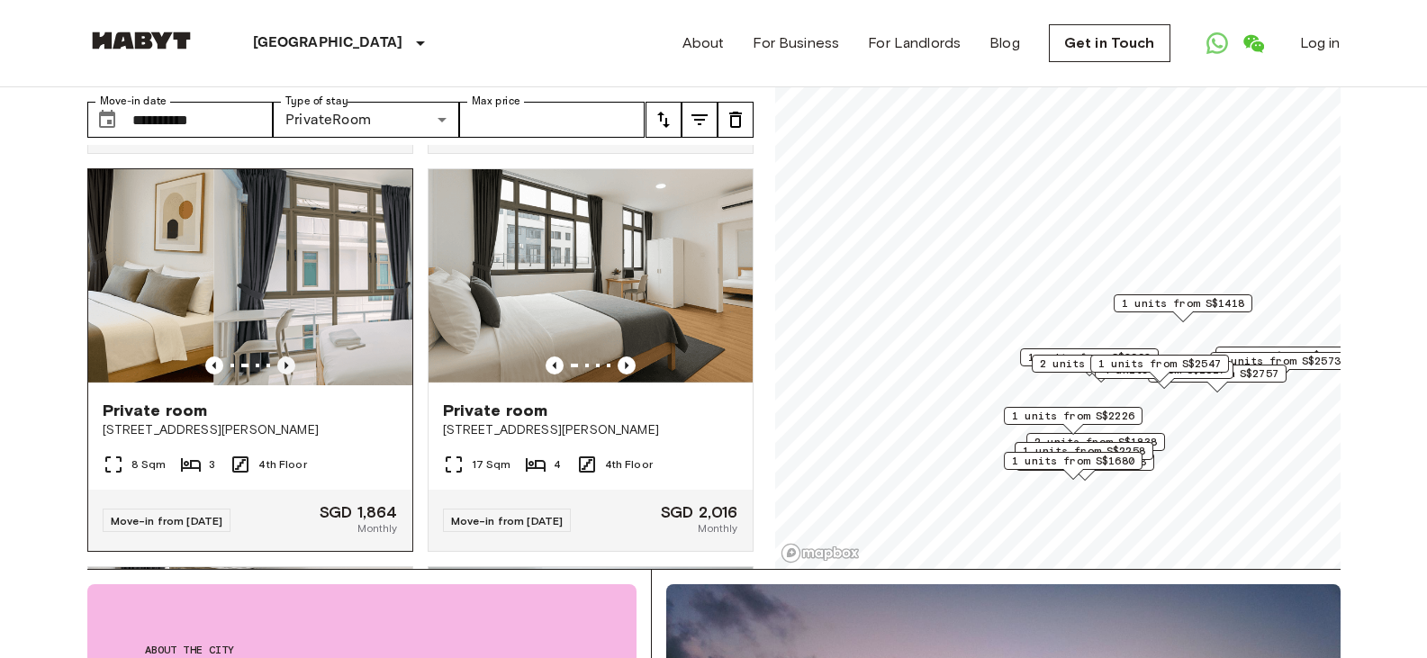
click at [284, 369] on icon "Previous image" at bounding box center [286, 365] width 4 height 7
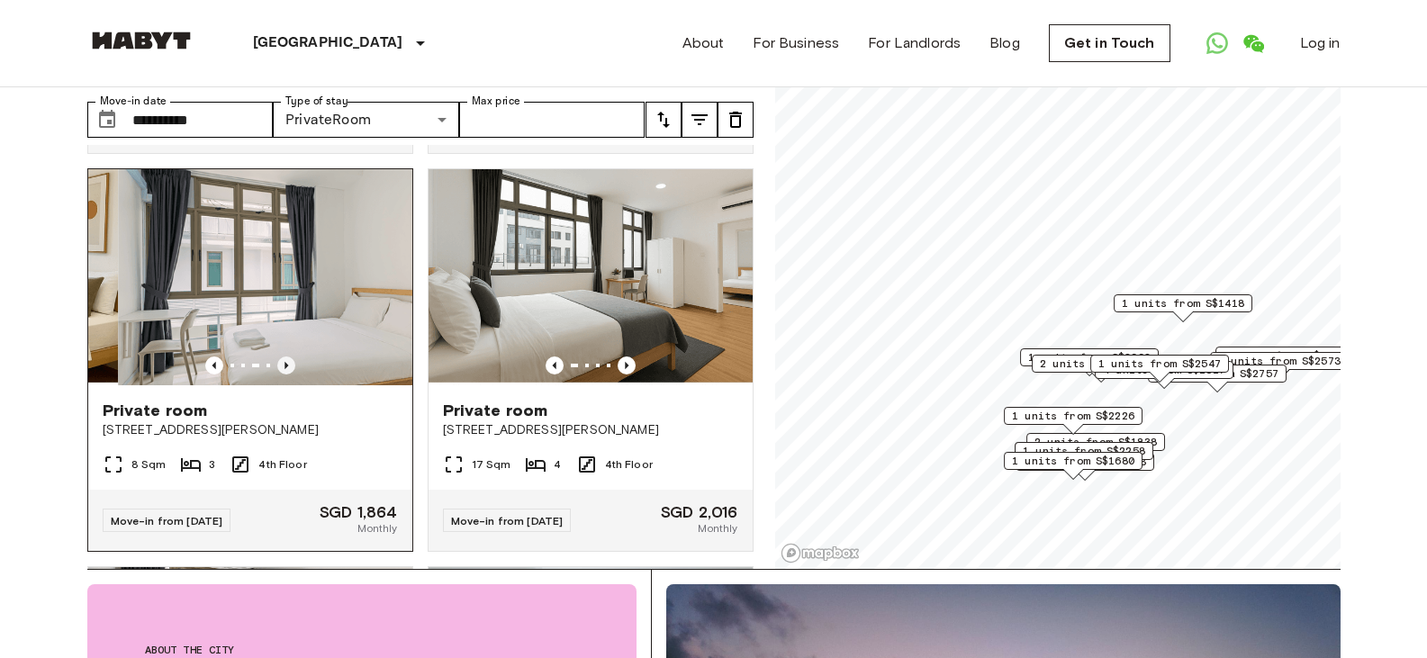
click at [287, 374] on icon "Previous image" at bounding box center [286, 365] width 18 height 18
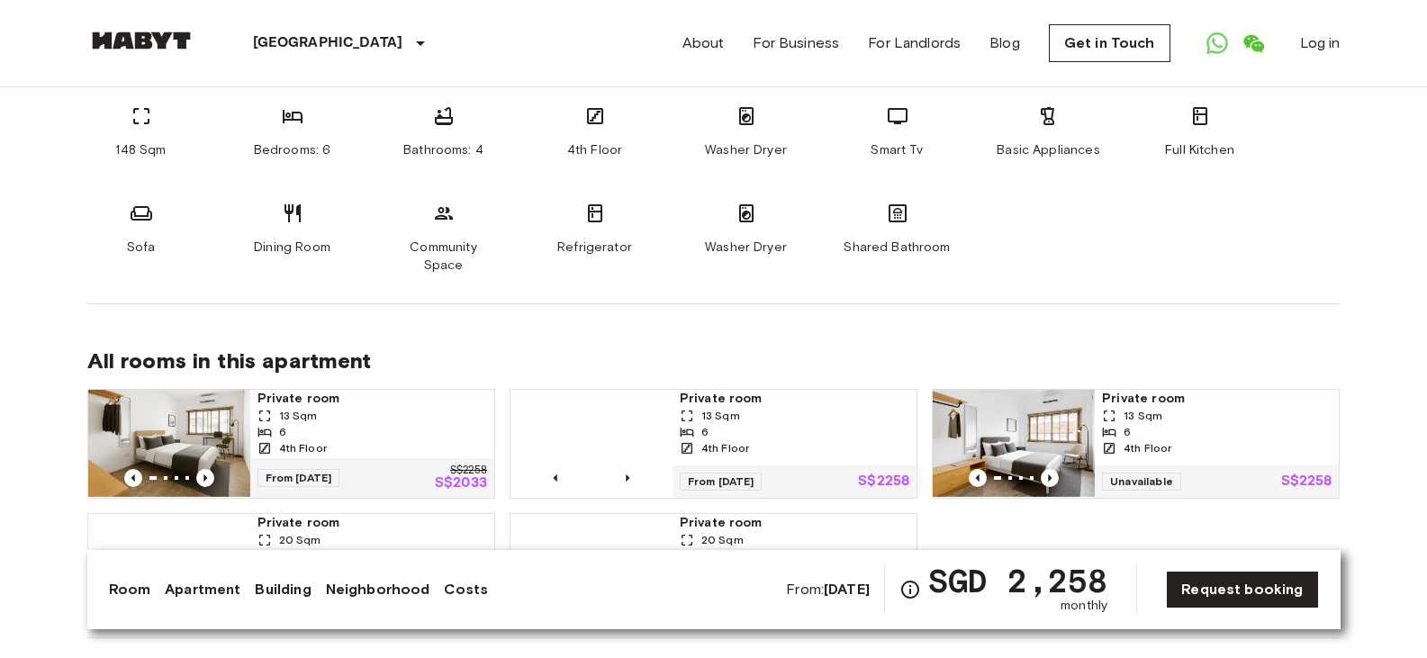
scroll to position [1170, 0]
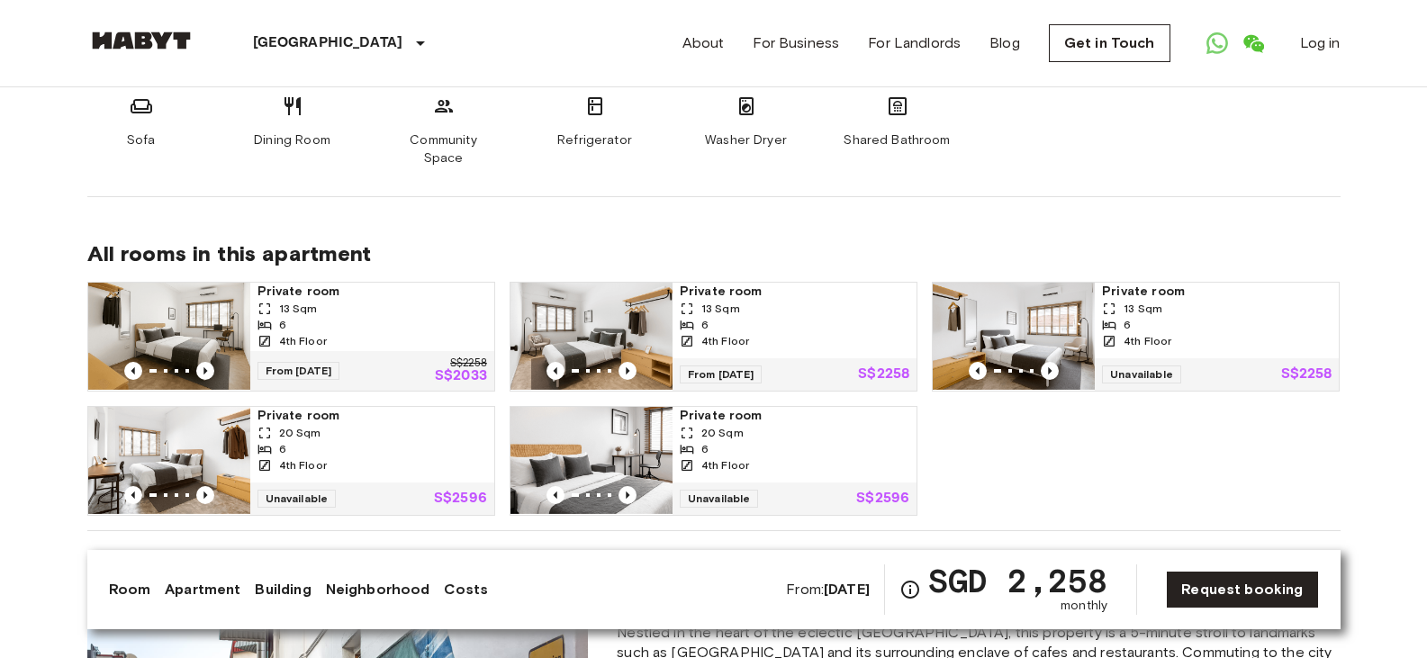
click at [176, 308] on img at bounding box center [169, 337] width 162 height 108
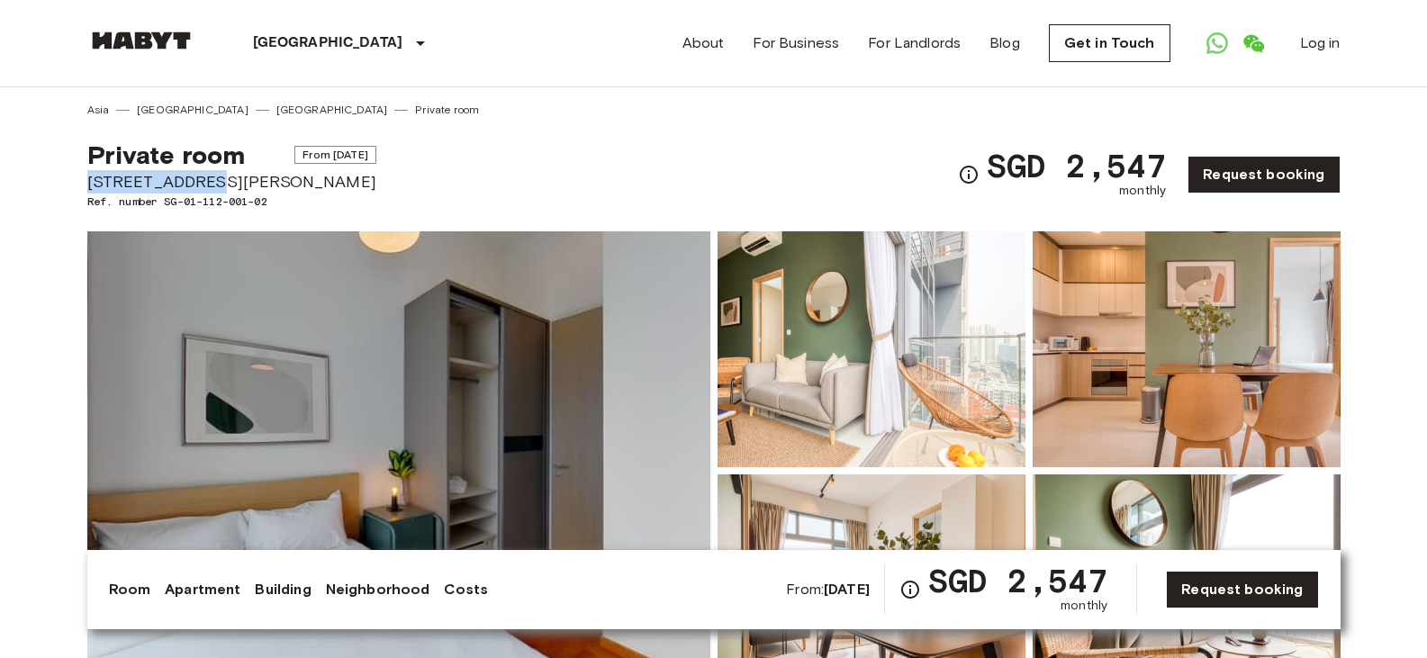
drag, startPoint x: 214, startPoint y: 178, endPoint x: 73, endPoint y: 181, distance: 141.4
copy span "[STREET_ADDRESS][PERSON_NAME]"
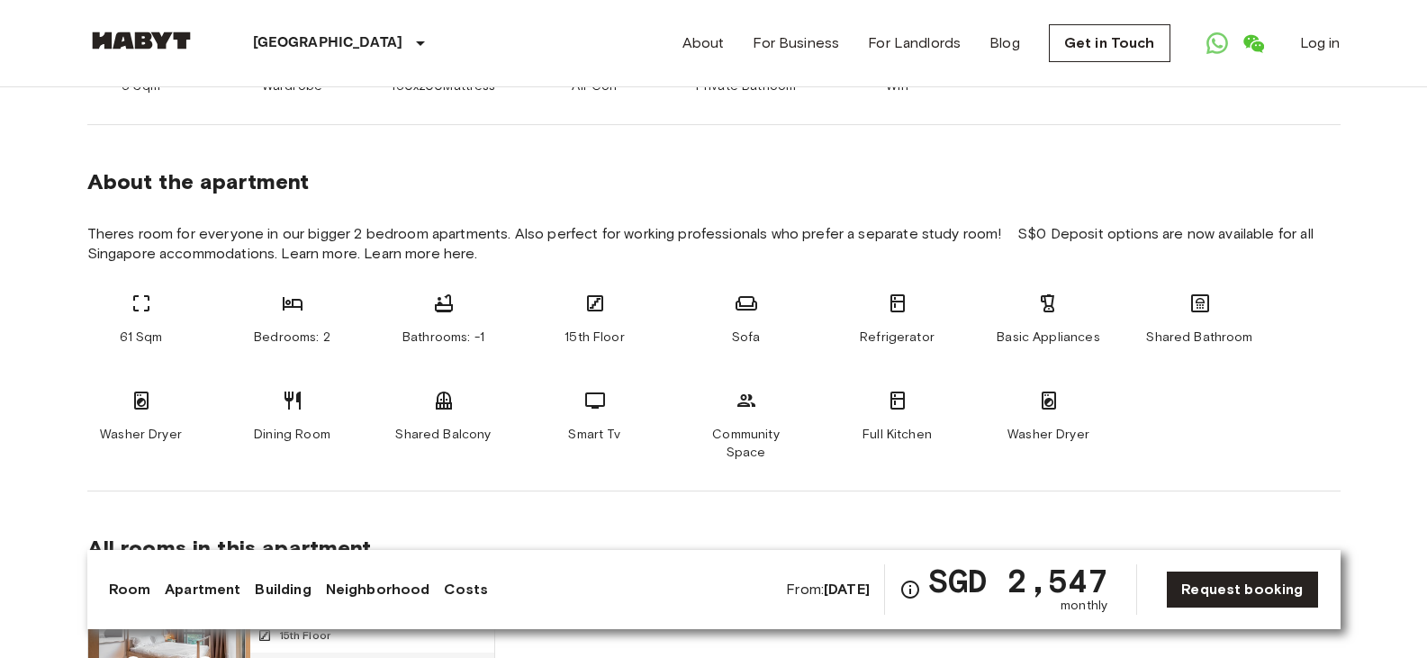
scroll to position [900, 0]
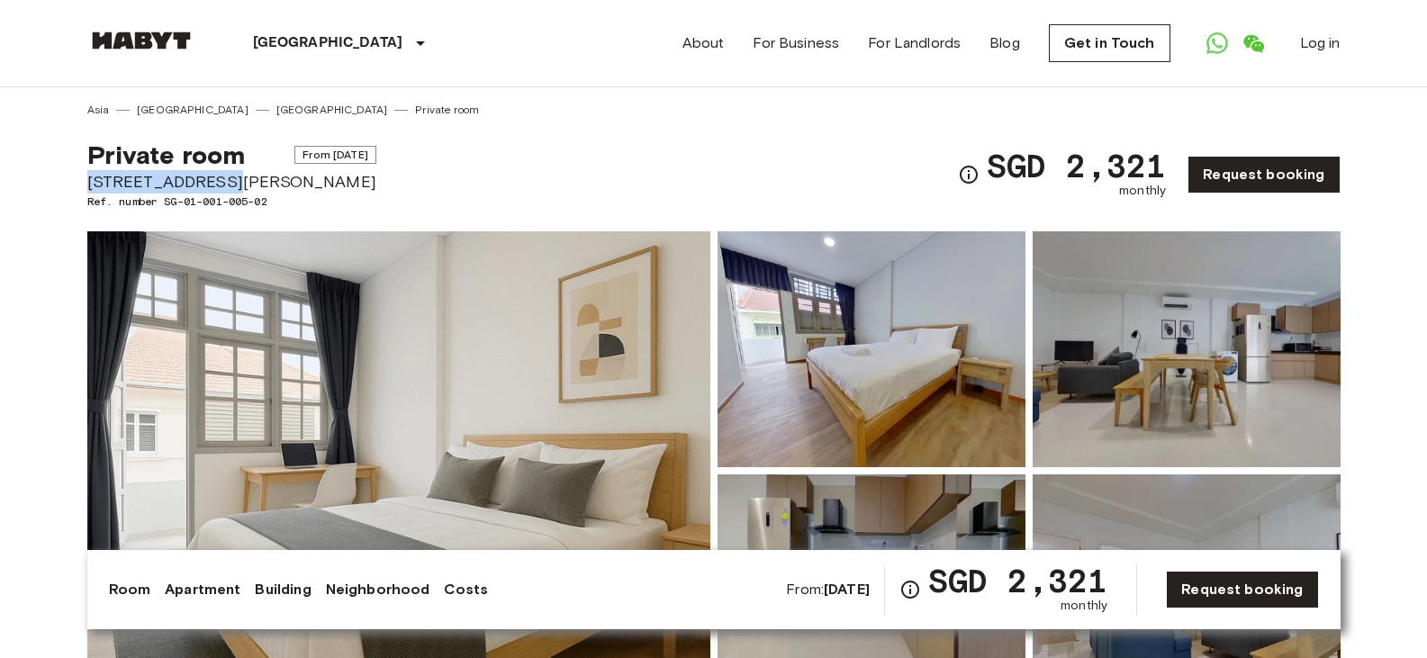
drag, startPoint x: 223, startPoint y: 182, endPoint x: 72, endPoint y: 171, distance: 151.6
copy span "[STREET_ADDRESS][PERSON_NAME]"
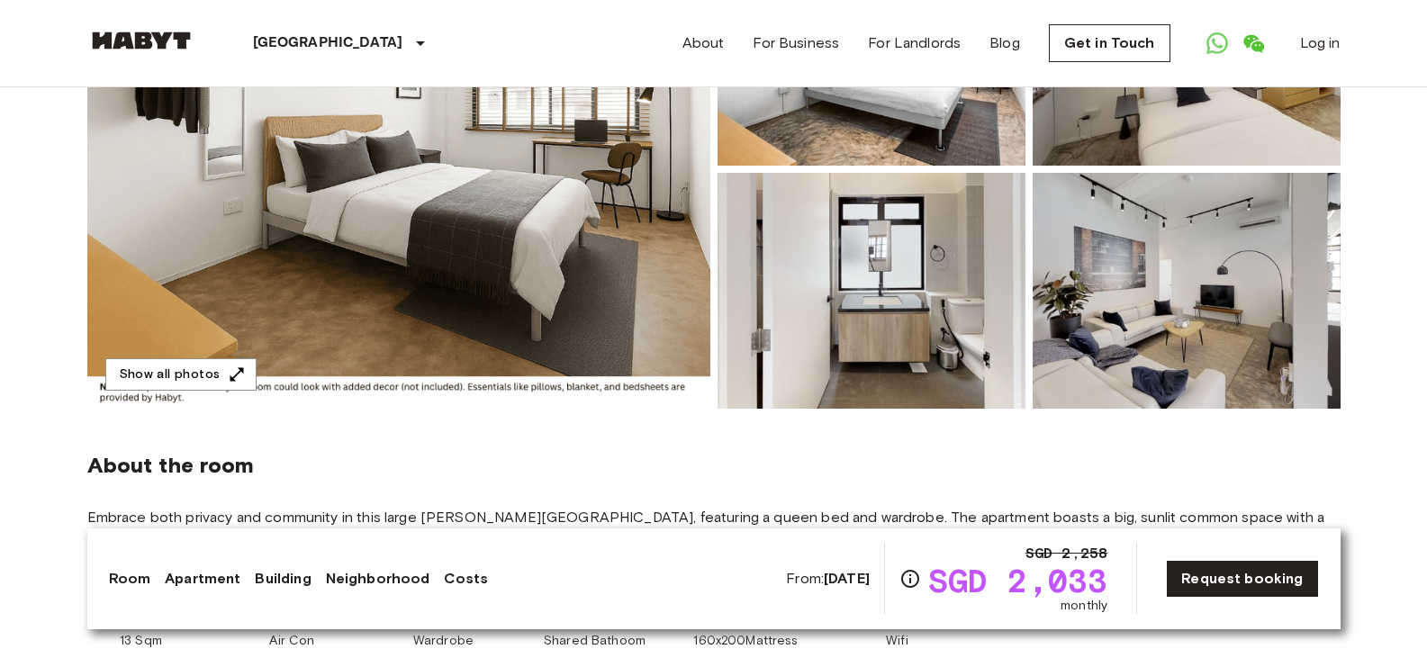
scroll to position [270, 0]
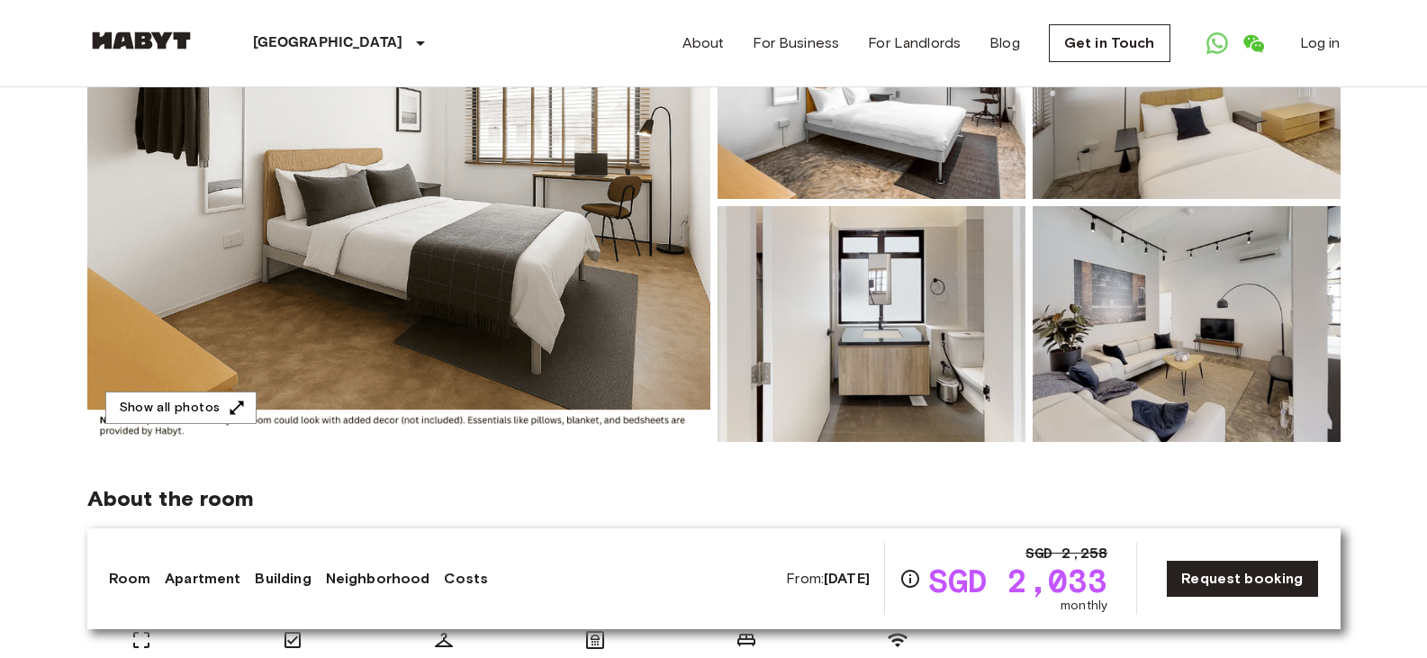
click at [438, 241] on img at bounding box center [398, 202] width 623 height 479
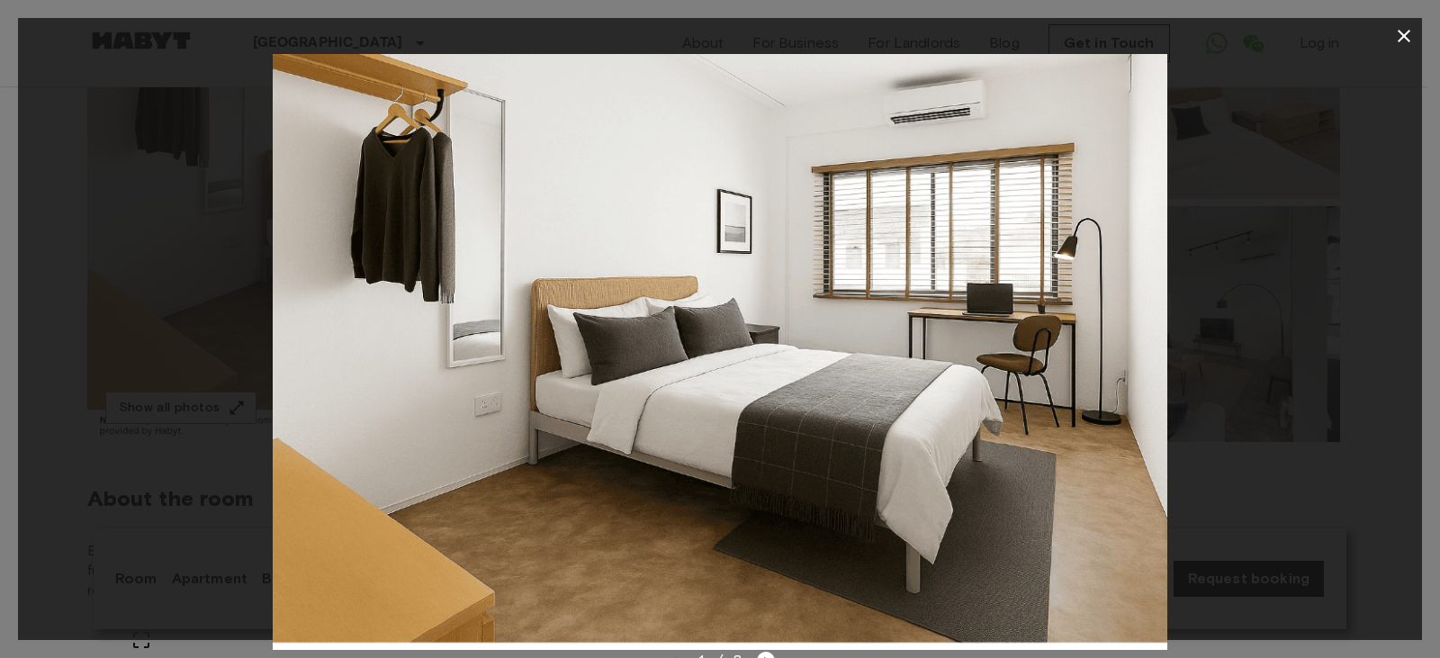
click at [1400, 39] on icon "button" at bounding box center [1405, 36] width 22 height 22
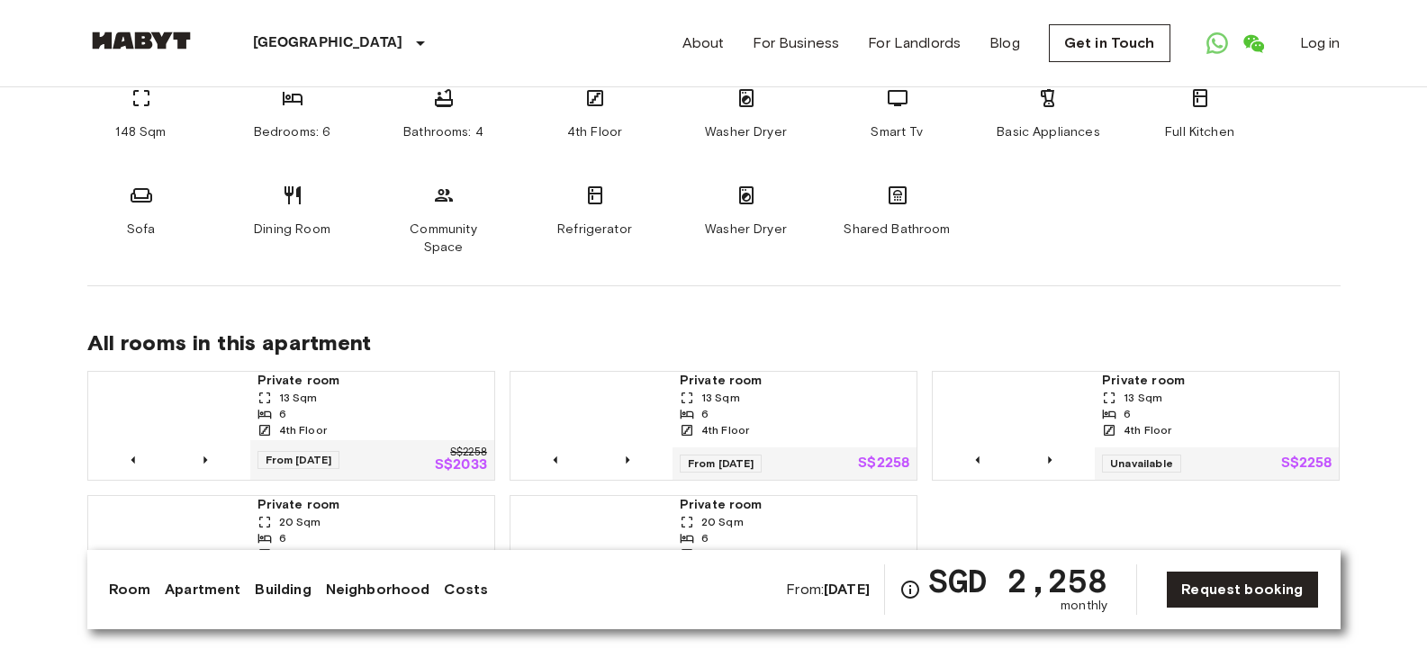
scroll to position [1349, 0]
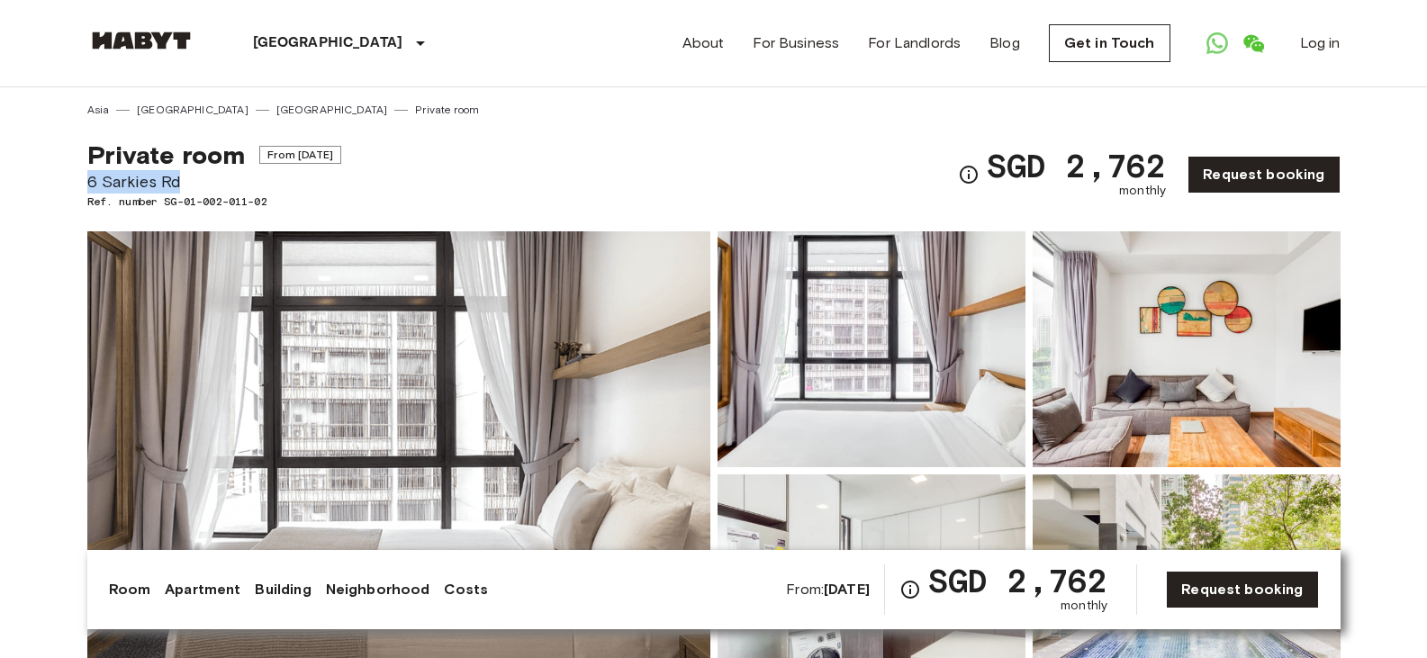
drag, startPoint x: 86, startPoint y: 185, endPoint x: 197, endPoint y: 191, distance: 111.8
copy span "6 Sarkies Rd"
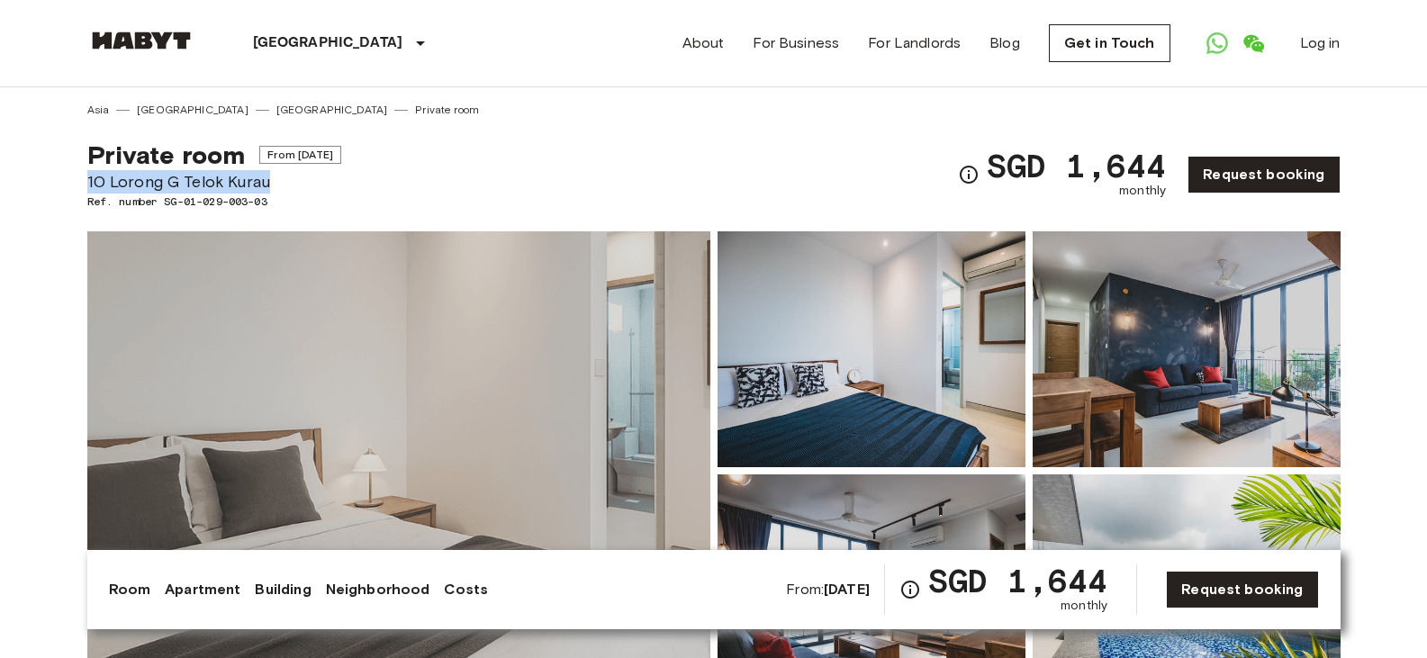
drag, startPoint x: 285, startPoint y: 179, endPoint x: 86, endPoint y: 180, distance: 199.9
copy span "10 Lorong G Telok Kurau"
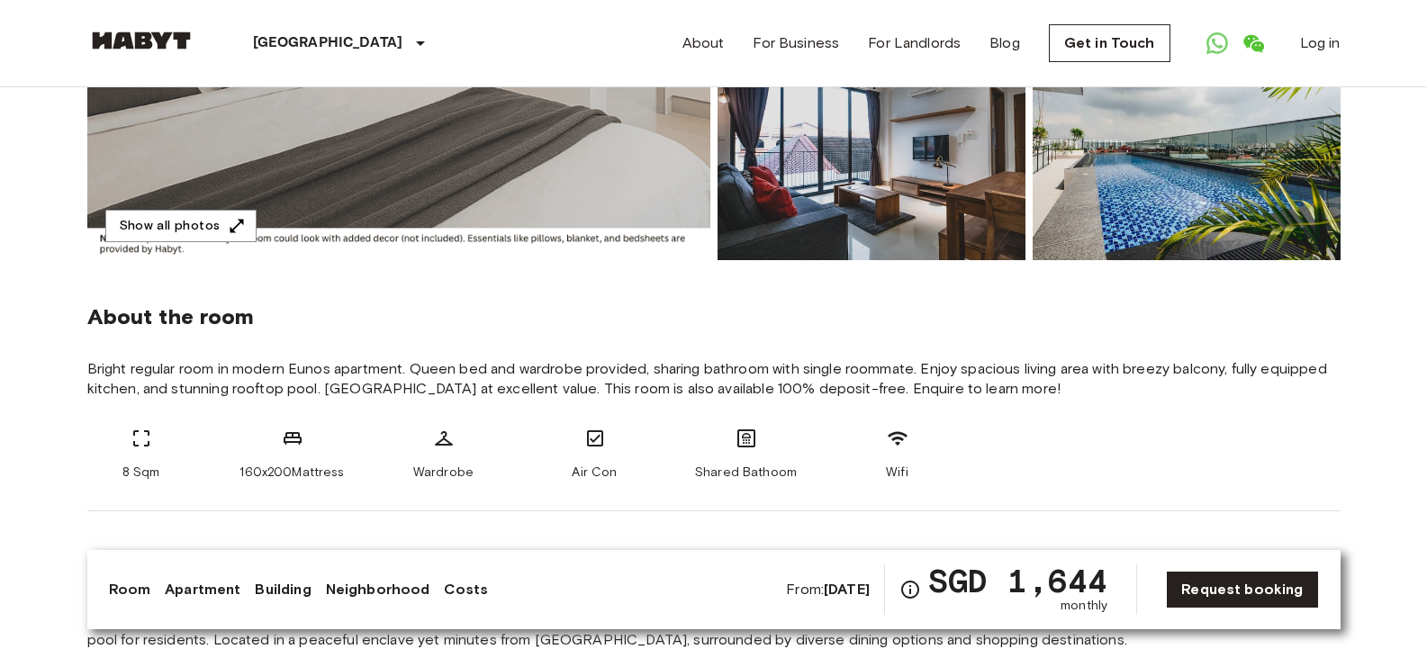
scroll to position [630, 0]
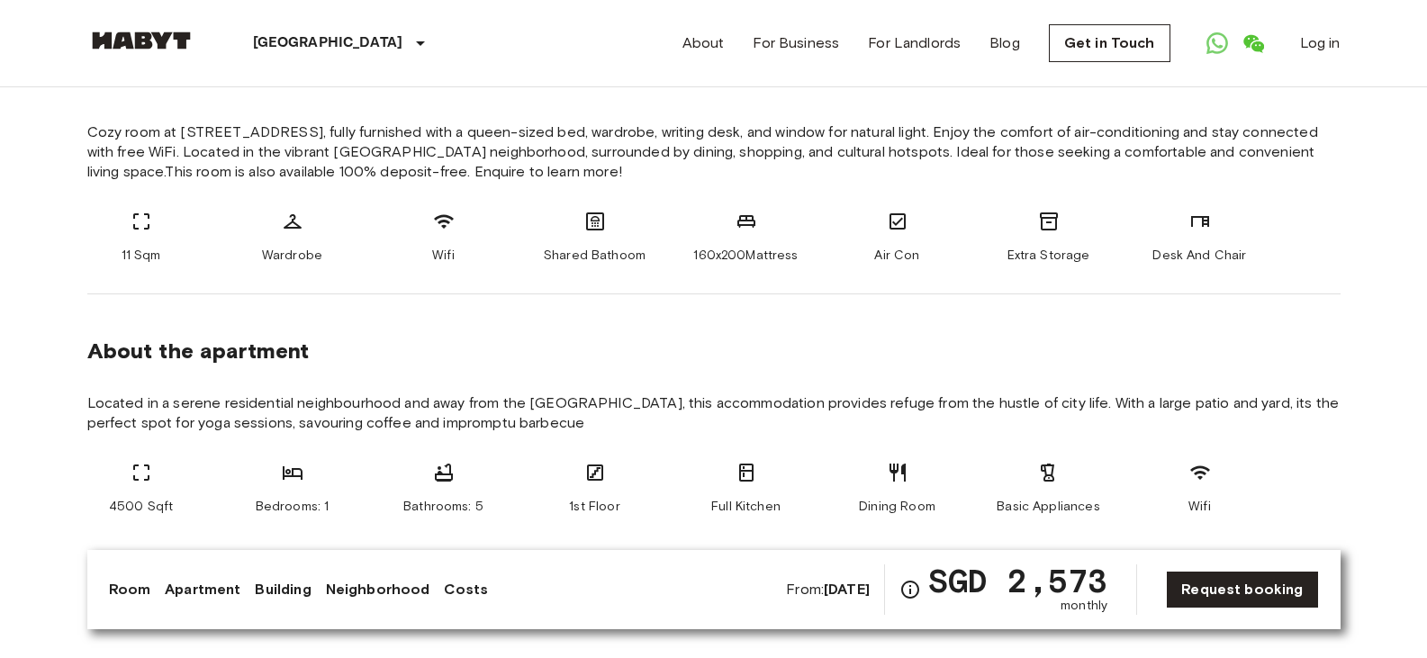
scroll to position [720, 0]
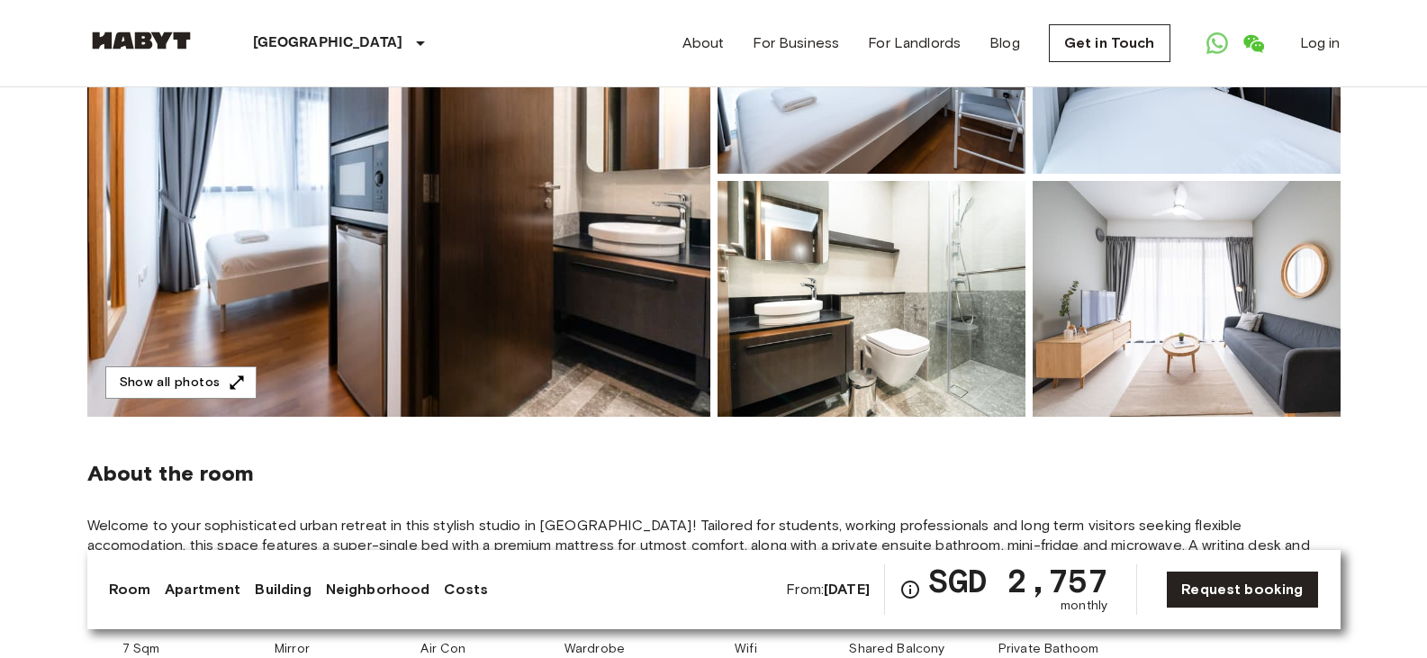
scroll to position [180, 0]
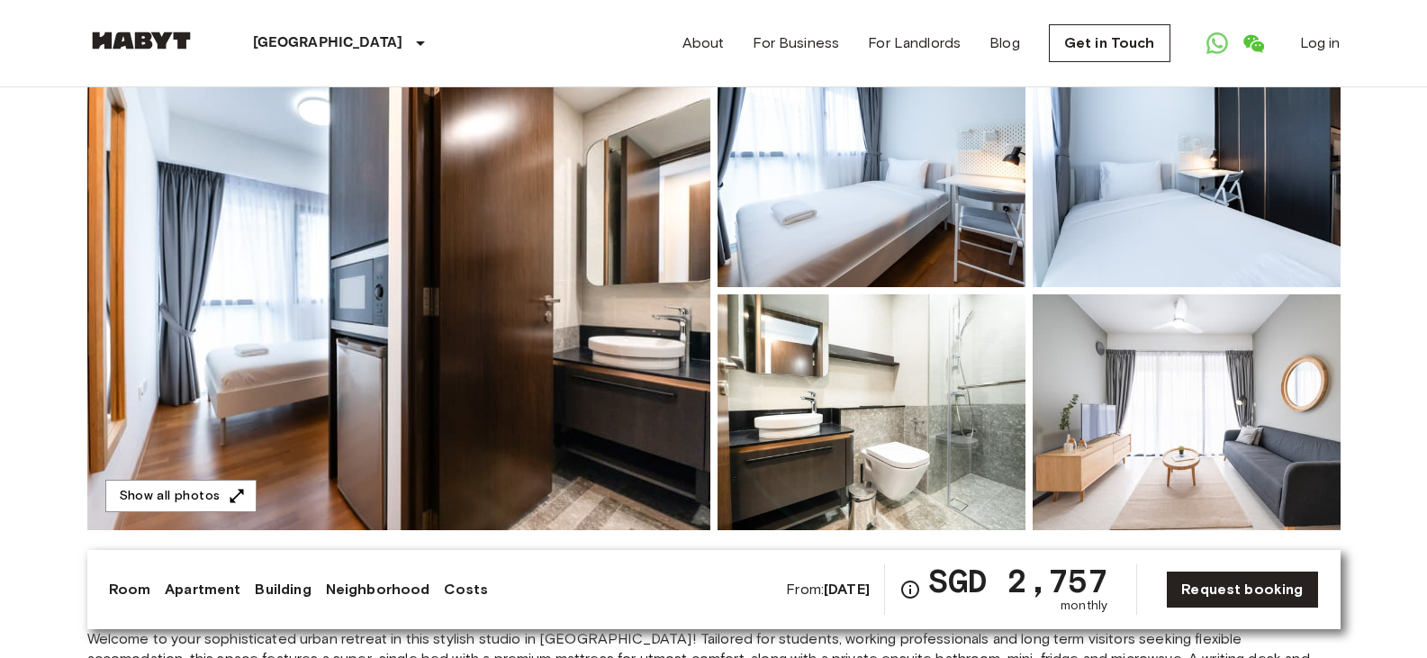
click at [549, 293] on img at bounding box center [398, 290] width 623 height 479
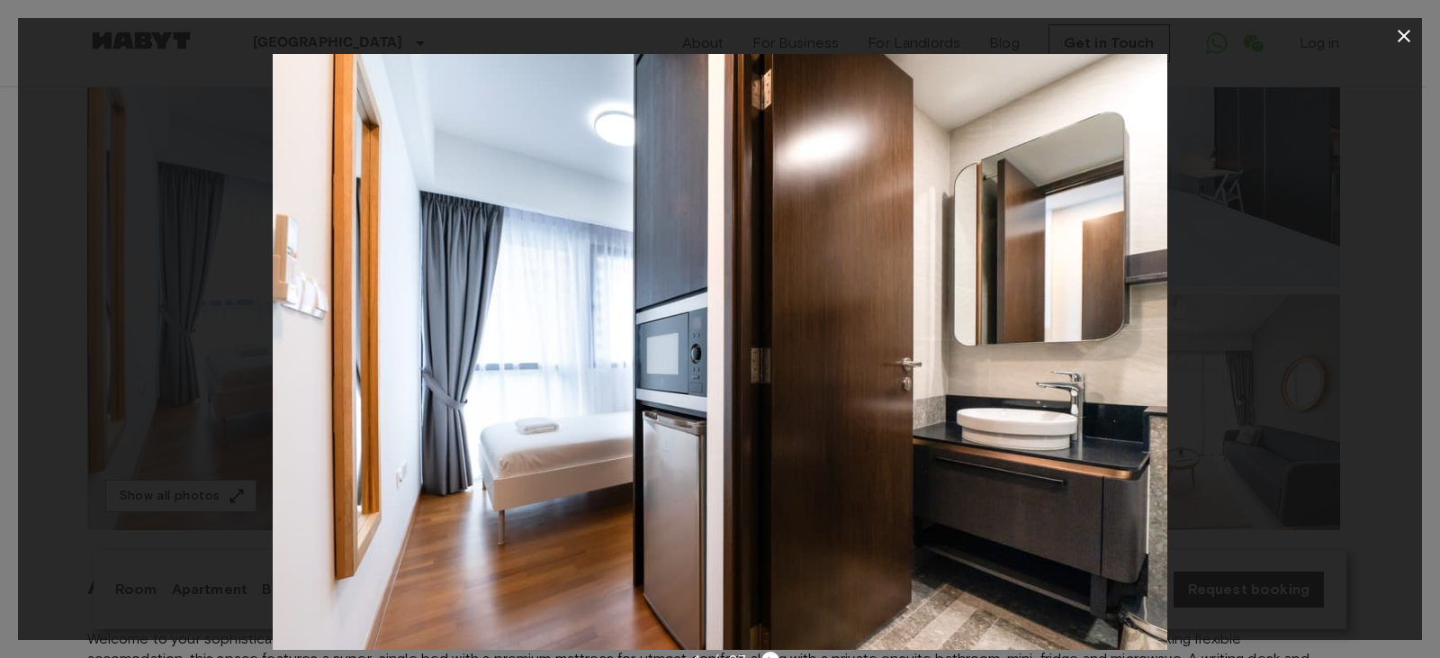
click at [1412, 38] on icon "button" at bounding box center [1405, 36] width 22 height 22
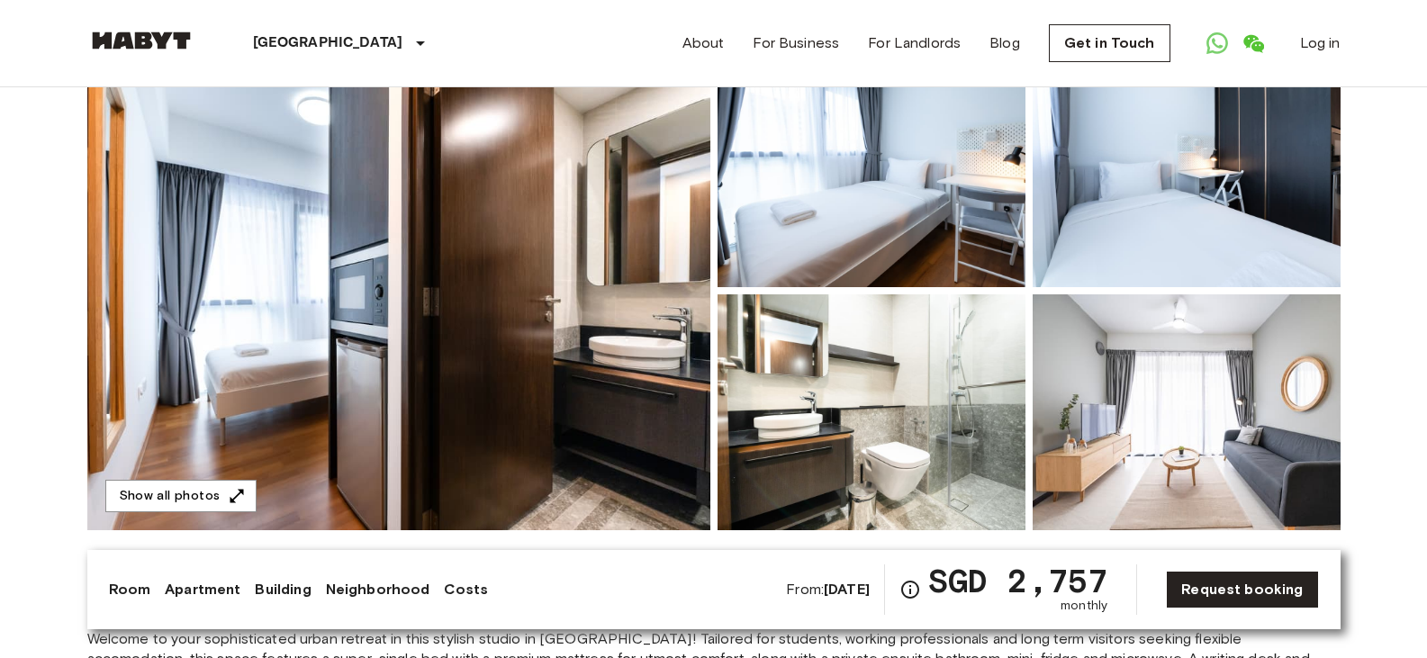
scroll to position [0, 0]
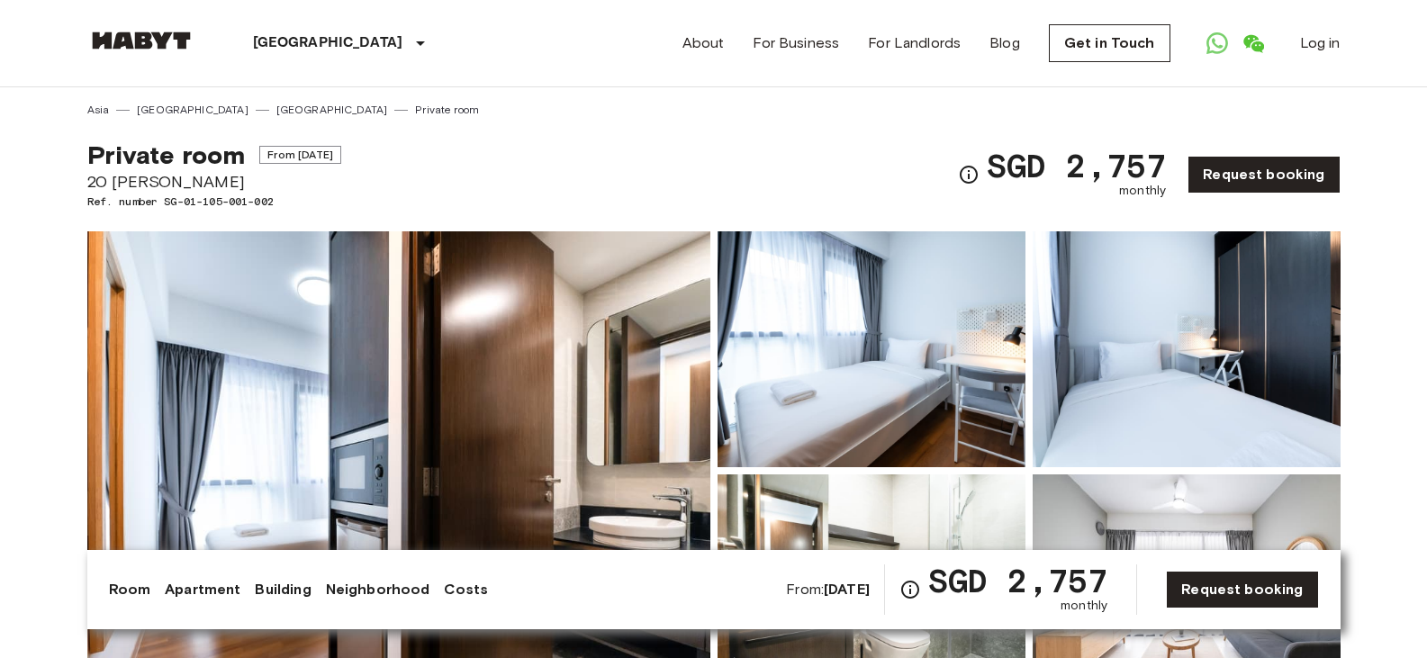
drag, startPoint x: 245, startPoint y: 173, endPoint x: 86, endPoint y: 171, distance: 159.4
